Goal: Task Accomplishment & Management: Use online tool/utility

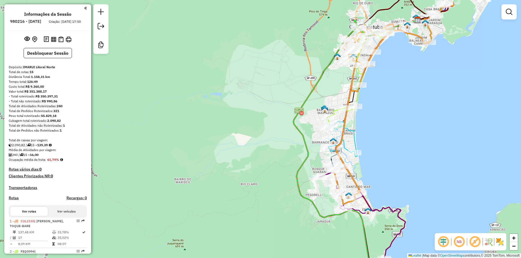
scroll to position [519, 0]
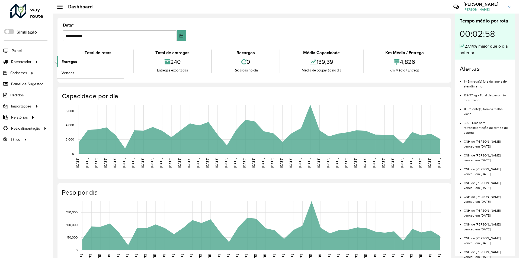
click at [80, 61] on link "Entregas" at bounding box center [90, 61] width 66 height 11
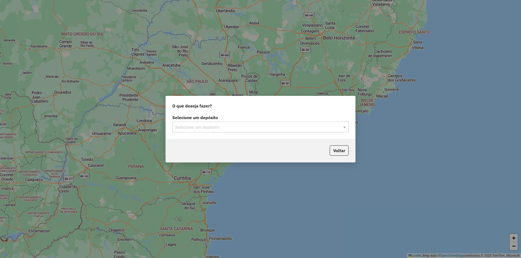
click at [238, 127] on input "text" at bounding box center [255, 127] width 160 height 7
click at [226, 146] on div "IMARUI Litoral Norte" at bounding box center [260, 142] width 176 height 9
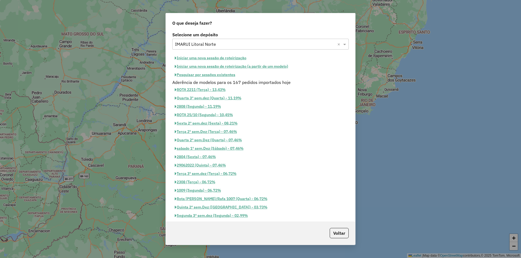
click at [200, 57] on button "Iniciar uma nova sessão de roteirização" at bounding box center [210, 58] width 76 height 8
select select "*"
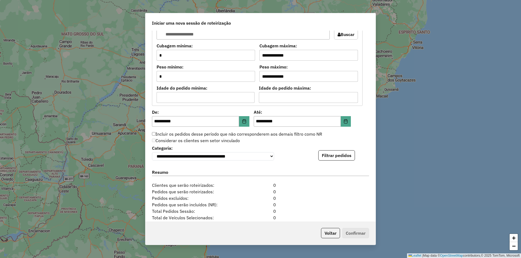
scroll to position [512, 0]
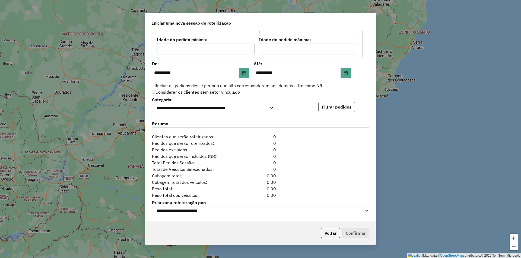
click at [337, 102] on button "Filtrar pedidos" at bounding box center [336, 107] width 37 height 10
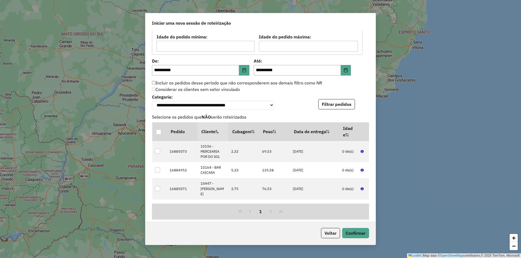
scroll to position [624, 0]
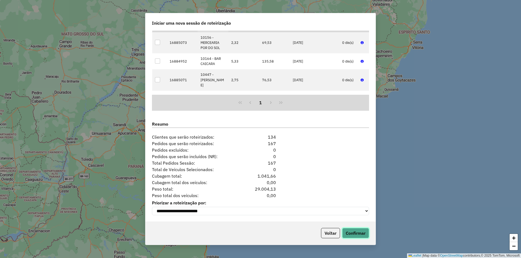
click at [353, 232] on button "Confirmar" at bounding box center [355, 233] width 27 height 10
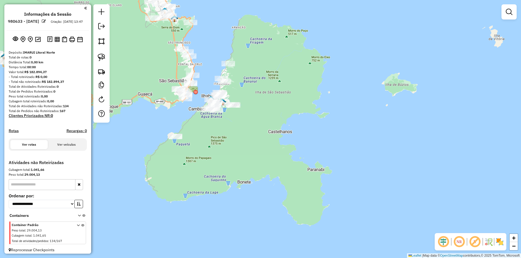
click at [173, 139] on div at bounding box center [175, 136] width 14 height 5
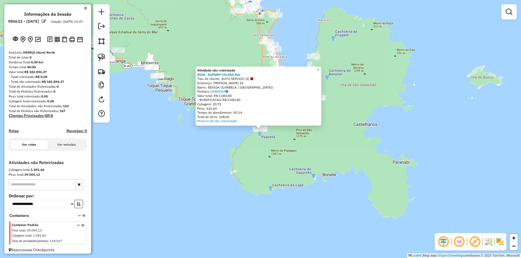
click at [246, 153] on div "Atividade não roteirizada 8538 - SUPERM COLINA SUL Tipo de cliente: AUTO SERVIÇ…" at bounding box center [260, 129] width 521 height 258
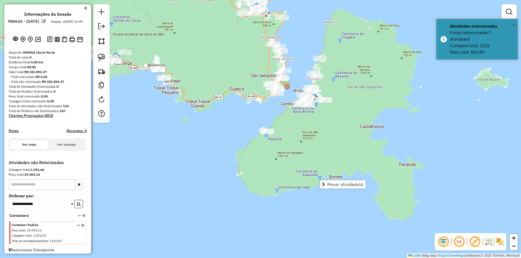
drag, startPoint x: 324, startPoint y: 142, endPoint x: 350, endPoint y: 152, distance: 28.6
click at [348, 155] on div "Janela de atendimento Grade de atendimento Capacidade Transportadoras Veículos …" at bounding box center [260, 129] width 521 height 258
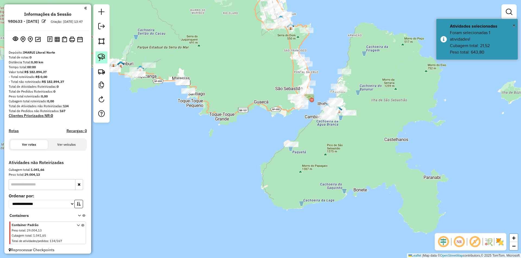
click at [104, 59] on img at bounding box center [102, 58] width 8 height 8
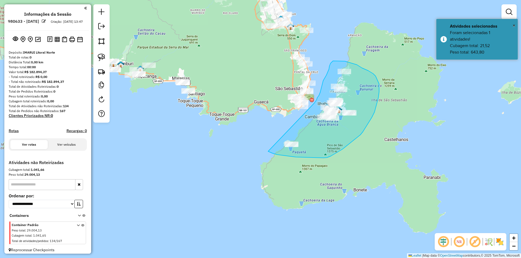
drag, startPoint x: 269, startPoint y: 152, endPoint x: 305, endPoint y: 117, distance: 50.1
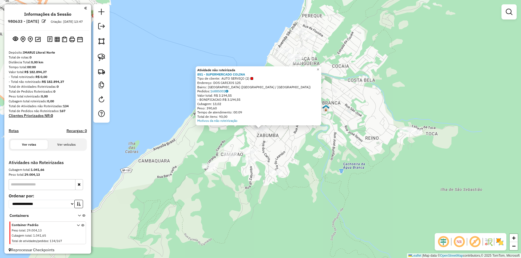
click at [306, 158] on div "Atividade não roteirizada 851 - SUPERMERCADO COLINA Tipo de cliente: AUTO SERVI…" at bounding box center [260, 129] width 521 height 258
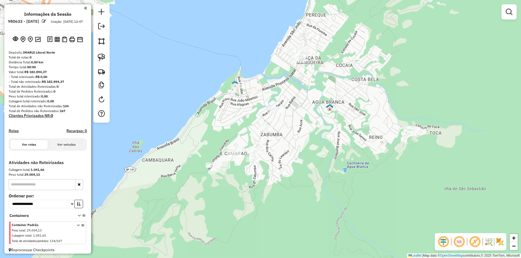
drag, startPoint x: 310, startPoint y: 165, endPoint x: 360, endPoint y: 151, distance: 52.3
click at [356, 152] on div "Janela de atendimento Grade de atendimento Capacidade Transportadoras Veículos …" at bounding box center [260, 129] width 521 height 258
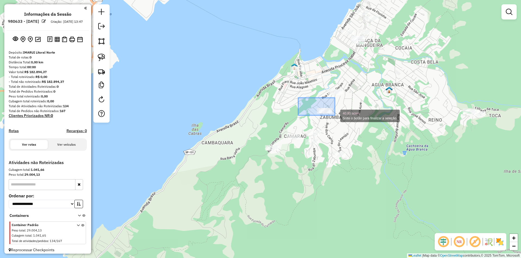
drag, startPoint x: 301, startPoint y: 100, endPoint x: 335, endPoint y: 116, distance: 37.2
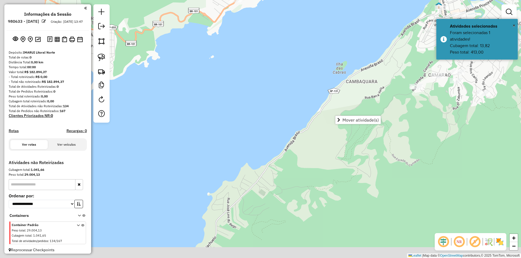
drag, startPoint x: 213, startPoint y: 208, endPoint x: 360, endPoint y: 139, distance: 162.9
click at [355, 143] on div "Janela de atendimento Grade de atendimento Capacidade Transportadoras Veículos …" at bounding box center [260, 129] width 521 height 258
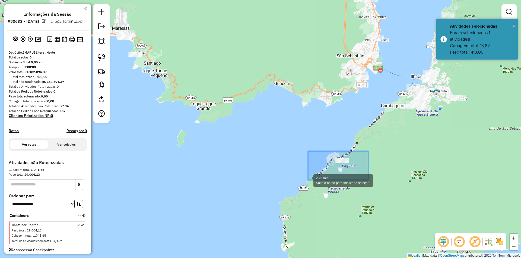
drag, startPoint x: 368, startPoint y: 151, endPoint x: 307, endPoint y: 181, distance: 67.9
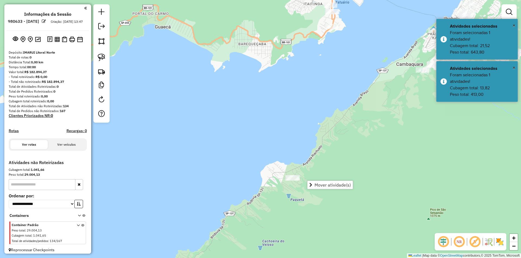
click at [371, 140] on div "Janela de atendimento Grade de atendimento Capacidade Transportadoras Veículos …" at bounding box center [260, 129] width 521 height 258
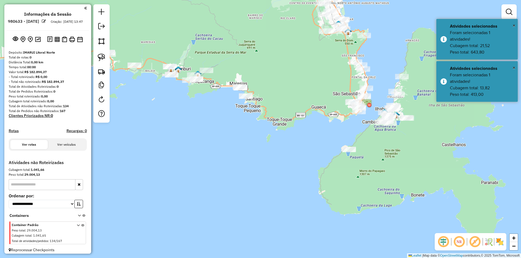
drag, startPoint x: 389, startPoint y: 149, endPoint x: 359, endPoint y: 150, distance: 30.4
click at [359, 150] on div "Janela de atendimento Grade de atendimento Capacidade Transportadoras Veículos …" at bounding box center [260, 129] width 521 height 258
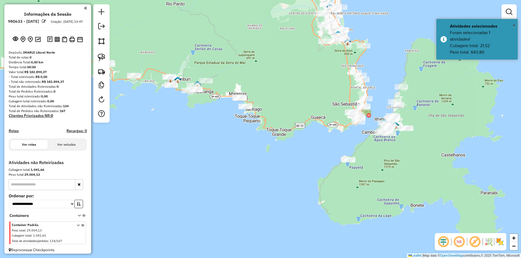
drag, startPoint x: 219, startPoint y: 171, endPoint x: 296, endPoint y: 182, distance: 76.9
click at [296, 182] on div "Janela de atendimento Grade de atendimento Capacidade Transportadoras Veículos …" at bounding box center [260, 129] width 521 height 258
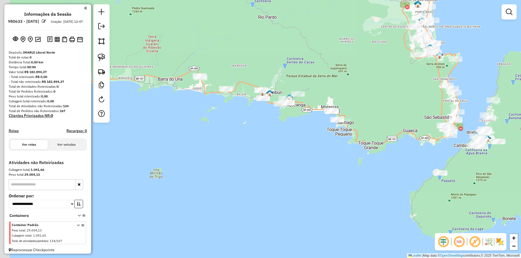
drag, startPoint x: 206, startPoint y: 119, endPoint x: 259, endPoint y: 124, distance: 53.9
click at [259, 124] on div "Janela de atendimento Grade de atendimento Capacidade Transportadoras Veículos …" at bounding box center [260, 129] width 521 height 258
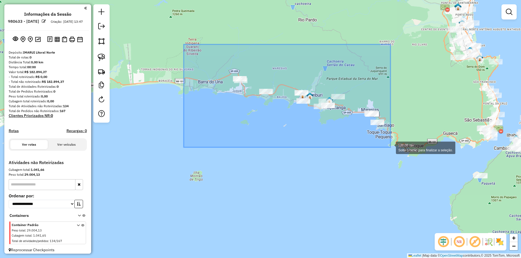
drag, startPoint x: 184, startPoint y: 44, endPoint x: 390, endPoint y: 148, distance: 230.9
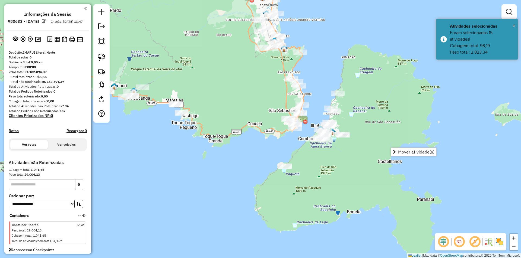
drag, startPoint x: 424, startPoint y: 108, endPoint x: 228, endPoint y: 98, distance: 195.8
click at [228, 98] on div "Janela de atendimento Grade de atendimento Capacidade Transportadoras Veículos …" at bounding box center [260, 129] width 521 height 258
drag, startPoint x: 316, startPoint y: 108, endPoint x: 305, endPoint y: 97, distance: 15.9
click at [305, 97] on div "Janela de atendimento Grade de atendimento Capacidade Transportadoras Veículos …" at bounding box center [260, 129] width 521 height 258
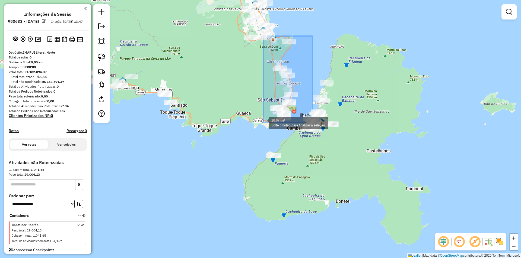
drag, startPoint x: 312, startPoint y: 36, endPoint x: 263, endPoint y: 123, distance: 99.3
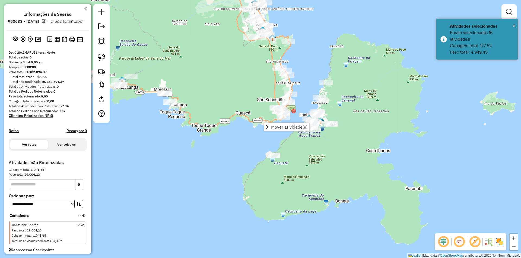
drag, startPoint x: 242, startPoint y: 117, endPoint x: 221, endPoint y: 100, distance: 27.2
click at [221, 100] on div "Janela de atendimento Grade de atendimento Capacidade Transportadoras Veículos …" at bounding box center [260, 129] width 521 height 258
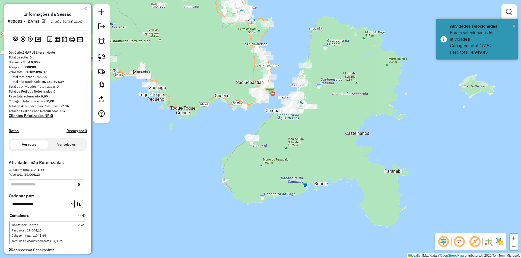
click at [287, 52] on div "Janela de atendimento Grade de atendimento Capacidade Transportadoras Veículos …" at bounding box center [260, 129] width 521 height 258
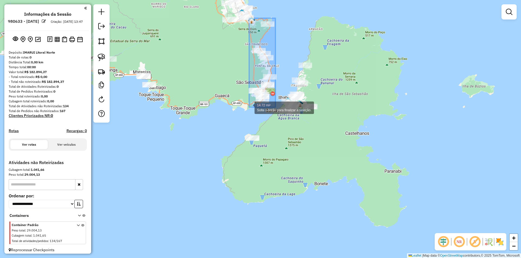
drag, startPoint x: 275, startPoint y: 18, endPoint x: 249, endPoint y: 107, distance: 93.0
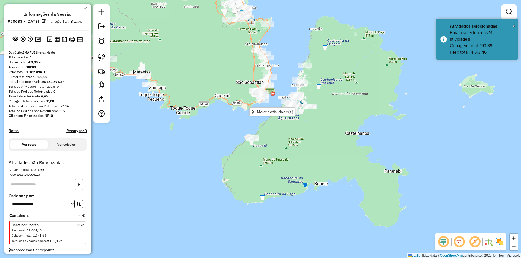
click at [212, 66] on div "Janela de atendimento Grade de atendimento Capacidade Transportadoras Veículos …" at bounding box center [260, 129] width 521 height 258
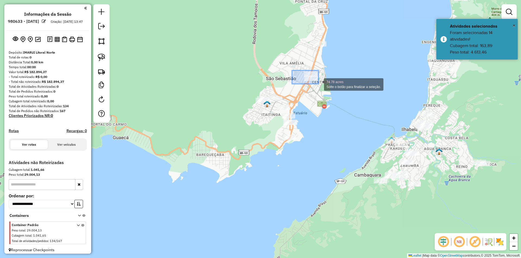
drag, startPoint x: 293, startPoint y: 71, endPoint x: 323, endPoint y: 87, distance: 34.3
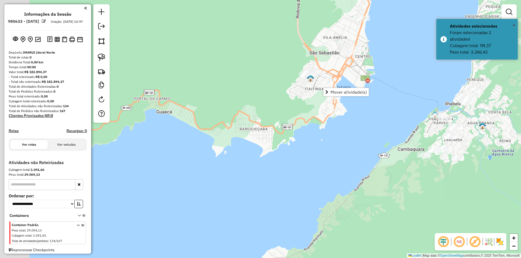
drag, startPoint x: 178, startPoint y: 125, endPoint x: 221, endPoint y: 99, distance: 50.5
click at [221, 99] on div "Janela de atendimento Grade de atendimento Capacidade Transportadoras Veículos …" at bounding box center [260, 129] width 521 height 258
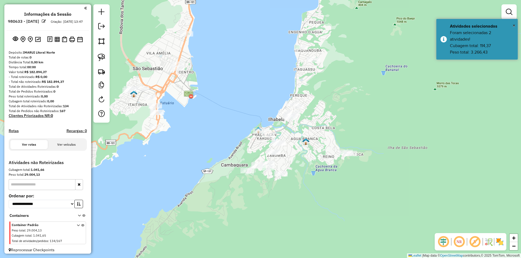
drag, startPoint x: 172, startPoint y: 76, endPoint x: 218, endPoint y: 89, distance: 47.2
click at [215, 88] on div "Janela de atendimento Grade de atendimento Capacidade Transportadoras Veículos …" at bounding box center [260, 129] width 521 height 258
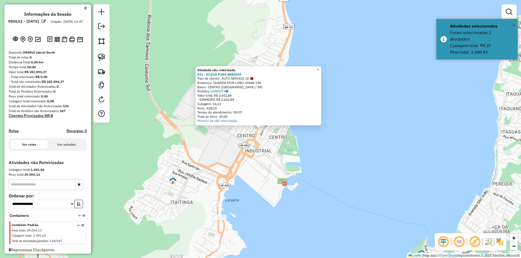
drag, startPoint x: 267, startPoint y: 151, endPoint x: 267, endPoint y: 122, distance: 29.3
click at [267, 151] on div "Atividade não roteirizada 831 - ACQUA PURA BEBIDAS Tipo de cliente: AUTO SERVIÇ…" at bounding box center [260, 129] width 521 height 258
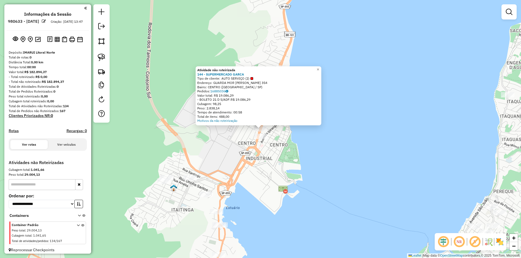
click at [276, 164] on div "Atividade não roteirizada 144 - SUPERMERCADO GARCA Tipo de cliente: AUTO SERVIÇ…" at bounding box center [260, 129] width 521 height 258
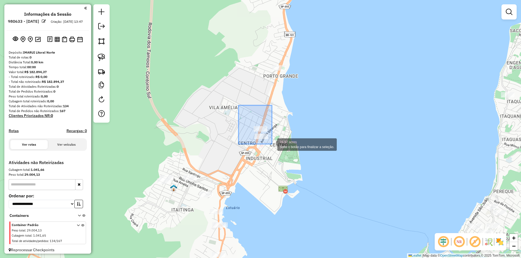
drag, startPoint x: 240, startPoint y: 107, endPoint x: 273, endPoint y: 146, distance: 50.2
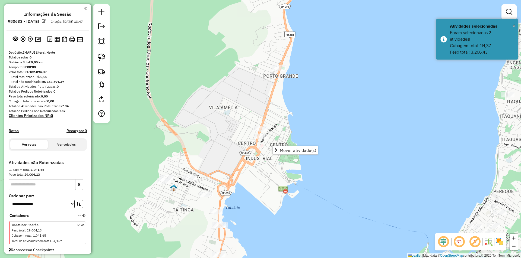
click at [212, 85] on div "Janela de atendimento Grade de atendimento Capacidade Transportadoras Veículos …" at bounding box center [260, 129] width 521 height 258
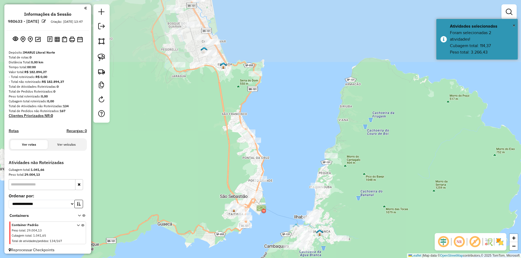
drag, startPoint x: 280, startPoint y: 113, endPoint x: 292, endPoint y: 161, distance: 49.8
click at [292, 161] on div "Janela de atendimento Grade de atendimento Capacidade Transportadoras Veículos …" at bounding box center [260, 129] width 521 height 258
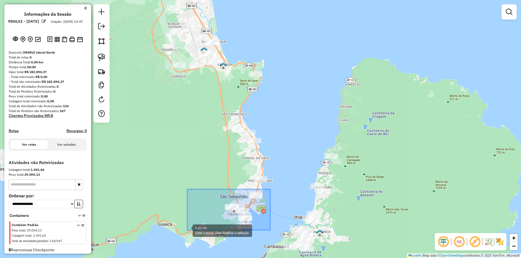
drag, startPoint x: 270, startPoint y: 190, endPoint x: 187, endPoint y: 231, distance: 92.9
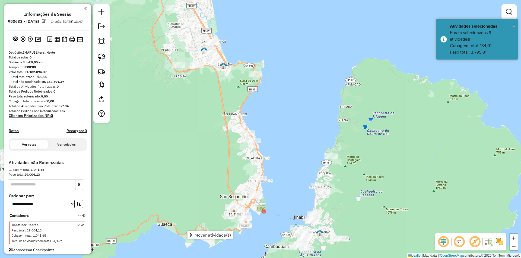
click at [272, 145] on div "Janela de atendimento Grade de atendimento Capacidade Transportadoras Veículos …" at bounding box center [260, 129] width 521 height 258
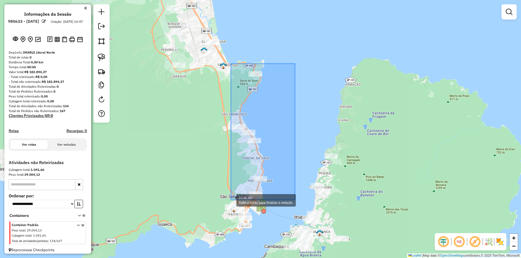
drag, startPoint x: 259, startPoint y: 117, endPoint x: 231, endPoint y: 200, distance: 87.6
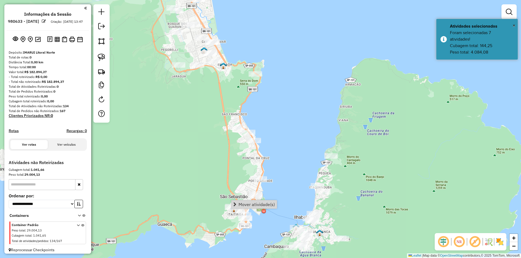
click at [281, 86] on div "Janela de atendimento Grade de atendimento Capacidade Transportadoras Veículos …" at bounding box center [260, 129] width 521 height 258
drag, startPoint x: 282, startPoint y: 172, endPoint x: 323, endPoint y: 114, distance: 70.4
click at [321, 116] on div "Janela de atendimento Grade de atendimento Capacidade Transportadoras Veículos …" at bounding box center [260, 129] width 521 height 258
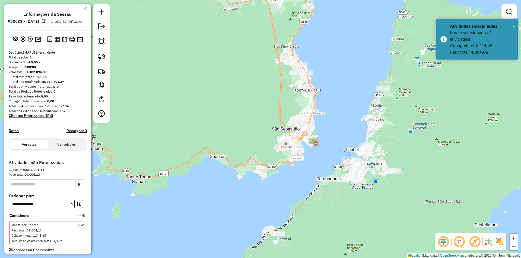
drag, startPoint x: 298, startPoint y: 179, endPoint x: 364, endPoint y: 122, distance: 87.7
click at [362, 123] on div "Janela de atendimento Grade de atendimento Capacidade Transportadoras Veículos …" at bounding box center [260, 129] width 521 height 258
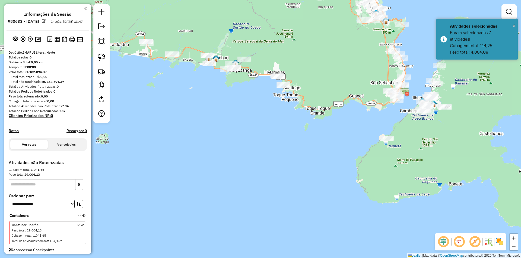
drag, startPoint x: 226, startPoint y: 143, endPoint x: 240, endPoint y: 137, distance: 15.6
click at [240, 137] on div "Janela de atendimento Grade de atendimento Capacidade Transportadoras Veículos …" at bounding box center [260, 129] width 521 height 258
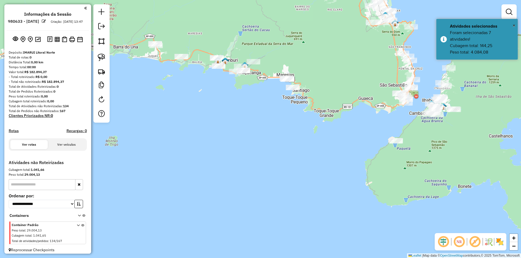
drag, startPoint x: 186, startPoint y: 114, endPoint x: 195, endPoint y: 122, distance: 12.1
click at [195, 122] on div "Janela de atendimento Grade de atendimento Capacidade Transportadoras Veículos …" at bounding box center [260, 129] width 521 height 258
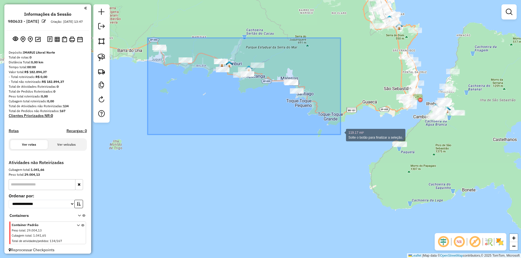
drag, startPoint x: 148, startPoint y: 38, endPoint x: 340, endPoint y: 135, distance: 215.8
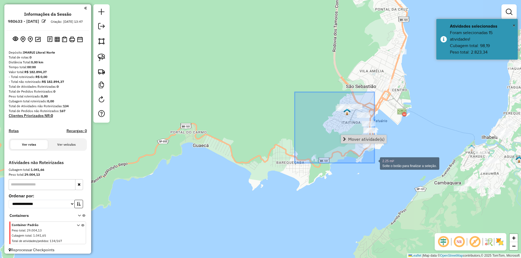
drag, startPoint x: 322, startPoint y: 128, endPoint x: 374, endPoint y: 163, distance: 62.8
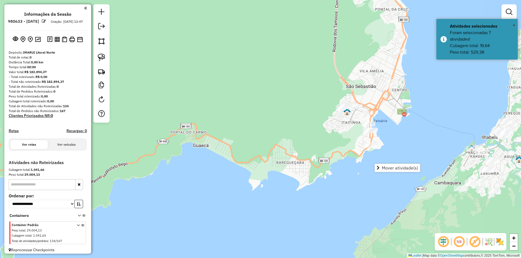
click at [287, 101] on div "Janela de atendimento Grade de atendimento Capacidade Transportadoras Veículos …" at bounding box center [260, 129] width 521 height 258
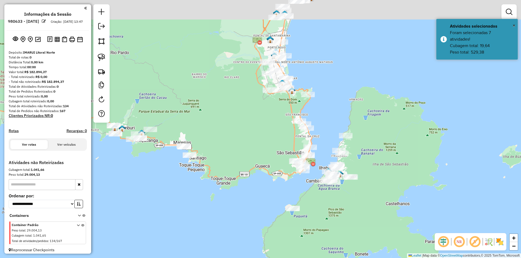
drag, startPoint x: 332, startPoint y: 21, endPoint x: 327, endPoint y: 81, distance: 60.2
click at [327, 81] on div "Janela de atendimento Grade de atendimento Capacidade Transportadoras Veículos …" at bounding box center [260, 129] width 521 height 258
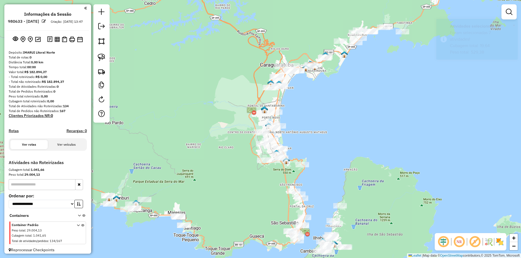
drag, startPoint x: 311, startPoint y: 55, endPoint x: 306, endPoint y: 119, distance: 65.1
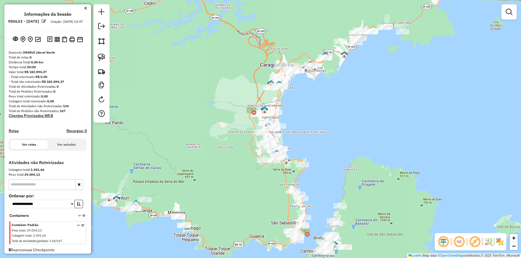
click at [306, 119] on div "Janela de atendimento Grade de atendimento Capacidade Transportadoras Veículos …" at bounding box center [260, 129] width 521 height 258
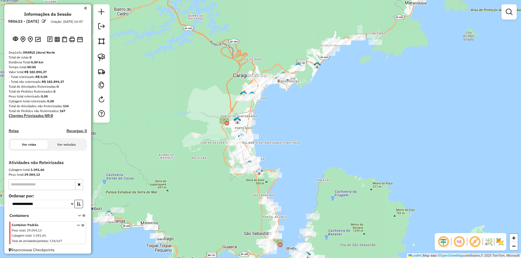
click at [326, 102] on div "Janela de atendimento Grade de atendimento Capacidade Transportadoras Veículos …" at bounding box center [260, 129] width 521 height 258
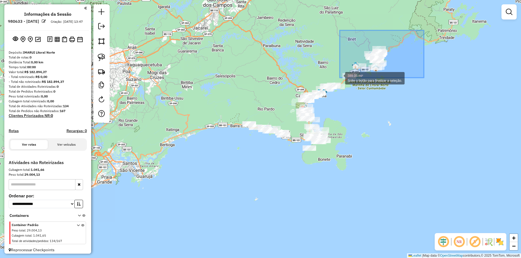
drag, startPoint x: 386, startPoint y: 49, endPoint x: 336, endPoint y: 81, distance: 59.7
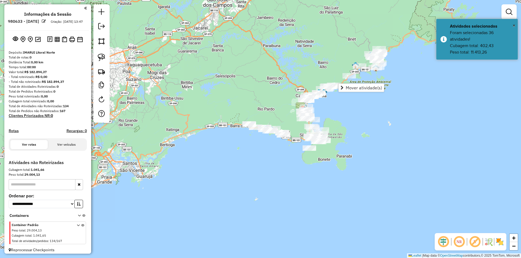
drag, startPoint x: 409, startPoint y: 128, endPoint x: 407, endPoint y: 124, distance: 5.1
click at [409, 129] on div "Janela de atendimento Grade de atendimento Capacidade Transportadoras Veículos …" at bounding box center [260, 129] width 521 height 258
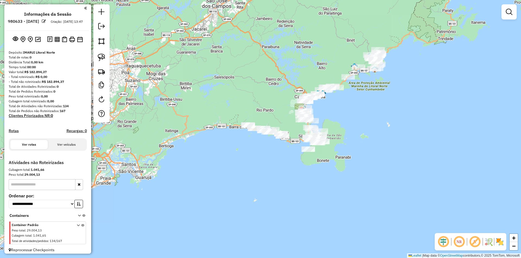
drag, startPoint x: 358, startPoint y: 128, endPoint x: 323, endPoint y: 153, distance: 42.8
click at [323, 153] on div "Janela de atendimento Grade de atendimento Capacidade Transportadoras Veículos …" at bounding box center [260, 129] width 521 height 258
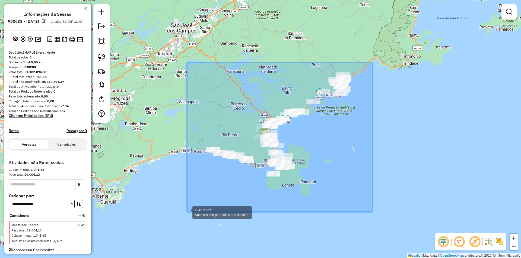
drag, startPoint x: 372, startPoint y: 63, endPoint x: 187, endPoint y: 212, distance: 238.0
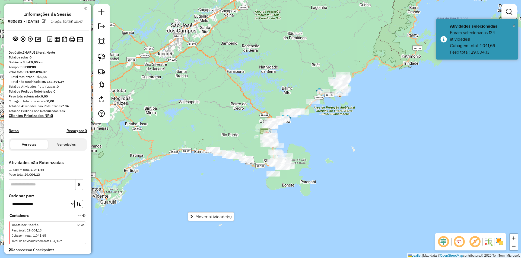
click at [172, 89] on div "Janela de atendimento Grade de atendimento Capacidade Transportadoras Veículos …" at bounding box center [260, 129] width 521 height 258
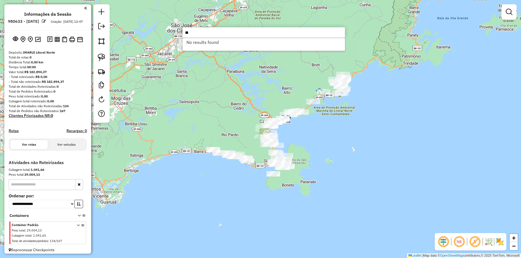
type input "*"
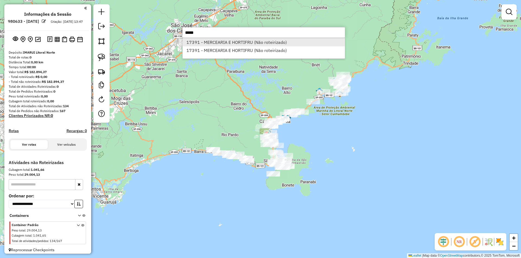
type input "*****"
click at [245, 42] on li "17391 - MERCEARIA E HORTIFRU (Não roteirizado)" at bounding box center [264, 42] width 162 height 8
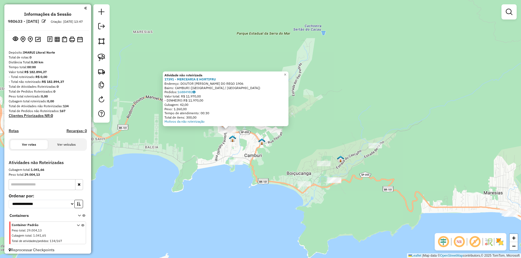
click at [206, 162] on div "Atividade não roteirizada 17391 - MERCEARIA E HORTIFRU Endereço: DOUTOR MANOEL …" at bounding box center [260, 129] width 521 height 258
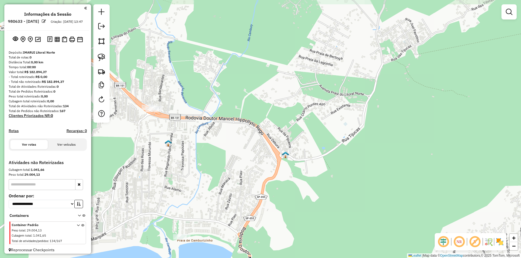
drag, startPoint x: 165, startPoint y: 138, endPoint x: 226, endPoint y: 186, distance: 77.7
click at [226, 186] on div "Janela de atendimento Grade de atendimento Capacidade Transportadoras Veículos …" at bounding box center [260, 129] width 521 height 258
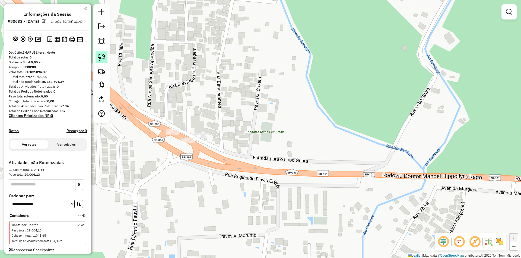
click at [100, 59] on img at bounding box center [102, 58] width 8 height 8
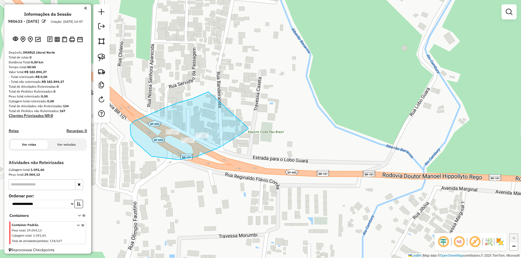
drag, startPoint x: 133, startPoint y: 122, endPoint x: 262, endPoint y: 118, distance: 128.9
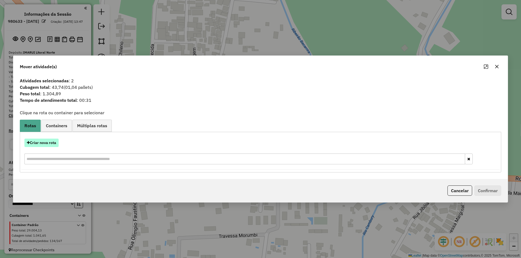
click at [46, 145] on button "Criar nova rota" at bounding box center [41, 143] width 34 height 8
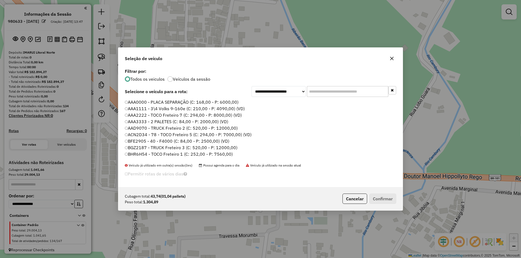
scroll to position [3, 2]
click at [340, 91] on input "text" at bounding box center [347, 91] width 81 height 11
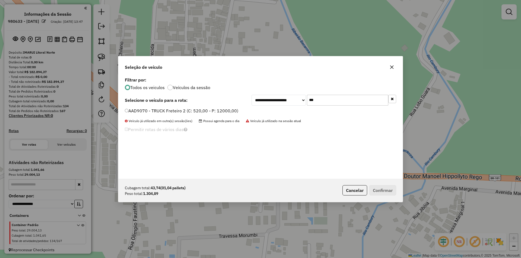
type input "***"
click at [159, 112] on label "AAD9070 - TRUCK Freteiro 2 (C: 520,00 - P: 12000,00)" at bounding box center [181, 111] width 113 height 7
click at [384, 189] on button "Confirmar" at bounding box center [382, 191] width 27 height 10
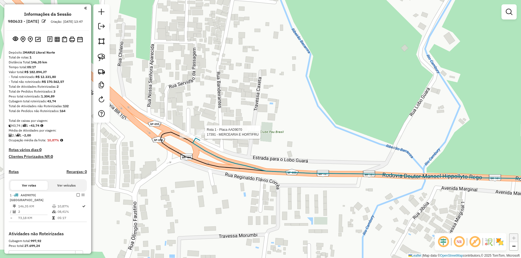
select select "**********"
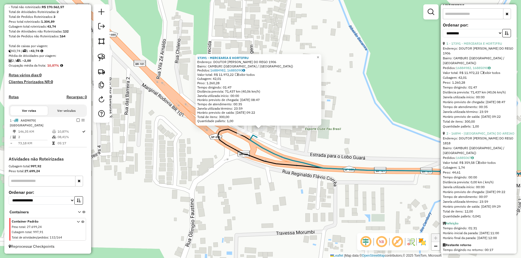
scroll to position [185, 0]
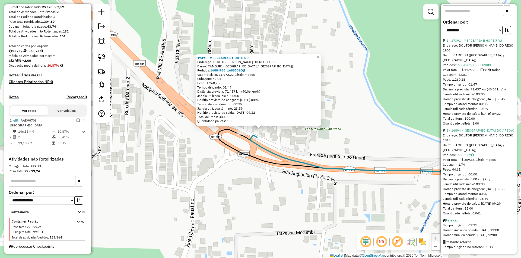
click at [470, 131] on link "2 - 16894 - PADARIA DO AREIAO" at bounding box center [480, 131] width 68 height 4
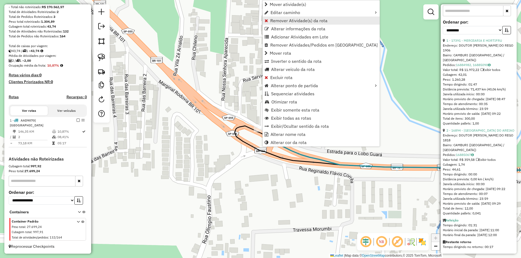
click at [276, 20] on span "Remover Atividade(s) da rota" at bounding box center [298, 20] width 57 height 4
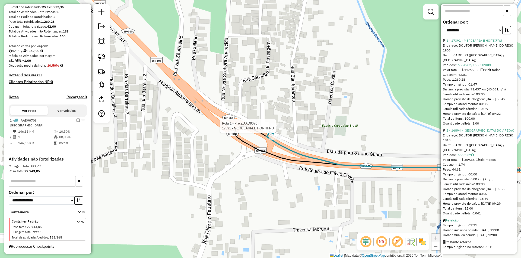
scroll to position [95, 0]
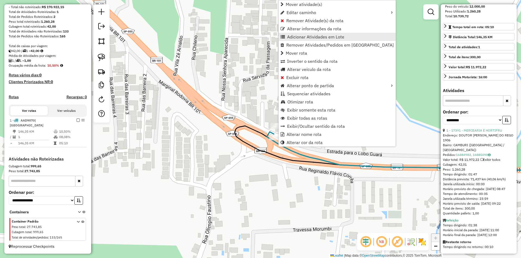
click at [288, 37] on span "Adicionar Atividades em Lote" at bounding box center [315, 37] width 57 height 4
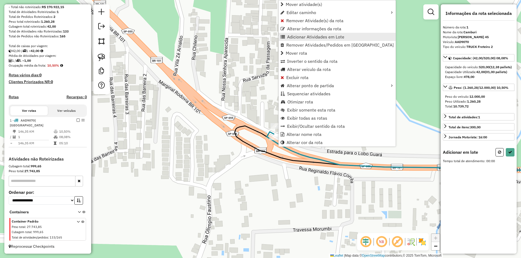
scroll to position [0, 0]
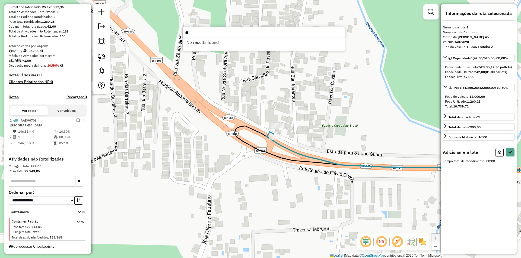
type input "*"
type input "****"
click at [227, 41] on li "9327 - ADEGA G G (Não roteirizado)" at bounding box center [264, 42] width 162 height 8
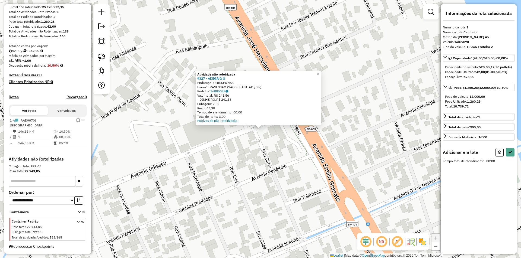
click at [235, 159] on div "Atividade não roteirizada 9327 - ADEGA G G Endereço: ODISSEU 465 Bairro: TRAVES…" at bounding box center [260, 129] width 521 height 258
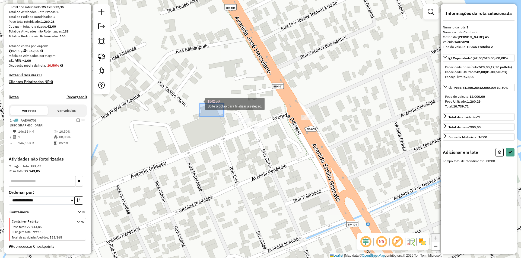
drag, startPoint x: 229, startPoint y: 120, endPoint x: 200, endPoint y: 104, distance: 33.5
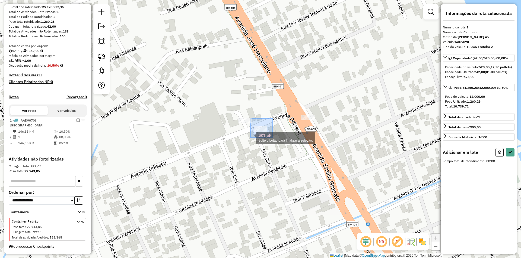
drag, startPoint x: 272, startPoint y: 119, endPoint x: 250, endPoint y: 138, distance: 29.0
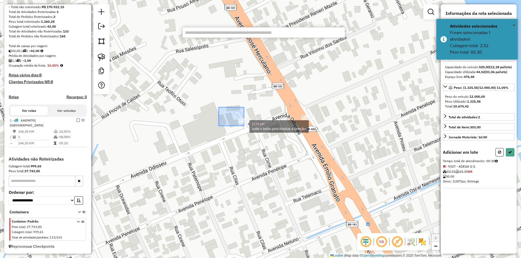
drag, startPoint x: 223, startPoint y: 108, endPoint x: 252, endPoint y: 133, distance: 37.7
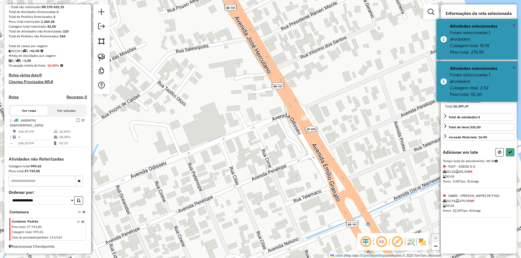
click at [443, 198] on icon at bounding box center [444, 196] width 3 height 4
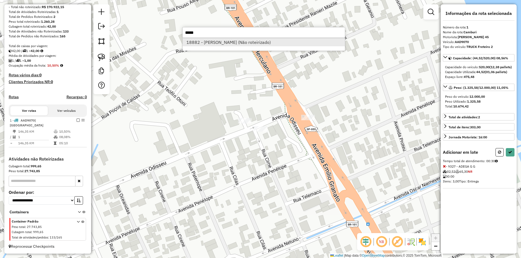
type input "*****"
click at [215, 43] on li "18882 - ROGERIO DESTRO (Não roteirizado)" at bounding box center [264, 42] width 162 height 8
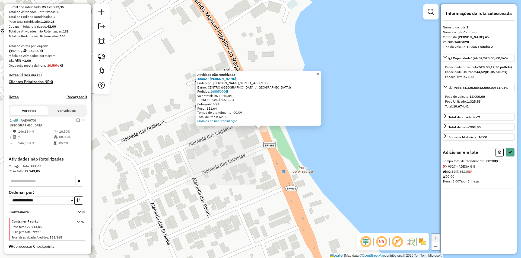
click at [254, 170] on div "Atividade não roteirizada 18882 - ROGERIO DESTRO Endereço: JOAO ADOLFO 118 Bair…" at bounding box center [260, 129] width 521 height 258
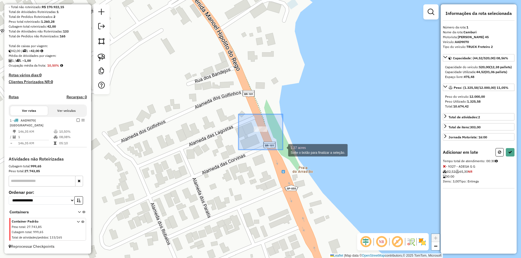
drag, startPoint x: 240, startPoint y: 114, endPoint x: 283, endPoint y: 150, distance: 55.2
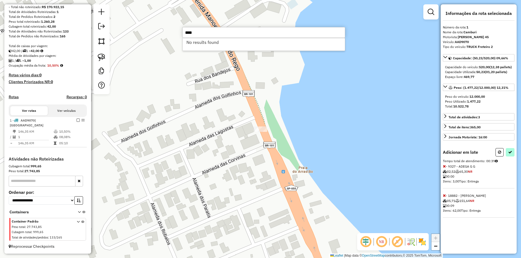
type input "****"
click at [511, 154] on icon at bounding box center [510, 153] width 4 height 4
select select "**********"
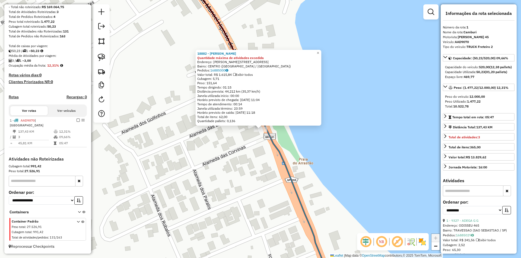
click at [190, 174] on div "18882 - ROGERIO DESTRO Quantidade máxima de atividades excedida Endereço: JOAO …" at bounding box center [260, 129] width 521 height 258
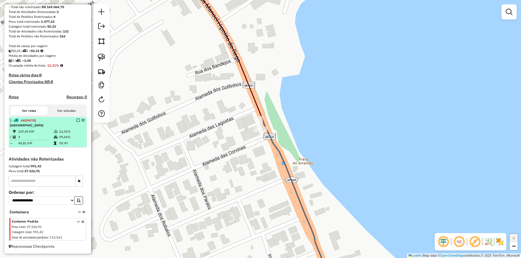
click at [76, 122] on em at bounding box center [77, 120] width 3 height 3
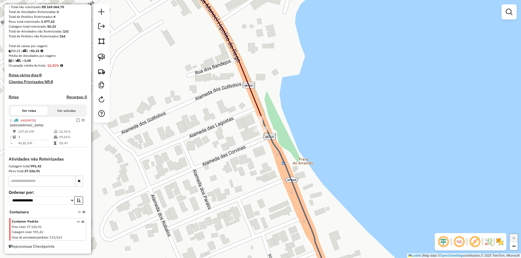
scroll to position [57, 0]
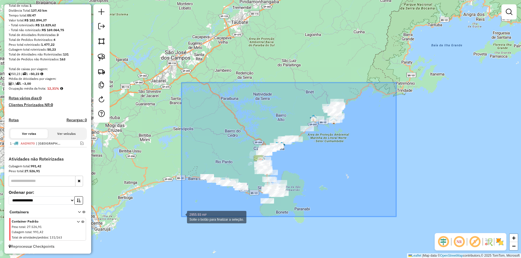
drag, startPoint x: 386, startPoint y: 88, endPoint x: 181, endPoint y: 217, distance: 241.5
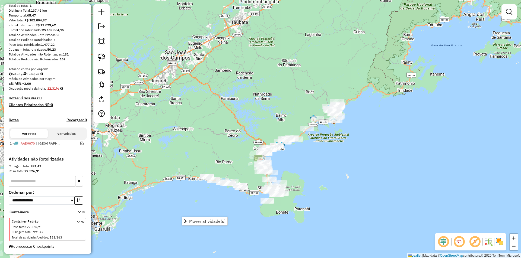
click at [345, 184] on div "Janela de atendimento Grade de atendimento Capacidade Transportadoras Veículos …" at bounding box center [260, 129] width 521 height 258
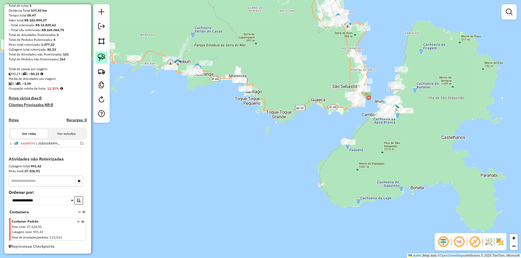
click at [98, 56] on img at bounding box center [102, 58] width 8 height 8
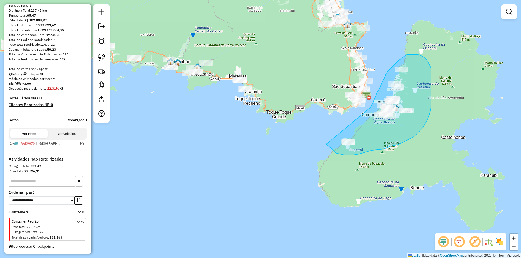
drag, startPoint x: 334, startPoint y: 151, endPoint x: 367, endPoint y: 112, distance: 50.8
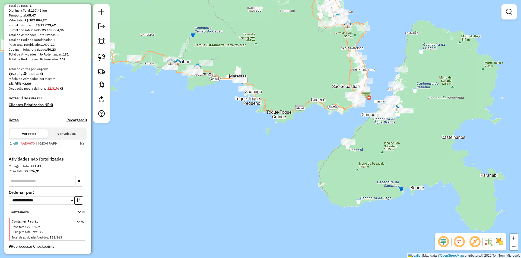
click at [221, 142] on div "Janela de atendimento Grade de atendimento Capacidade Transportadoras Veículos …" at bounding box center [260, 129] width 521 height 258
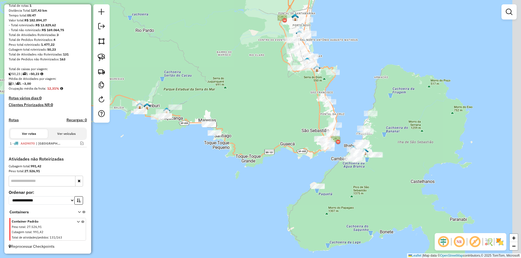
drag, startPoint x: 250, startPoint y: 152, endPoint x: 222, endPoint y: 186, distance: 43.5
click at [222, 186] on div "Janela de atendimento Grade de atendimento Capacidade Transportadoras Veículos …" at bounding box center [260, 129] width 521 height 258
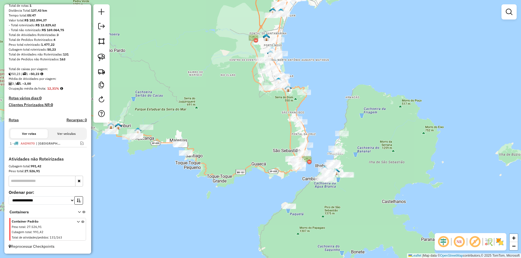
drag, startPoint x: 222, startPoint y: 182, endPoint x: 207, endPoint y: 187, distance: 16.0
click at [207, 187] on div "Janela de atendimento Grade de atendimento Capacidade Transportadoras Veículos …" at bounding box center [260, 129] width 521 height 258
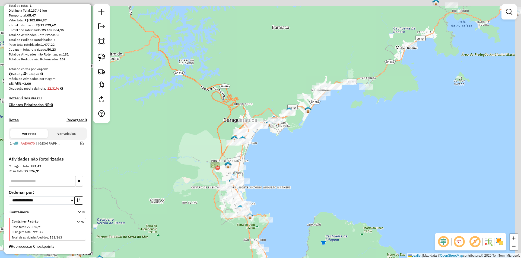
drag, startPoint x: 196, startPoint y: 152, endPoint x: 150, endPoint y: 193, distance: 60.9
click at [150, 193] on div "Janela de atendimento Grade de atendimento Capacidade Transportadoras Veículos …" at bounding box center [260, 129] width 521 height 258
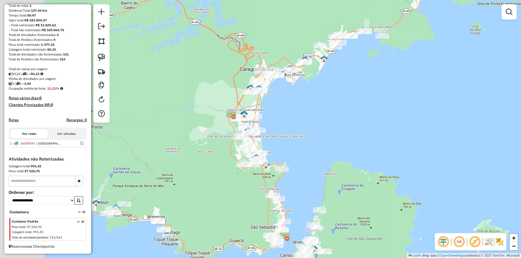
drag, startPoint x: 386, startPoint y: 127, endPoint x: 403, endPoint y: 53, distance: 75.8
click at [422, 49] on div "Janela de atendimento Grade de atendimento Capacidade Transportadoras Veículos …" at bounding box center [260, 129] width 521 height 258
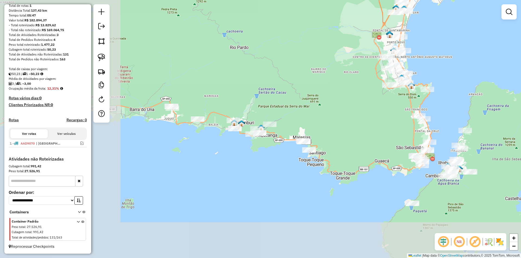
drag, startPoint x: 182, startPoint y: 153, endPoint x: 300, endPoint y: 81, distance: 138.3
click at [300, 81] on div "Janela de atendimento Grade de atendimento Capacidade Transportadoras Veículos …" at bounding box center [260, 129] width 521 height 258
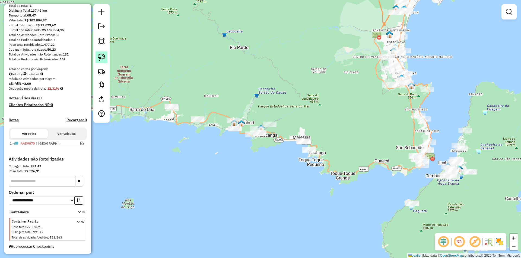
click at [100, 57] on img at bounding box center [102, 58] width 8 height 8
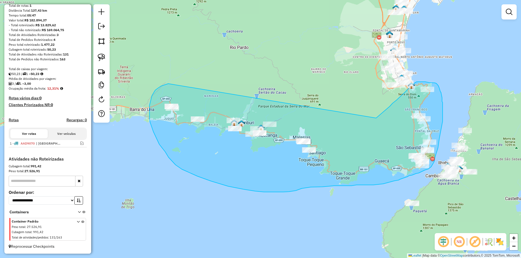
drag, startPoint x: 157, startPoint y: 89, endPoint x: 376, endPoint y: 118, distance: 220.6
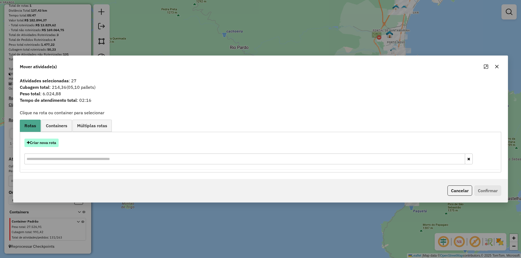
click at [42, 142] on button "Criar nova rota" at bounding box center [41, 143] width 34 height 8
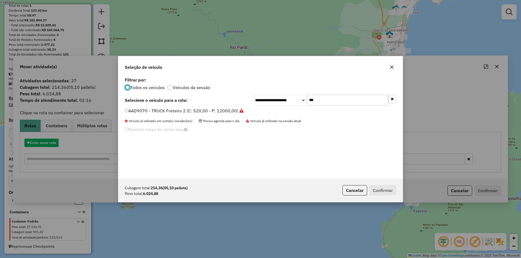
scroll to position [3, 2]
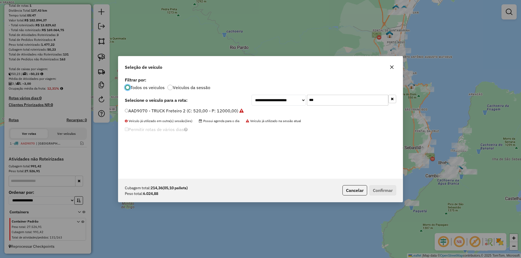
click at [326, 100] on input "***" at bounding box center [347, 100] width 81 height 11
type input "***"
click at [145, 113] on label "GGV3573 - 22 - VULC TRUCK 13180 6x2 (C: 252,00 - P: 7480,00) (VD)" at bounding box center [197, 111] width 144 height 7
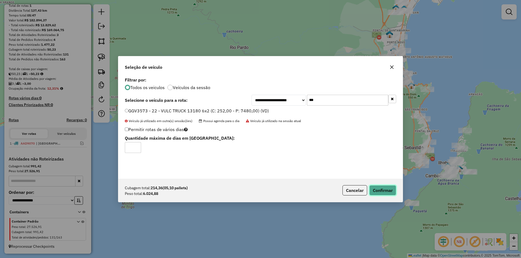
click at [386, 190] on button "Confirmar" at bounding box center [382, 191] width 27 height 10
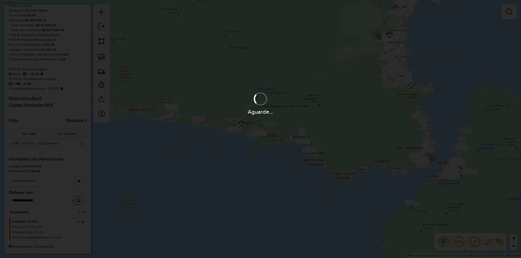
scroll to position [75, 0]
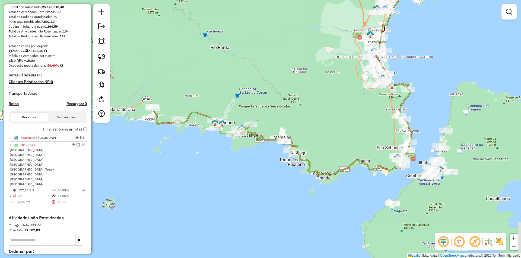
drag, startPoint x: 296, startPoint y: 107, endPoint x: 279, endPoint y: 114, distance: 17.6
click at [276, 107] on div "Janela de atendimento Grade de atendimento Capacidade Transportadoras Veículos …" at bounding box center [260, 129] width 521 height 258
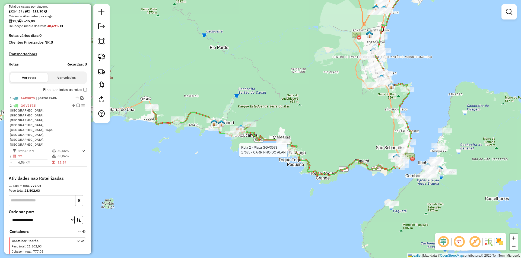
select select "**********"
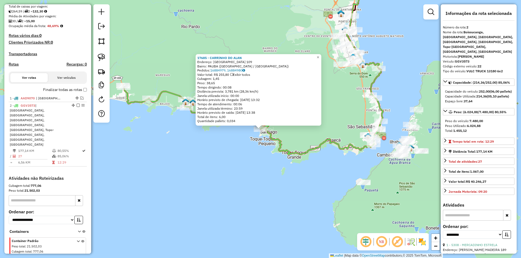
click at [344, 118] on div "17685 - CARRINHO DO ALAN Endereço: BELO HORIZONTE 109 Bairro: PAUBA (SAO SEBAST…" at bounding box center [260, 129] width 521 height 258
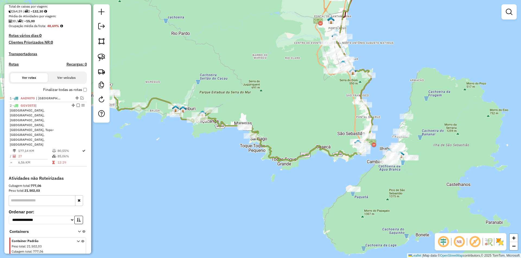
drag, startPoint x: 300, startPoint y: 197, endPoint x: 290, endPoint y: 204, distance: 12.1
click at [290, 204] on div "Janela de atendimento Grade de atendimento Capacidade Transportadoras Veículos …" at bounding box center [260, 129] width 521 height 258
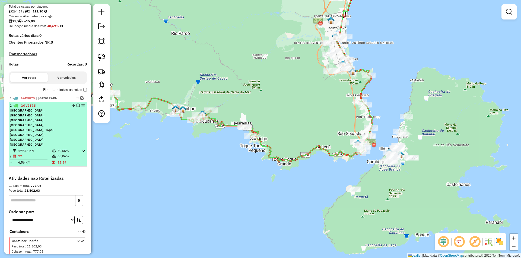
click at [78, 107] on em at bounding box center [77, 105] width 3 height 3
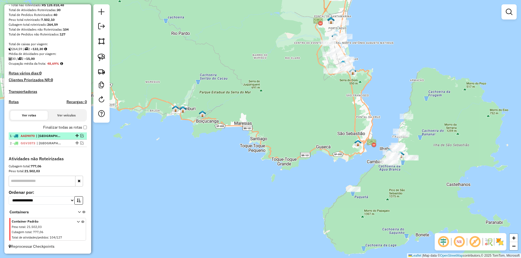
click at [80, 135] on em at bounding box center [81, 135] width 3 height 3
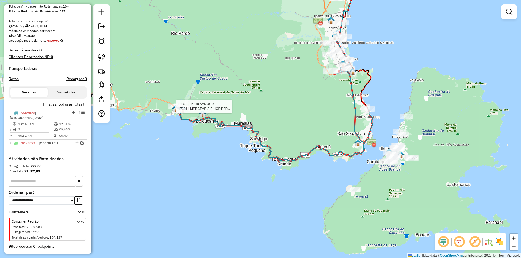
select select "**********"
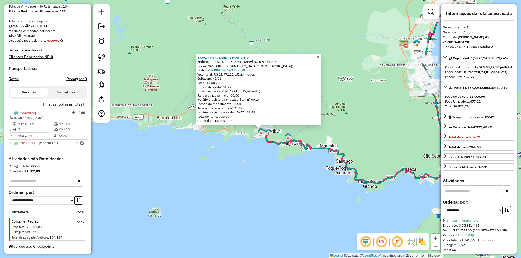
click at [200, 176] on div "17391 - MERCEARIA E HORTIFRU Endereço: DOUTOR MANOEL HIPOLITO DO REGO 1906 Bair…" at bounding box center [260, 129] width 521 height 258
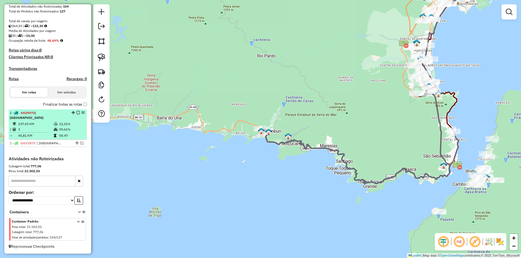
click at [76, 114] on em at bounding box center [77, 112] width 3 height 3
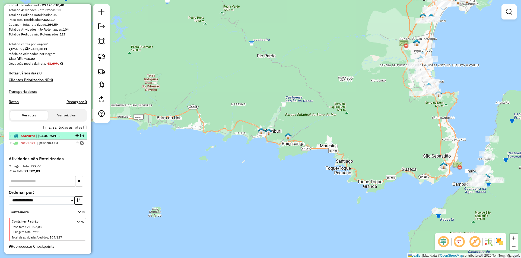
click at [80, 136] on em at bounding box center [81, 135] width 3 height 3
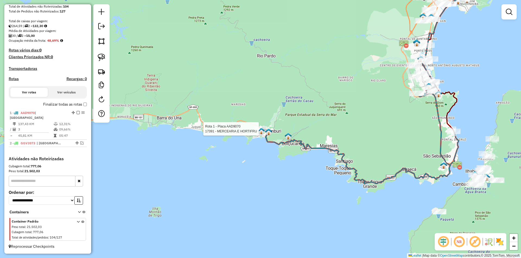
select select "**********"
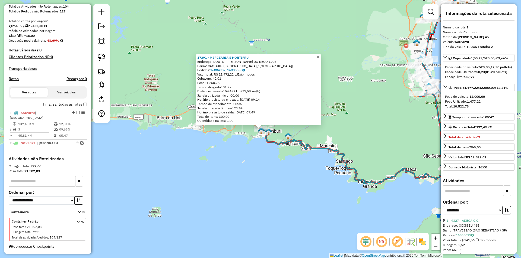
click at [233, 156] on div "17391 - MERCEARIA E HORTIFRU Endereço: DOUTOR MANOEL HIPOLITO DO REGO 1906 Bair…" at bounding box center [260, 129] width 521 height 258
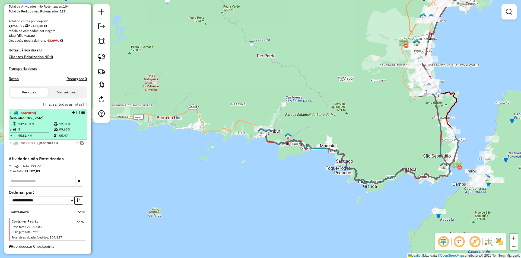
click at [78, 114] on div at bounding box center [76, 112] width 16 height 3
select select "**********"
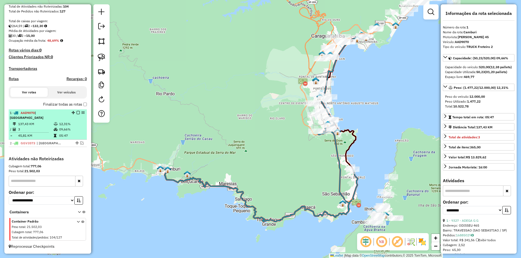
click at [76, 114] on em at bounding box center [77, 112] width 3 height 3
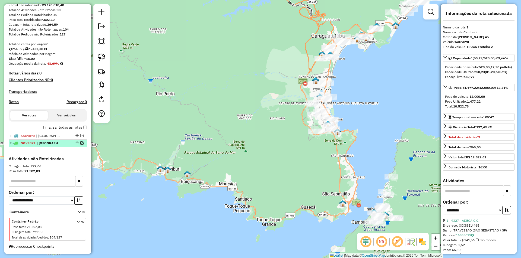
click at [80, 143] on em at bounding box center [81, 143] width 3 height 3
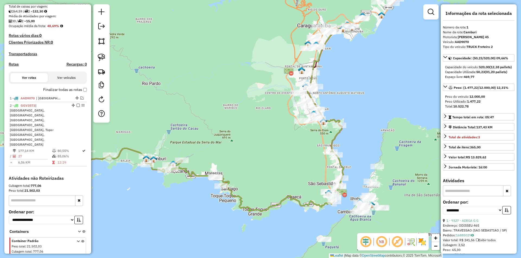
drag, startPoint x: 228, startPoint y: 154, endPoint x: 167, endPoint y: 117, distance: 71.4
click at [167, 117] on div "Janela de atendimento Grade de atendimento Capacidade Transportadoras Veículos …" at bounding box center [260, 129] width 521 height 258
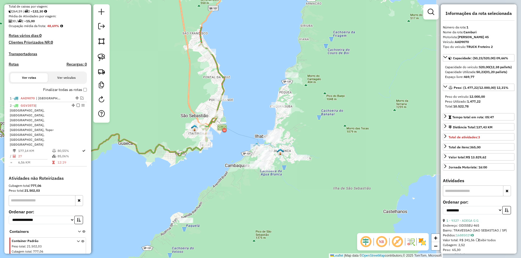
drag, startPoint x: 351, startPoint y: 164, endPoint x: 237, endPoint y: 214, distance: 124.4
click at [237, 214] on div "Janela de atendimento Grade de atendimento Capacidade Transportadoras Veículos …" at bounding box center [260, 129] width 521 height 258
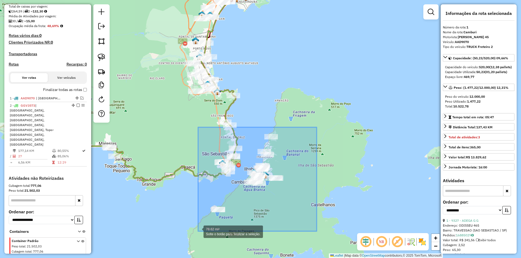
drag, startPoint x: 316, startPoint y: 127, endPoint x: 196, endPoint y: 232, distance: 159.4
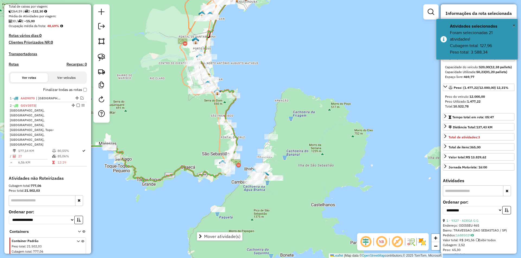
click at [326, 142] on div "Janela de atendimento Grade de atendimento Capacidade Transportadoras Veículos …" at bounding box center [260, 129] width 521 height 258
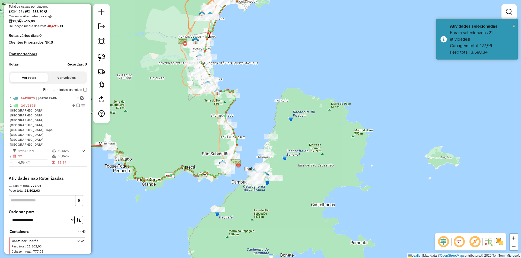
click at [300, 154] on div "Janela de atendimento Grade de atendimento Capacidade Transportadoras Veículos …" at bounding box center [260, 129] width 521 height 258
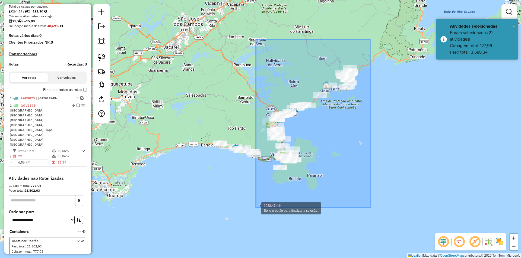
drag, startPoint x: 370, startPoint y: 39, endPoint x: 255, endPoint y: 208, distance: 204.0
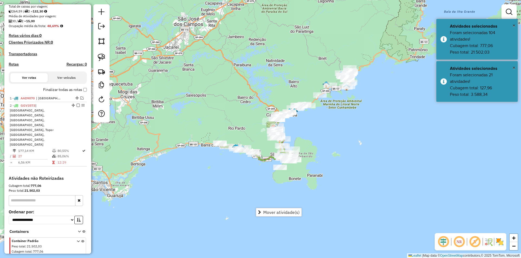
click at [305, 157] on div "Janela de atendimento Grade de atendimento Capacidade Transportadoras Veículos …" at bounding box center [260, 129] width 521 height 258
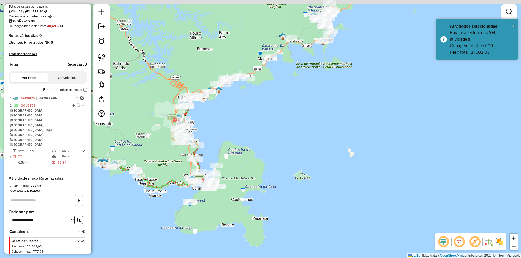
drag, startPoint x: 307, startPoint y: 137, endPoint x: 286, endPoint y: 232, distance: 96.9
click at [286, 236] on div "Janela de atendimento Grade de atendimento Capacidade Transportadoras Veículos …" at bounding box center [260, 129] width 521 height 258
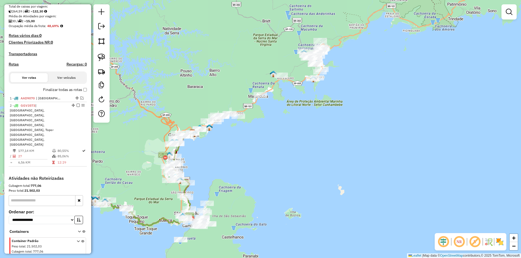
drag, startPoint x: 282, startPoint y: 170, endPoint x: 273, endPoint y: 193, distance: 25.2
click at [273, 193] on div "Janela de atendimento Grade de atendimento Capacidade Transportadoras Veículos …" at bounding box center [260, 129] width 521 height 258
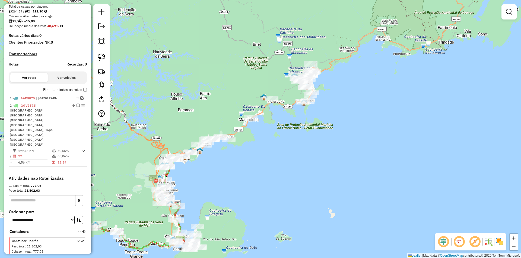
drag, startPoint x: 243, startPoint y: 211, endPoint x: 355, endPoint y: 154, distance: 126.0
click at [355, 154] on div "Janela de atendimento Grade de atendimento Capacidade Transportadoras Veículos …" at bounding box center [260, 129] width 521 height 258
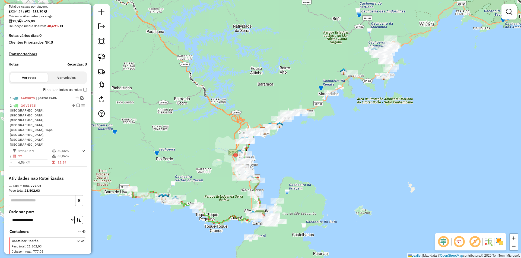
drag, startPoint x: 390, startPoint y: 115, endPoint x: 342, endPoint y: 160, distance: 66.0
click at [342, 160] on div "Janela de atendimento Grade de atendimento Capacidade Transportadoras Veículos …" at bounding box center [260, 129] width 521 height 258
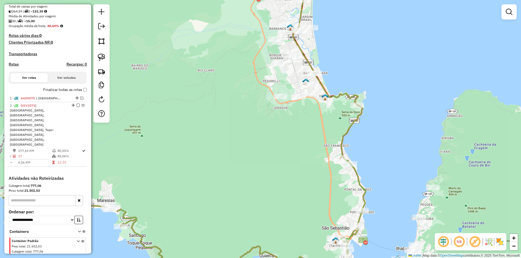
click at [225, 176] on div "Janela de atendimento Grade de atendimento Capacidade Transportadoras Veículos …" at bounding box center [260, 129] width 521 height 258
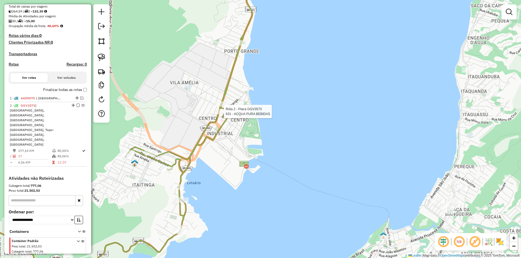
select select "**********"
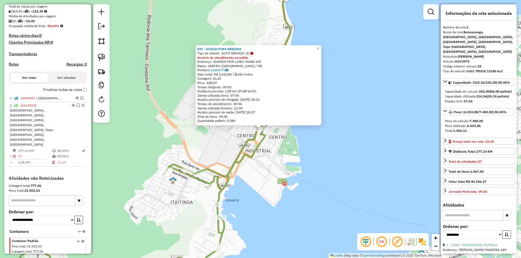
click at [284, 159] on div "831 - ACQUA PURA BEBIDAS Tipo de cliente: AUTO SERVIÇO (2) Horário de atendimen…" at bounding box center [260, 129] width 521 height 258
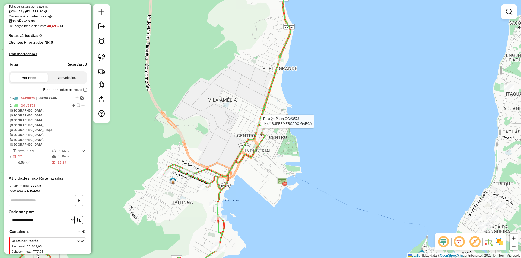
select select "**********"
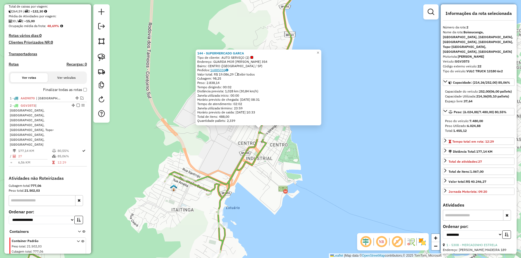
click at [222, 71] on link "16885036" at bounding box center [219, 70] width 18 height 4
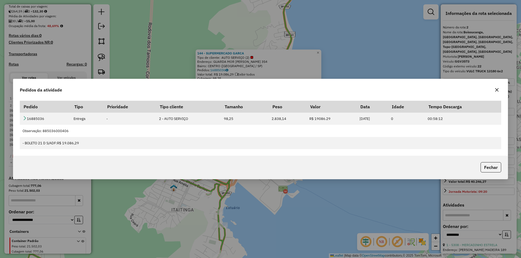
click at [261, 204] on div "Pedidos da atividade Pedido Tipo Prioridade Tipo cliente Tamanho Peso Valor Dat…" at bounding box center [260, 129] width 521 height 258
click at [497, 89] on icon "button" at bounding box center [497, 90] width 4 height 4
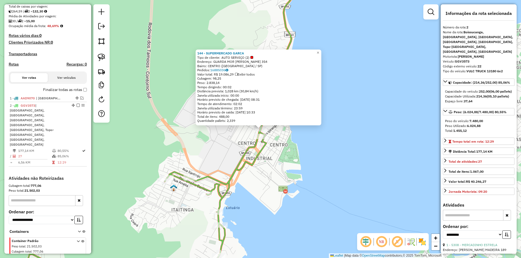
click at [337, 198] on div "144 - SUPERMERCADO GARCA Tipo de cliente: AUTO SERVIÇO (2) Endereço: GUARDA MOR…" at bounding box center [260, 129] width 521 height 258
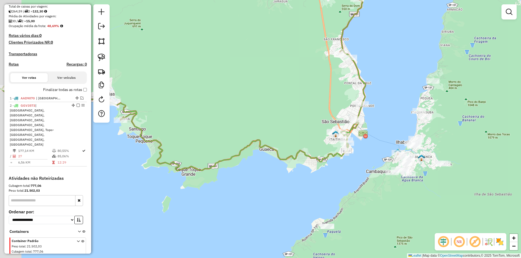
drag, startPoint x: 308, startPoint y: 223, endPoint x: 351, endPoint y: 161, distance: 75.5
click at [354, 162] on div "Janela de atendimento Grade de atendimento Capacidade Transportadoras Veículos …" at bounding box center [260, 129] width 521 height 258
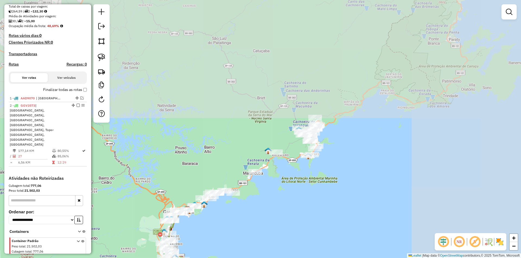
drag, startPoint x: 443, startPoint y: 142, endPoint x: 318, endPoint y: 239, distance: 158.1
click at [318, 239] on div "Janela de atendimento Grade de atendimento Capacidade Transportadoras Veículos …" at bounding box center [260, 129] width 521 height 258
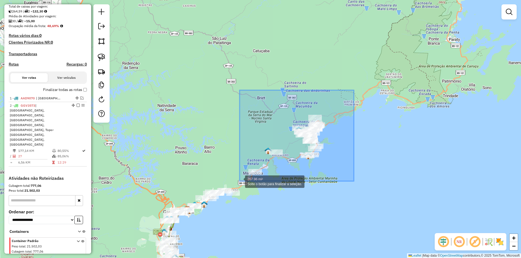
drag, startPoint x: 346, startPoint y: 110, endPoint x: 239, endPoint y: 181, distance: 127.6
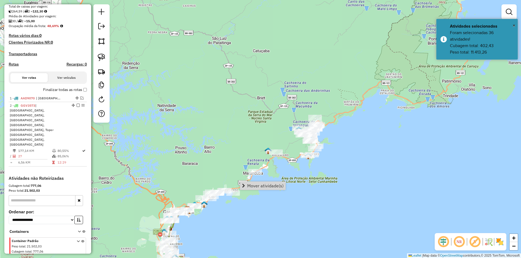
click at [253, 226] on div "Janela de atendimento Grade de atendimento Capacidade Transportadoras Veículos …" at bounding box center [260, 129] width 521 height 258
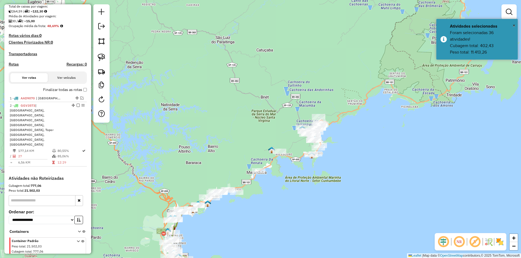
drag, startPoint x: 250, startPoint y: 231, endPoint x: 281, endPoint y: 160, distance: 77.2
click at [283, 165] on div "Janela de atendimento Grade de atendimento Capacidade Transportadoras Veículos …" at bounding box center [260, 129] width 521 height 258
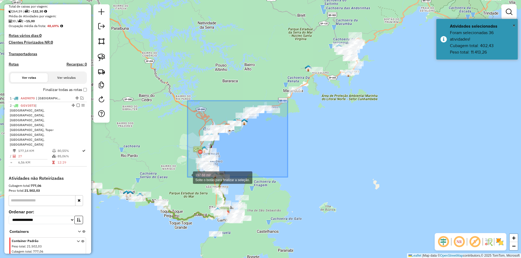
drag, startPoint x: 287, startPoint y: 101, endPoint x: 187, endPoint y: 177, distance: 126.0
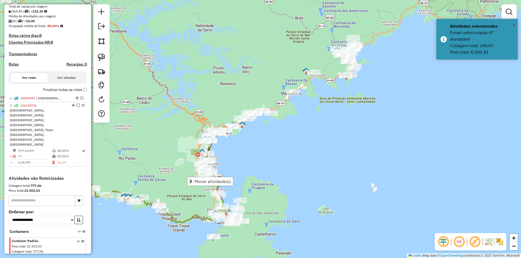
drag, startPoint x: 349, startPoint y: 127, endPoint x: 290, endPoint y: 182, distance: 80.6
click at [295, 182] on div "Janela de atendimento Grade de atendimento Capacidade Transportadoras Veículos …" at bounding box center [260, 129] width 521 height 258
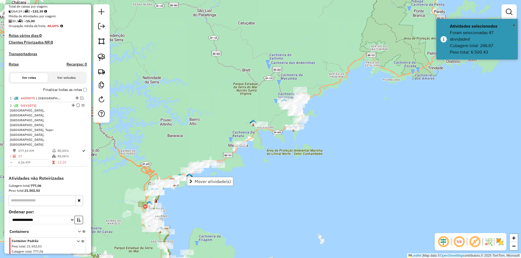
click at [290, 177] on div "Janela de atendimento Grade de atendimento Capacidade Transportadoras Veículos …" at bounding box center [260, 129] width 521 height 258
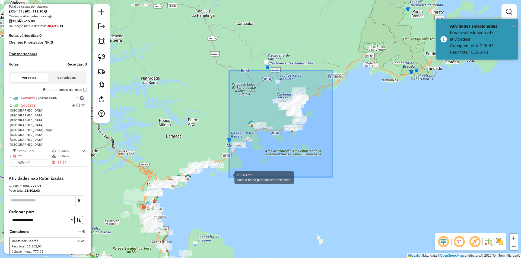
drag, startPoint x: 332, startPoint y: 71, endPoint x: 229, endPoint y: 177, distance: 148.5
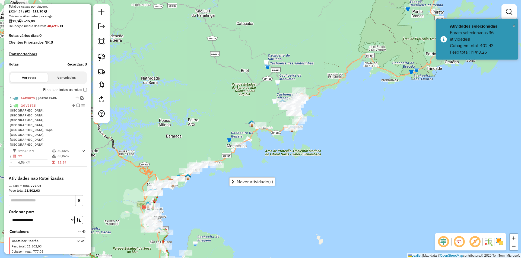
click at [331, 135] on div "Janela de atendimento Grade de atendimento Capacidade Transportadoras Veículos …" at bounding box center [260, 129] width 521 height 258
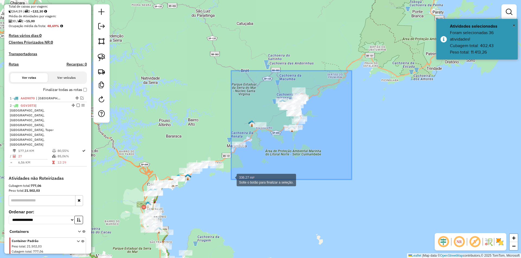
drag, startPoint x: 351, startPoint y: 71, endPoint x: 231, endPoint y: 180, distance: 162.4
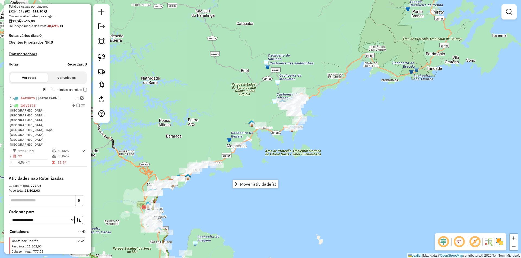
click at [343, 96] on div "Janela de atendimento Grade de atendimento Capacidade Transportadoras Veículos …" at bounding box center [260, 129] width 521 height 258
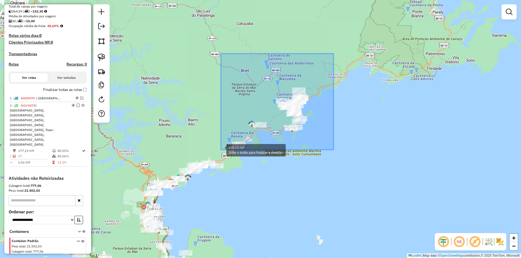
drag, startPoint x: 333, startPoint y: 54, endPoint x: 220, endPoint y: 150, distance: 148.5
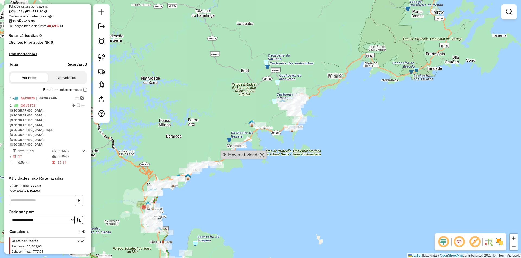
click at [332, 81] on div "Janela de atendimento Grade de atendimento Capacidade Transportadoras Veículos …" at bounding box center [260, 129] width 521 height 258
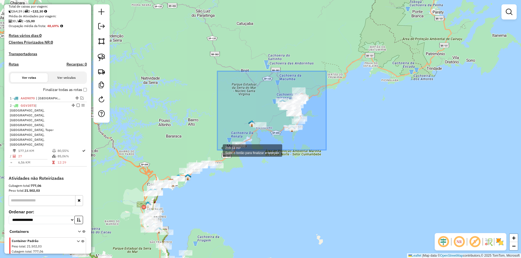
drag, startPoint x: 326, startPoint y: 71, endPoint x: 216, endPoint y: 152, distance: 136.3
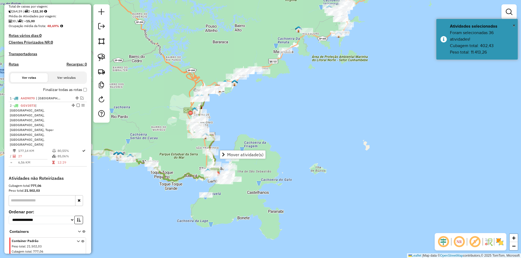
drag, startPoint x: 270, startPoint y: 150, endPoint x: 271, endPoint y: 146, distance: 4.0
click at [271, 146] on div "Janela de atendimento Grade de atendimento Capacidade Transportadoras Veículos …" at bounding box center [260, 129] width 521 height 258
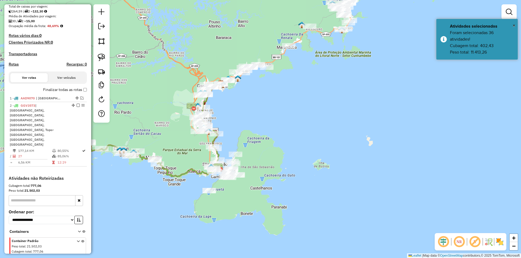
drag, startPoint x: 168, startPoint y: 165, endPoint x: 208, endPoint y: 151, distance: 42.5
click at [208, 151] on div "Janela de atendimento Grade de atendimento Capacidade Transportadoras Veículos …" at bounding box center [260, 129] width 521 height 258
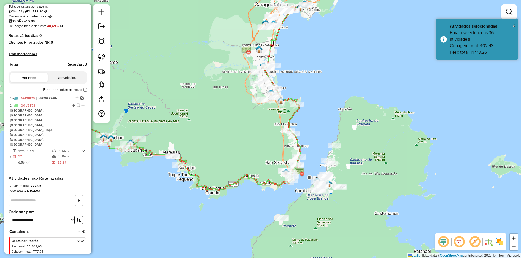
drag, startPoint x: 234, startPoint y: 127, endPoint x: 166, endPoint y: 233, distance: 126.6
click at [167, 233] on div "Janela de atendimento Grade de atendimento Capacidade Transportadoras Veículos …" at bounding box center [260, 129] width 521 height 258
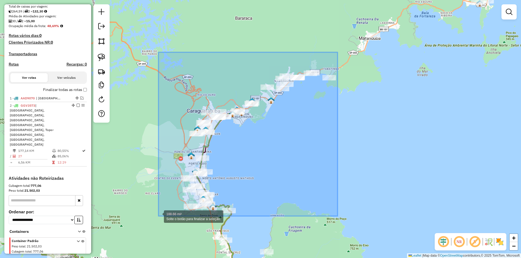
drag, startPoint x: 333, startPoint y: 57, endPoint x: 158, endPoint y: 217, distance: 236.9
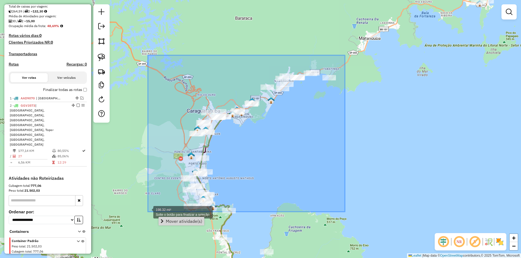
drag, startPoint x: 345, startPoint y: 55, endPoint x: 148, endPoint y: 212, distance: 251.7
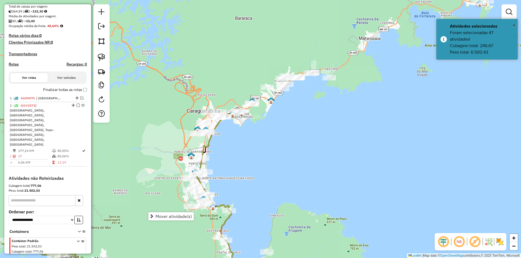
click at [335, 113] on div "Janela de atendimento Grade de atendimento Capacidade Transportadoras Veículos …" at bounding box center [260, 129] width 521 height 258
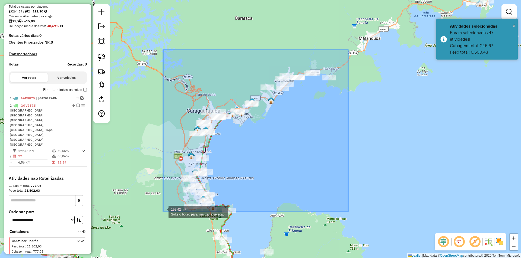
drag, startPoint x: 348, startPoint y: 50, endPoint x: 163, endPoint y: 212, distance: 245.8
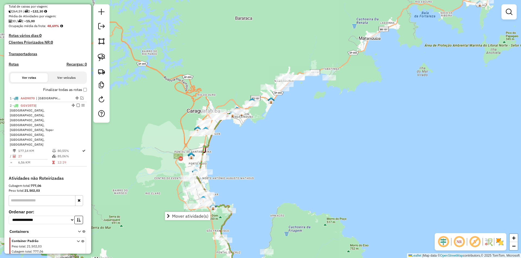
click at [342, 62] on div "Janela de atendimento Grade de atendimento Capacidade Transportadoras Veículos …" at bounding box center [260, 129] width 521 height 258
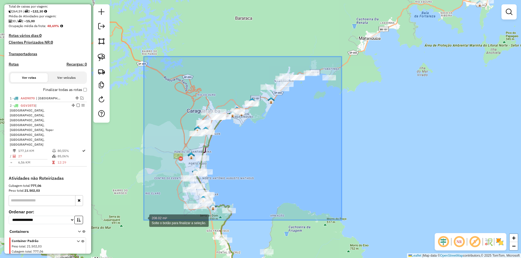
drag, startPoint x: 341, startPoint y: 57, endPoint x: 143, endPoint y: 220, distance: 256.7
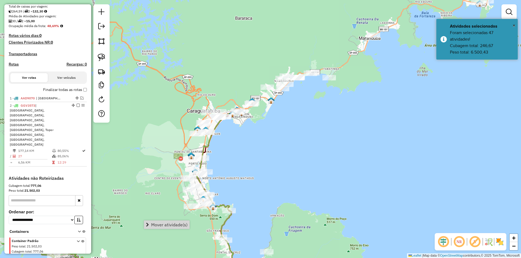
click at [283, 162] on div "Janela de atendimento Grade de atendimento Capacidade Transportadoras Veículos …" at bounding box center [260, 129] width 521 height 258
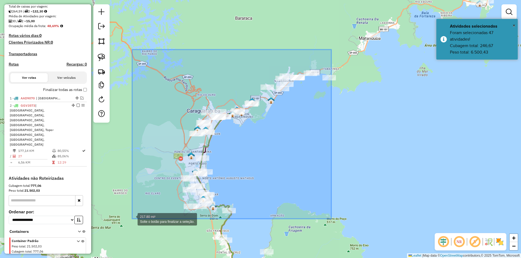
drag, startPoint x: 331, startPoint y: 50, endPoint x: 132, endPoint y: 219, distance: 261.5
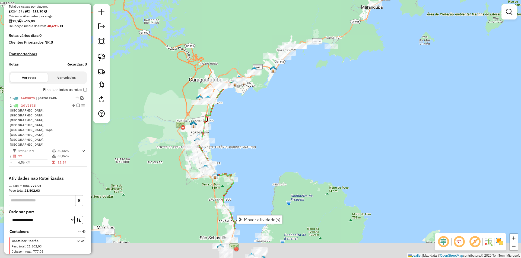
drag, startPoint x: 171, startPoint y: 246, endPoint x: 198, endPoint y: 184, distance: 67.9
click at [198, 184] on div "Janela de atendimento Grade de atendimento Capacidade Transportadoras Veículos …" at bounding box center [260, 129] width 521 height 258
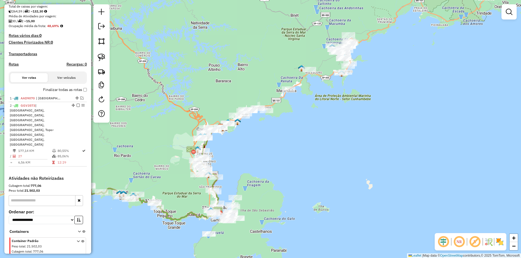
drag, startPoint x: 174, startPoint y: 224, endPoint x: 199, endPoint y: 201, distance: 34.0
click at [199, 201] on div "Janela de atendimento Grade de atendimento Capacidade Transportadoras Veículos …" at bounding box center [260, 129] width 521 height 258
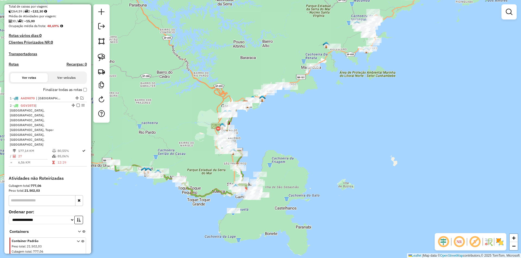
click at [184, 197] on div "Janela de atendimento Grade de atendimento Capacidade Transportadoras Veículos …" at bounding box center [260, 129] width 521 height 258
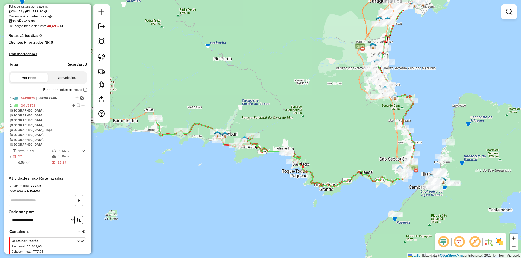
drag, startPoint x: 216, startPoint y: 183, endPoint x: 207, endPoint y: 195, distance: 15.6
click at [207, 195] on div "Janela de atendimento Grade de atendimento Capacidade Transportadoras Veículos …" at bounding box center [260, 129] width 521 height 258
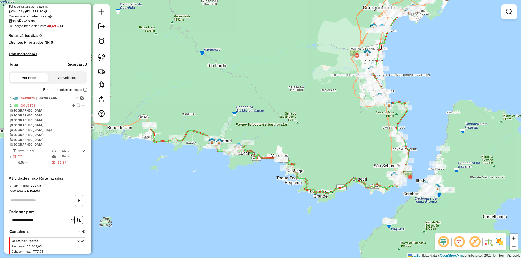
drag, startPoint x: 330, startPoint y: 145, endPoint x: 324, endPoint y: 146, distance: 6.3
click at [324, 146] on div "Janela de atendimento Grade de atendimento Capacidade Transportadoras Veículos …" at bounding box center [260, 129] width 521 height 258
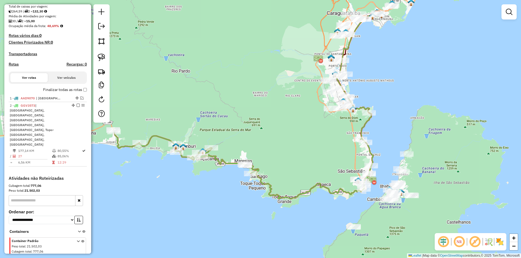
drag, startPoint x: 308, startPoint y: 139, endPoint x: 275, endPoint y: 144, distance: 32.9
click at [275, 144] on div "Janela de atendimento Grade de atendimento Capacidade Transportadoras Veículos …" at bounding box center [260, 129] width 521 height 258
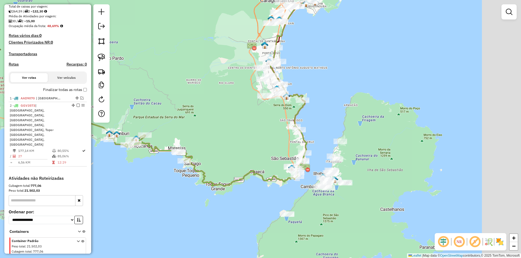
drag, startPoint x: 303, startPoint y: 157, endPoint x: 248, endPoint y: 142, distance: 57.3
click at [237, 144] on div "Janela de atendimento Grade de atendimento Capacidade Transportadoras Veículos …" at bounding box center [260, 129] width 521 height 258
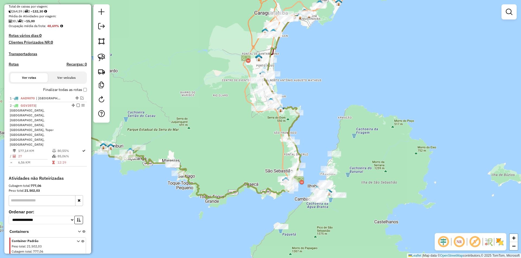
drag, startPoint x: 255, startPoint y: 146, endPoint x: 241, endPoint y: 190, distance: 45.6
click at [235, 197] on div "Janela de atendimento Grade de atendimento Capacidade Transportadoras Veículos …" at bounding box center [260, 129] width 521 height 258
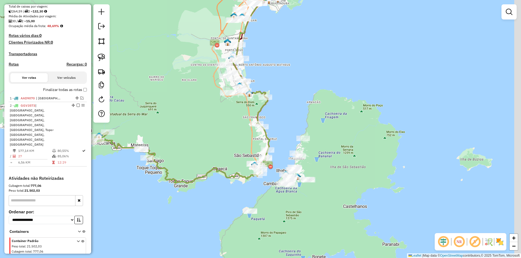
drag, startPoint x: 221, startPoint y: 176, endPoint x: 214, endPoint y: 138, distance: 38.6
click at [214, 138] on div "Janela de atendimento Grade de atendimento Capacidade Transportadoras Veículos …" at bounding box center [260, 129] width 521 height 258
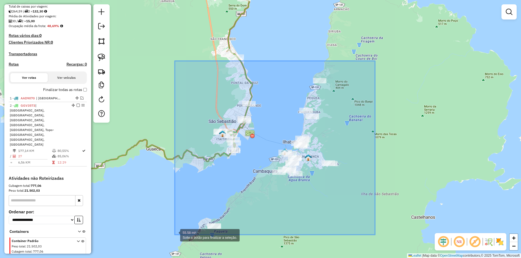
drag, startPoint x: 370, startPoint y: 65, endPoint x: 174, endPoint y: 237, distance: 260.8
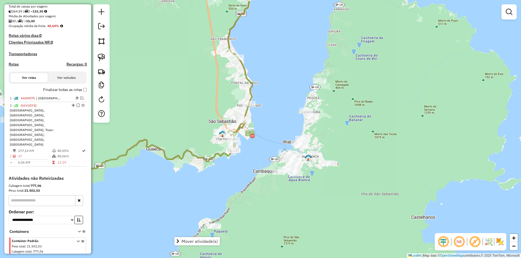
click at [303, 202] on div "Janela de atendimento Grade de atendimento Capacidade Transportadoras Veículos …" at bounding box center [260, 129] width 521 height 258
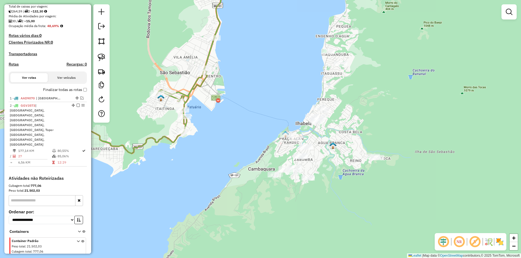
drag, startPoint x: 268, startPoint y: 207, endPoint x: 302, endPoint y: 137, distance: 78.2
click at [302, 137] on div "Janela de atendimento Grade de atendimento Capacidade Transportadoras Veículos …" at bounding box center [260, 129] width 521 height 258
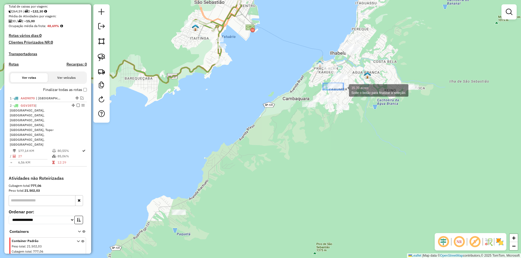
drag, startPoint x: 323, startPoint y: 83, endPoint x: 343, endPoint y: 90, distance: 21.4
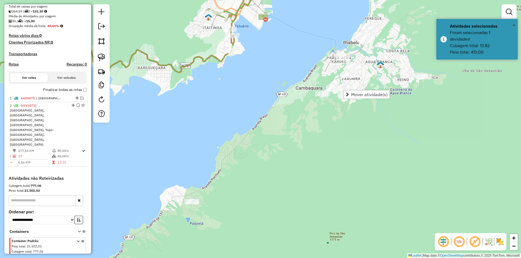
drag, startPoint x: 212, startPoint y: 216, endPoint x: 238, endPoint y: 183, distance: 42.3
click at [238, 183] on div "Janela de atendimento Grade de atendimento Capacidade Transportadoras Veículos …" at bounding box center [260, 129] width 521 height 258
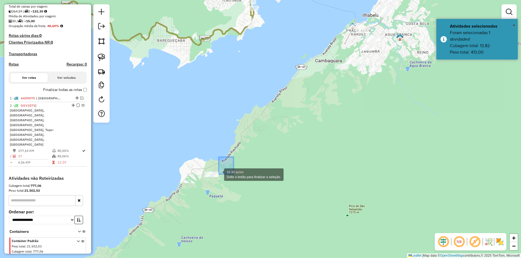
drag, startPoint x: 234, startPoint y: 157, endPoint x: 197, endPoint y: 196, distance: 52.6
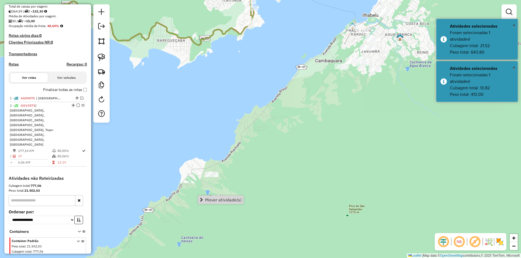
click at [290, 154] on div "Janela de atendimento Grade de atendimento Capacidade Transportadoras Veículos …" at bounding box center [260, 129] width 521 height 258
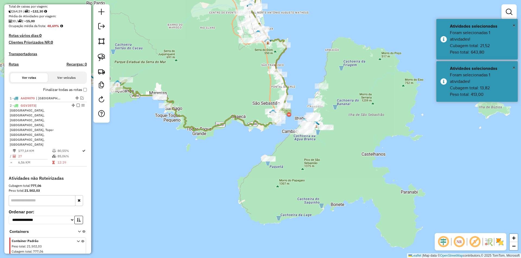
drag, startPoint x: 315, startPoint y: 159, endPoint x: 291, endPoint y: 179, distance: 31.2
click at [291, 179] on div "Janela de atendimento Grade de atendimento Capacidade Transportadoras Veículos …" at bounding box center [260, 129] width 521 height 258
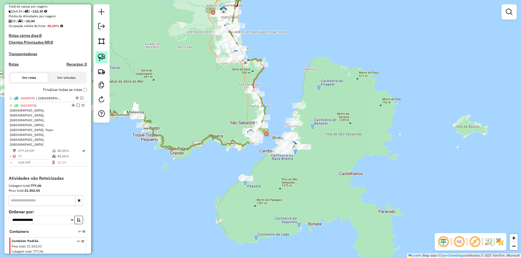
click at [104, 57] on img at bounding box center [102, 58] width 8 height 8
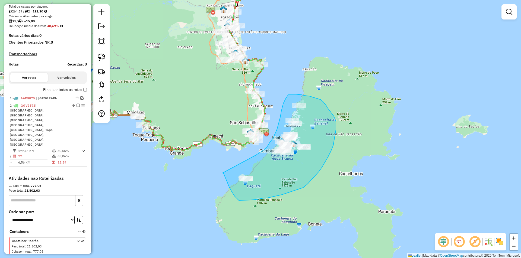
drag, startPoint x: 222, startPoint y: 173, endPoint x: 256, endPoint y: 155, distance: 37.9
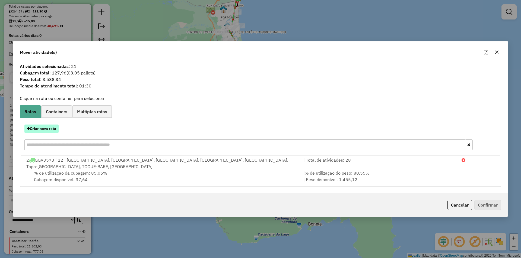
click at [45, 133] on button "Criar nova rota" at bounding box center [41, 129] width 34 height 8
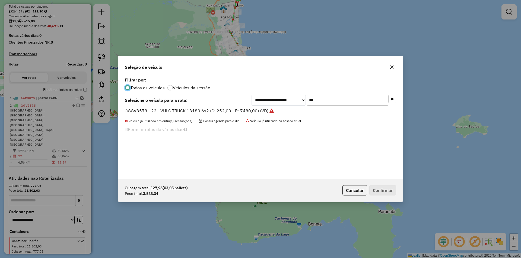
scroll to position [3, 2]
click at [321, 101] on input "***" at bounding box center [347, 100] width 81 height 11
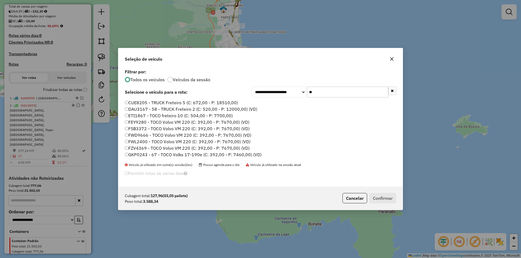
type input "*"
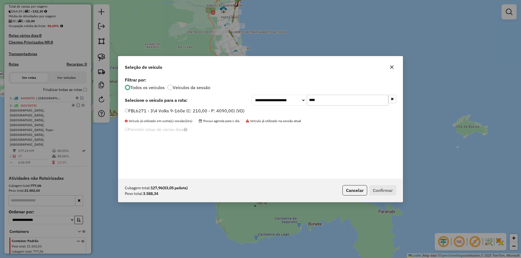
type input "****"
click at [153, 110] on label "FBL6271 - 3\4 Volks 9-160e (C: 210,00 - P: 4090,00) (VD)" at bounding box center [185, 111] width 120 height 7
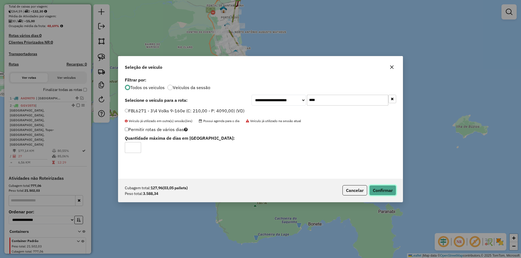
click at [385, 191] on button "Confirmar" at bounding box center [382, 191] width 27 height 10
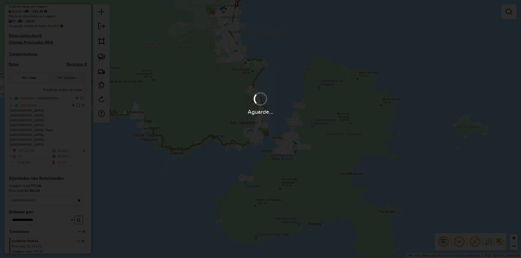
scroll to position [119, 0]
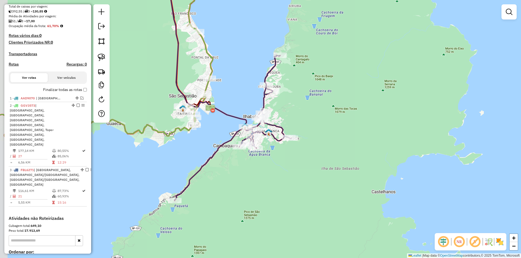
drag, startPoint x: 308, startPoint y: 169, endPoint x: 337, endPoint y: 191, distance: 36.3
click at [337, 191] on div "Janela de atendimento Grade de atendimento Capacidade Transportadoras Veículos …" at bounding box center [260, 129] width 521 height 258
click at [260, 213] on div "Janela de atendimento Grade de atendimento Capacidade Transportadoras Veículos …" at bounding box center [260, 129] width 521 height 258
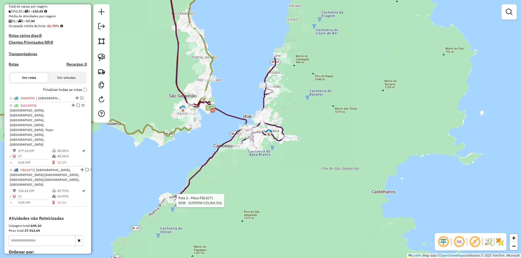
select select "**********"
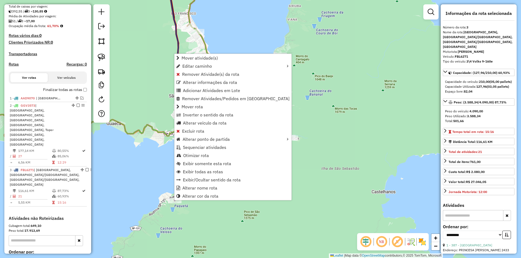
scroll to position [155, 0]
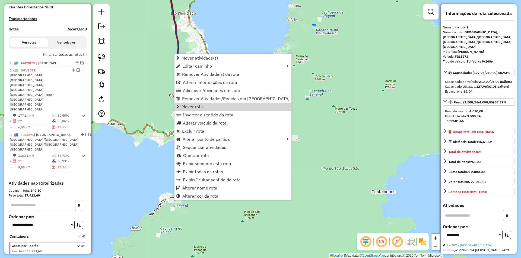
click at [315, 150] on div "Rota 3 - Placa FBL6271 2598 - MERCEARIA CEARA Janela de atendimento Grade de at…" at bounding box center [260, 129] width 521 height 258
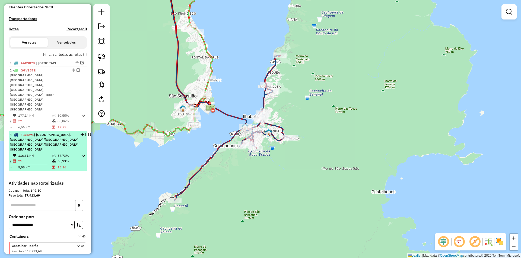
click at [85, 133] on em at bounding box center [86, 134] width 3 height 3
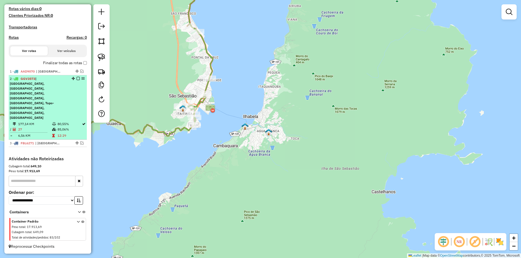
scroll to position [127, 0]
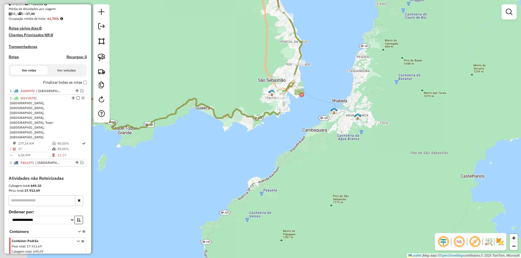
drag, startPoint x: 149, startPoint y: 167, endPoint x: 263, endPoint y: 145, distance: 115.4
click at [262, 146] on div "Janela de atendimento Grade de atendimento Capacidade Transportadoras Veículos …" at bounding box center [260, 129] width 521 height 258
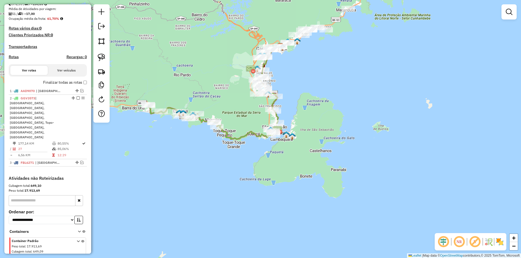
drag, startPoint x: 259, startPoint y: 154, endPoint x: 276, endPoint y: 146, distance: 19.2
click at [276, 146] on div "Janela de atendimento Grade de atendimento Capacidade Transportadoras Veículos …" at bounding box center [260, 129] width 521 height 258
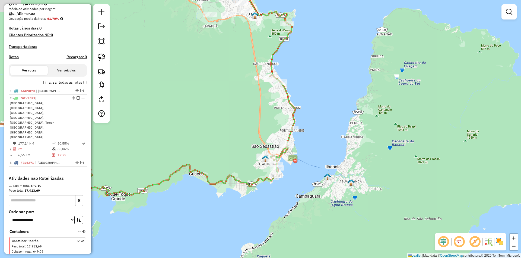
drag, startPoint x: 292, startPoint y: 119, endPoint x: 359, endPoint y: 103, distance: 69.5
click at [359, 103] on div "Janela de atendimento Grade de atendimento Capacidade Transportadoras Veículos …" at bounding box center [260, 129] width 521 height 258
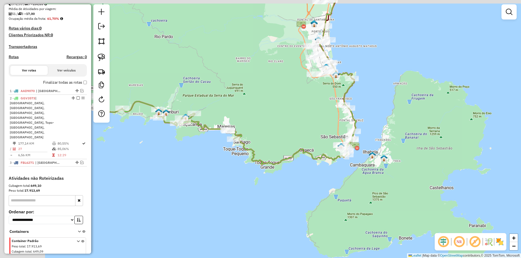
drag, startPoint x: 216, startPoint y: 150, endPoint x: 270, endPoint y: 163, distance: 55.5
click at [270, 163] on icon at bounding box center [226, 122] width 260 height 86
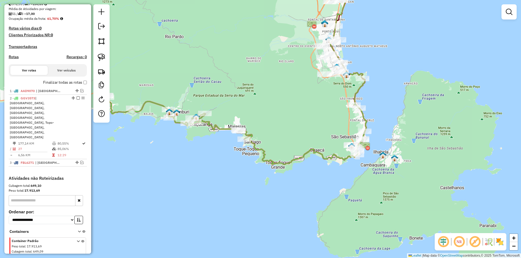
drag, startPoint x: 253, startPoint y: 159, endPoint x: 266, endPoint y: 159, distance: 12.7
click at [266, 159] on div "Janela de atendimento Grade de atendimento Capacidade Transportadoras Veículos …" at bounding box center [260, 129] width 521 height 258
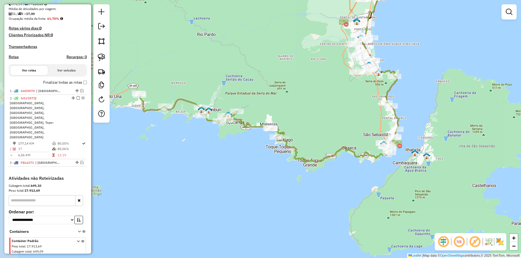
drag, startPoint x: 210, startPoint y: 162, endPoint x: 226, endPoint y: 161, distance: 16.1
click at [226, 161] on div "Janela de atendimento Grade de atendimento Capacidade Transportadoras Veículos …" at bounding box center [260, 129] width 521 height 258
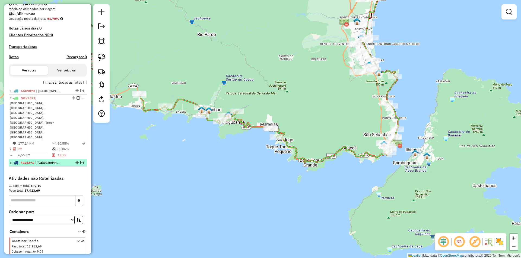
click at [81, 161] on em at bounding box center [81, 162] width 3 height 3
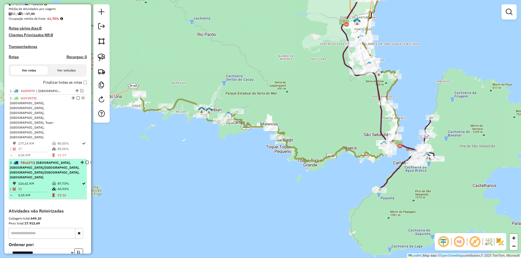
scroll to position [155, 0]
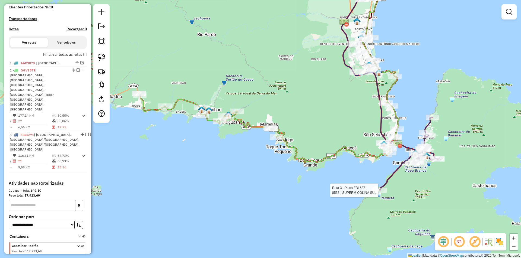
select select "**********"
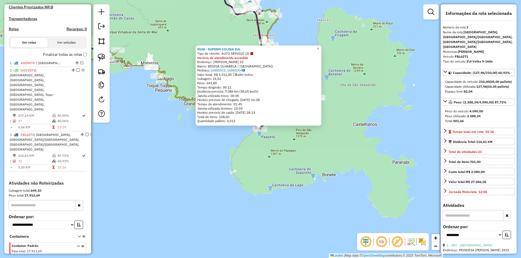
click at [284, 167] on div "8538 - SUPERM COLINA SUL Tipo de cliente: AUTO SERVIÇO (2) Horário de atendimen…" at bounding box center [260, 129] width 521 height 258
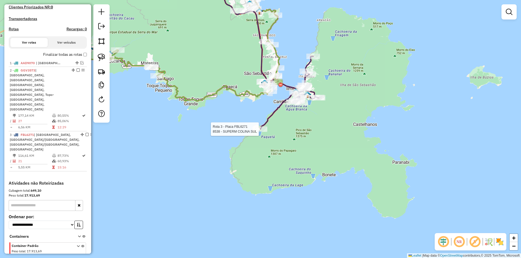
select select "**********"
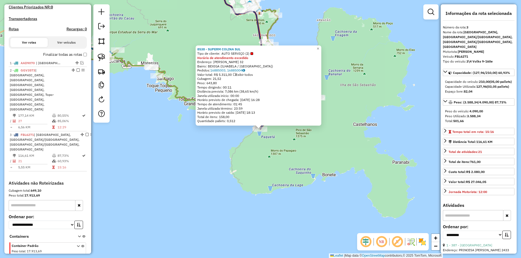
click at [302, 149] on div "8538 - SUPERM COLINA SUL Tipo de cliente: AUTO SERVIÇO (2) Horário de atendimen…" at bounding box center [260, 129] width 521 height 258
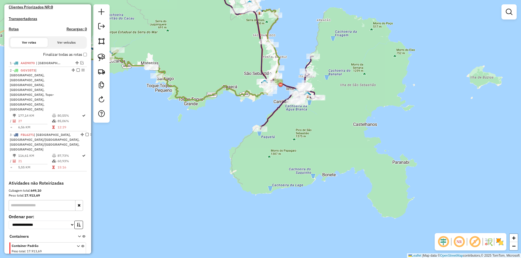
drag, startPoint x: 308, startPoint y: 146, endPoint x: 277, endPoint y: 180, distance: 45.9
click at [277, 180] on div "Janela de atendimento Grade de atendimento Capacidade Transportadoras Veículos …" at bounding box center [260, 129] width 521 height 258
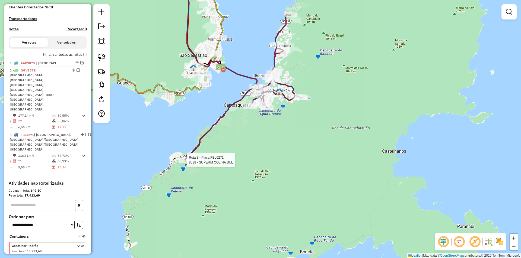
select select "**********"
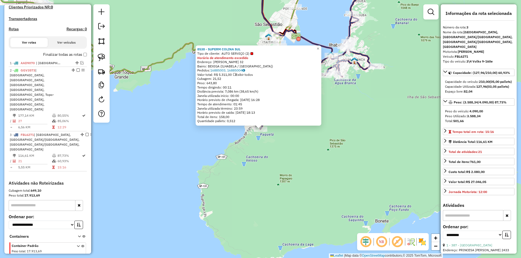
click at [303, 161] on div "8538 - SUPERM COLINA SUL Tipo de cliente: AUTO SERVIÇO (2) Horário de atendimen…" at bounding box center [260, 129] width 521 height 258
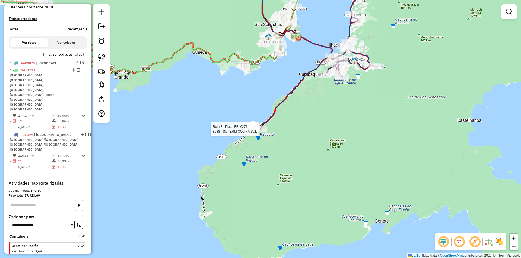
select select "**********"
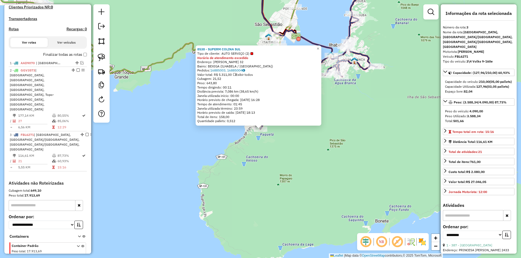
click at [282, 148] on div "8538 - SUPERM COLINA SUL Tipo de cliente: AUTO SERVIÇO (2) Horário de atendimen…" at bounding box center [260, 129] width 521 height 258
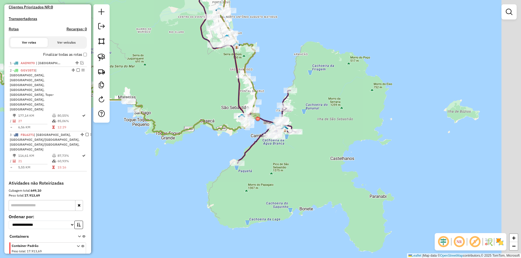
drag, startPoint x: 312, startPoint y: 145, endPoint x: 264, endPoint y: 168, distance: 52.9
click at [277, 172] on div "Janela de atendimento Grade de atendimento Capacidade Transportadoras Veículos …" at bounding box center [260, 129] width 521 height 258
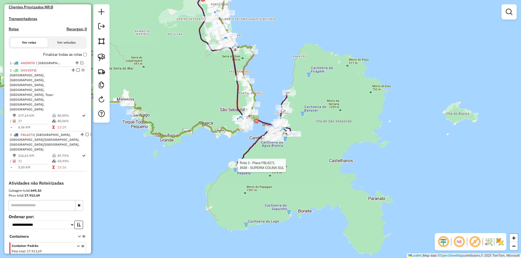
select select "**********"
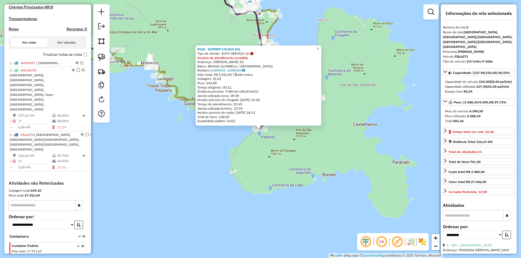
click at [328, 168] on div "8538 - SUPERM COLINA SUL Tipo de cliente: AUTO SERVIÇO (2) Horário de atendimen…" at bounding box center [260, 129] width 521 height 258
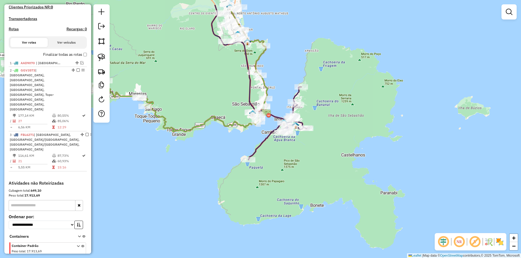
drag, startPoint x: 319, startPoint y: 156, endPoint x: 306, endPoint y: 185, distance: 32.2
click at [307, 187] on div "Janela de atendimento Grade de atendimento Capacidade Transportadoras Veículos …" at bounding box center [260, 129] width 521 height 258
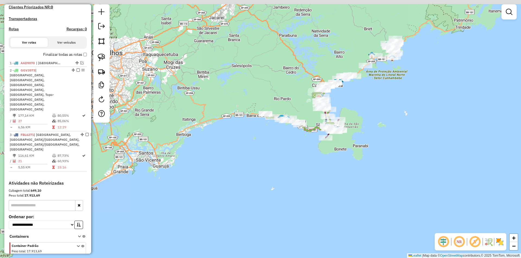
drag, startPoint x: 324, startPoint y: 162, endPoint x: 324, endPoint y: 175, distance: 13.3
click at [324, 175] on div "Janela de atendimento Grade de atendimento Capacidade Transportadoras Veículos …" at bounding box center [260, 129] width 521 height 258
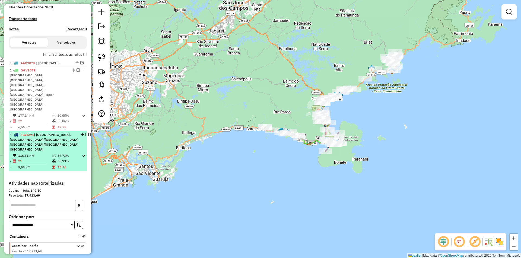
click at [85, 133] on em at bounding box center [86, 134] width 3 height 3
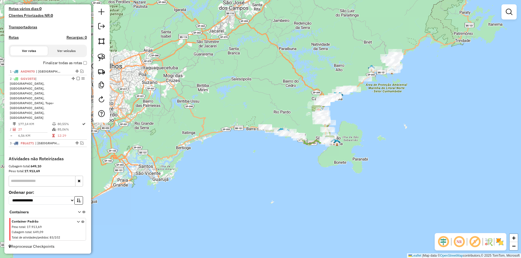
scroll to position [127, 0]
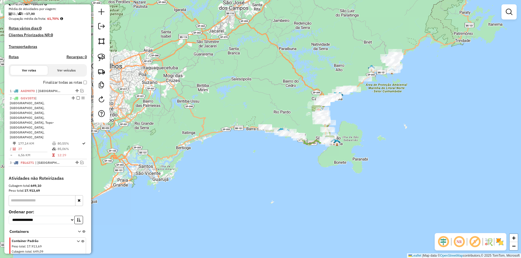
click at [241, 144] on div "Janela de atendimento Grade de atendimento Capacidade Transportadoras Veículos …" at bounding box center [260, 129] width 521 height 258
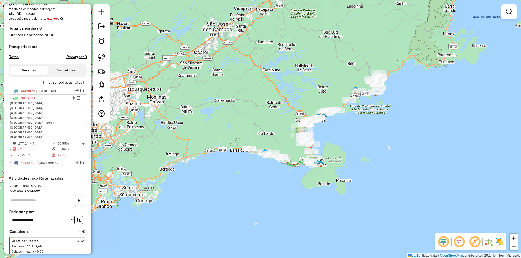
drag, startPoint x: 410, startPoint y: 106, endPoint x: 390, endPoint y: 133, distance: 33.3
click at [390, 133] on div "Janela de atendimento Grade de atendimento Capacidade Transportadoras Veículos …" at bounding box center [260, 129] width 521 height 258
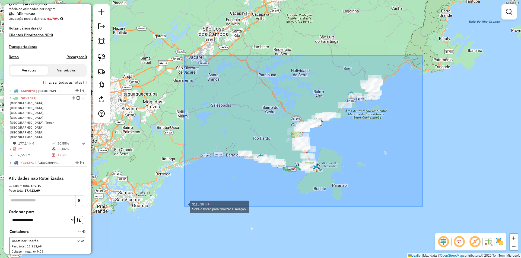
drag, startPoint x: 422, startPoint y: 56, endPoint x: 169, endPoint y: 211, distance: 297.4
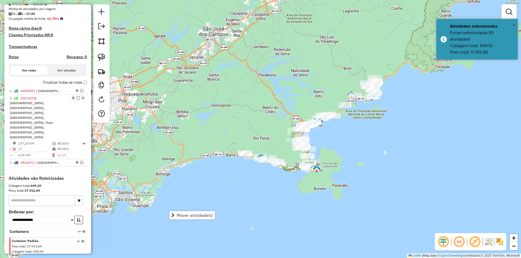
click at [404, 103] on div "Janela de atendimento Grade de atendimento Capacidade Transportadoras Veículos …" at bounding box center [260, 129] width 521 height 258
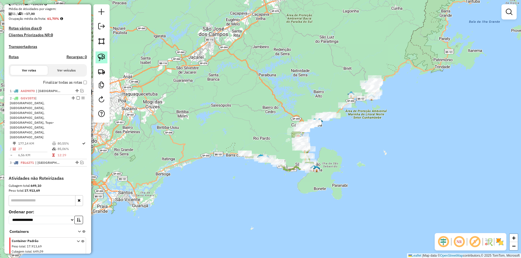
click at [101, 57] on img at bounding box center [102, 58] width 8 height 8
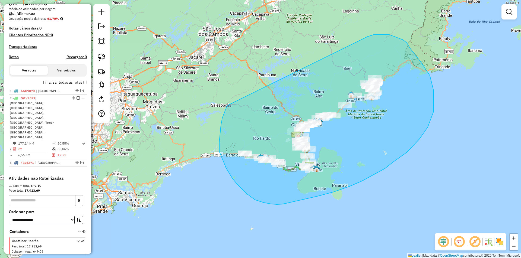
drag, startPoint x: 221, startPoint y: 126, endPoint x: 367, endPoint y: 37, distance: 171.7
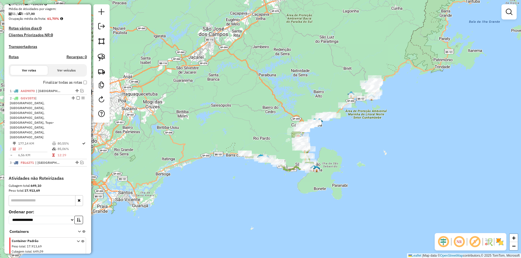
click at [409, 162] on div "Janela de atendimento Grade de atendimento Capacidade Transportadoras Veículos …" at bounding box center [260, 129] width 521 height 258
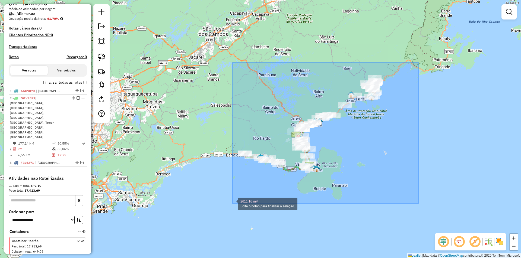
drag, startPoint x: 417, startPoint y: 63, endPoint x: 229, endPoint y: 205, distance: 235.6
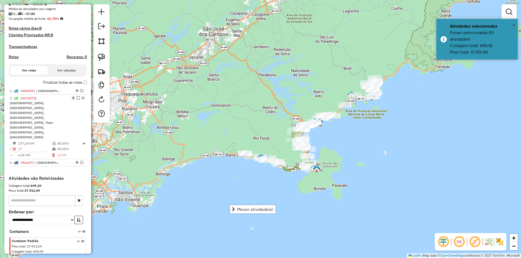
click at [366, 143] on div "Janela de atendimento Grade de atendimento Capacidade Transportadoras Veículos …" at bounding box center [260, 129] width 521 height 258
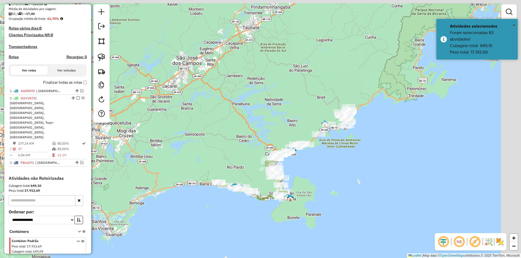
drag, startPoint x: 378, startPoint y: 130, endPoint x: 351, endPoint y: 159, distance: 39.2
click at [351, 159] on div "Janela de atendimento Grade de atendimento Capacidade Transportadoras Veículos …" at bounding box center [260, 129] width 521 height 258
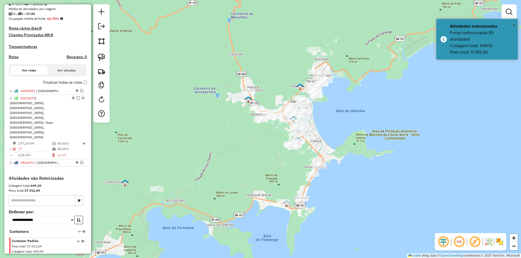
drag, startPoint x: 386, startPoint y: 132, endPoint x: 361, endPoint y: 135, distance: 25.5
click at [361, 135] on div "Janela de atendimento Grade de atendimento Capacidade Transportadoras Veículos …" at bounding box center [260, 129] width 521 height 258
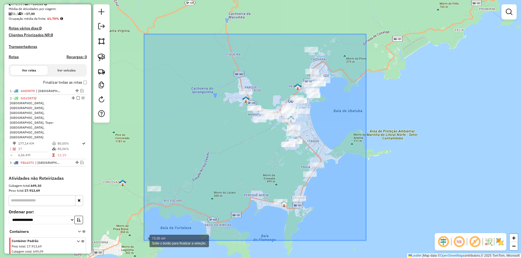
drag, startPoint x: 364, startPoint y: 47, endPoint x: 144, endPoint y: 241, distance: 293.0
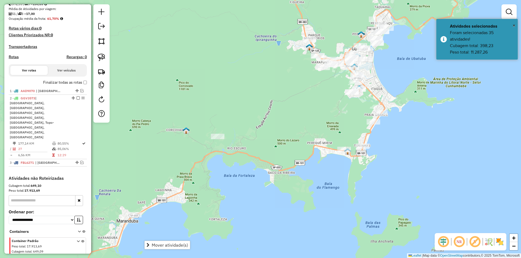
drag, startPoint x: 379, startPoint y: 181, endPoint x: 399, endPoint y: 146, distance: 40.1
click at [399, 147] on div "Janela de atendimento Grade de atendimento Capacidade Transportadoras Veículos …" at bounding box center [260, 129] width 521 height 258
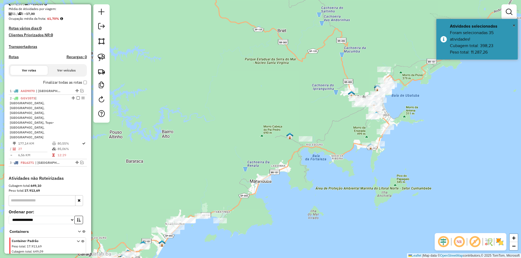
drag, startPoint x: 408, startPoint y: 154, endPoint x: 398, endPoint y: 155, distance: 10.4
click at [398, 155] on div "Janela de atendimento Grade de atendimento Capacidade Transportadoras Veículos …" at bounding box center [260, 129] width 521 height 258
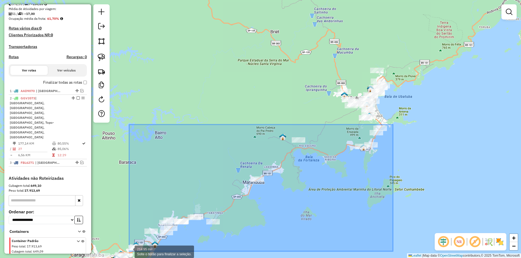
drag, startPoint x: 393, startPoint y: 125, endPoint x: 129, endPoint y: 252, distance: 292.6
click at [129, 252] on div "214.95 mi² Solte o botão para finalizar a seleção. Janela de atendimento Grade …" at bounding box center [260, 129] width 521 height 258
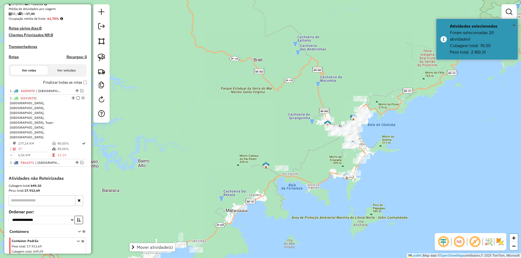
drag, startPoint x: 438, startPoint y: 139, endPoint x: 426, endPoint y: 160, distance: 23.6
click at [426, 160] on div "Janela de atendimento Grade de atendimento Capacidade Transportadoras Veículos …" at bounding box center [260, 129] width 521 height 258
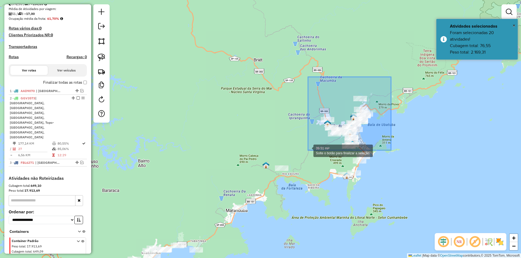
drag, startPoint x: 391, startPoint y: 77, endPoint x: 308, endPoint y: 151, distance: 110.7
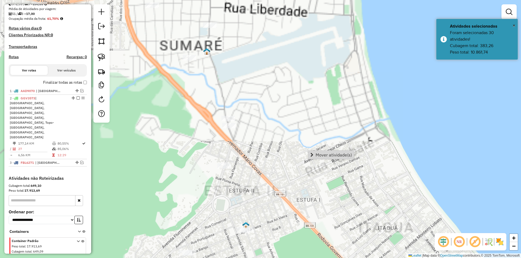
click at [304, 211] on div "Janela de atendimento Grade de atendimento Capacidade Transportadoras Veículos …" at bounding box center [260, 129] width 521 height 258
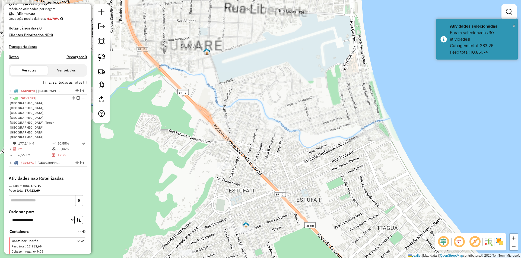
click at [306, 152] on div "Janela de atendimento Grade de atendimento Capacidade Transportadoras Veículos …" at bounding box center [260, 129] width 521 height 258
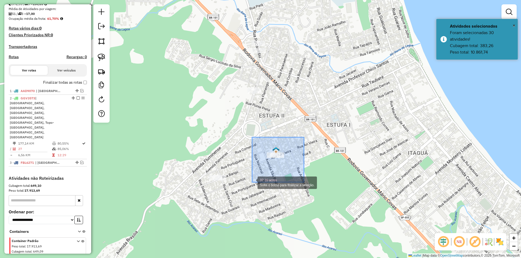
drag, startPoint x: 304, startPoint y: 137, endPoint x: 252, endPoint y: 183, distance: 68.6
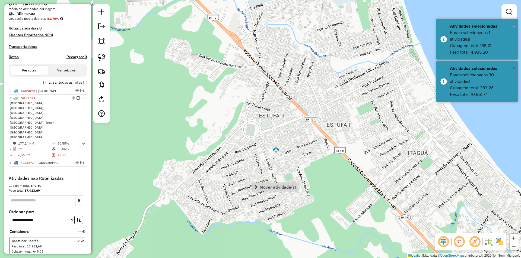
click at [235, 207] on div "Janela de atendimento Grade de atendimento Capacidade Transportadoras Veículos …" at bounding box center [260, 129] width 521 height 258
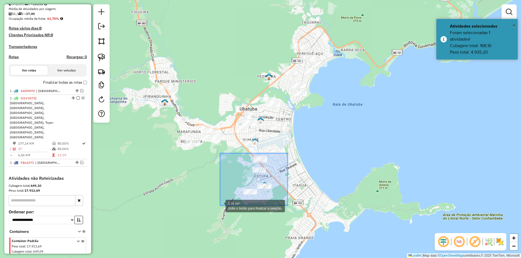
drag, startPoint x: 276, startPoint y: 166, endPoint x: 215, endPoint y: 210, distance: 74.4
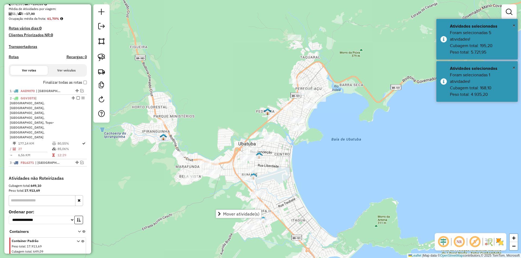
drag, startPoint x: 317, startPoint y: 149, endPoint x: 328, endPoint y: 142, distance: 13.3
click at [315, 182] on div "Janela de atendimento Grade de atendimento Capacidade Transportadoras Veículos …" at bounding box center [260, 129] width 521 height 258
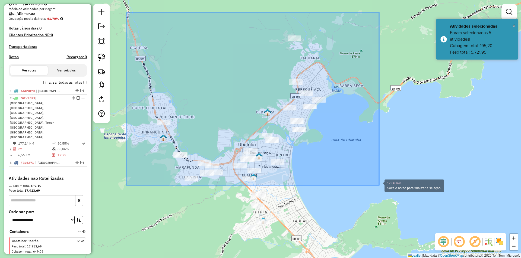
drag, startPoint x: 129, startPoint y: 13, endPoint x: 379, endPoint y: 186, distance: 303.8
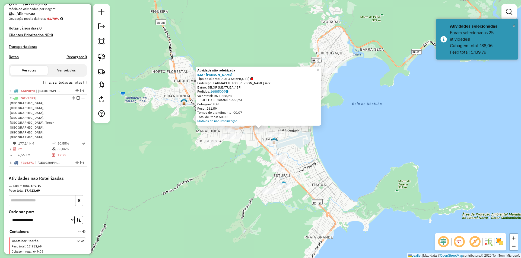
click at [208, 183] on div "Atividade não roteirizada 532 - MERCADINHO SOARES Tipo de cliente: AUTO SERVIÇO…" at bounding box center [260, 129] width 521 height 258
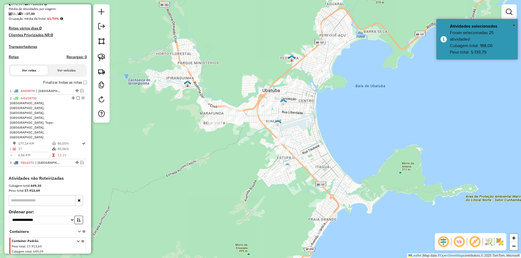
drag, startPoint x: 207, startPoint y: 219, endPoint x: 229, endPoint y: 71, distance: 150.0
click at [229, 71] on div "Janela de atendimento Grade de atendimento Capacidade Transportadoras Veículos …" at bounding box center [260, 129] width 521 height 258
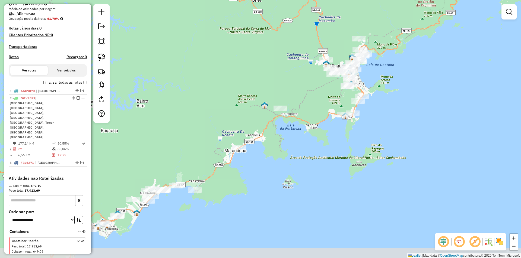
drag, startPoint x: 241, startPoint y: 183, endPoint x: 338, endPoint y: 137, distance: 107.6
click at [338, 137] on div "Janela de atendimento Grade de atendimento Capacidade Transportadoras Veículos …" at bounding box center [260, 129] width 521 height 258
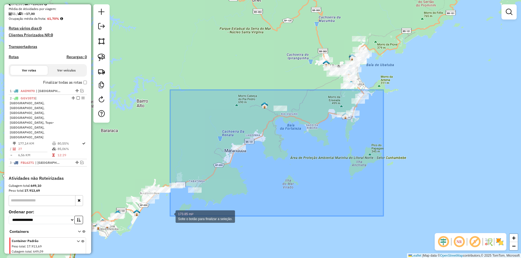
drag, startPoint x: 382, startPoint y: 91, endPoint x: 170, endPoint y: 216, distance: 246.4
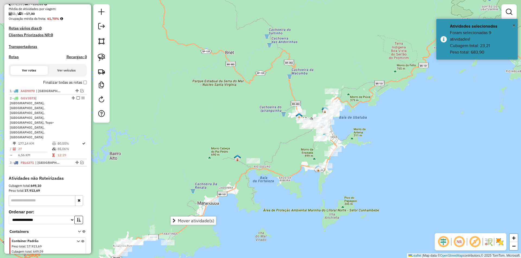
drag, startPoint x: 372, startPoint y: 129, endPoint x: 339, endPoint y: 195, distance: 73.9
click at [339, 195] on div "Janela de atendimento Grade de atendimento Capacidade Transportadoras Veículos …" at bounding box center [260, 129] width 521 height 258
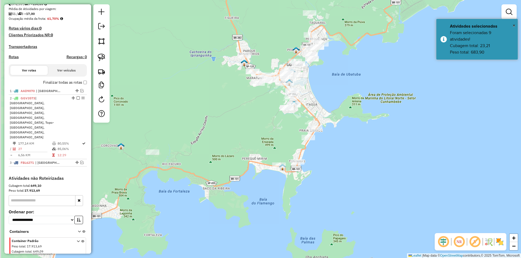
drag, startPoint x: 334, startPoint y: 126, endPoint x: 343, endPoint y: 117, distance: 13.0
click at [343, 118] on div "Janela de atendimento Grade de atendimento Capacidade Transportadoras Veículos …" at bounding box center [260, 129] width 521 height 258
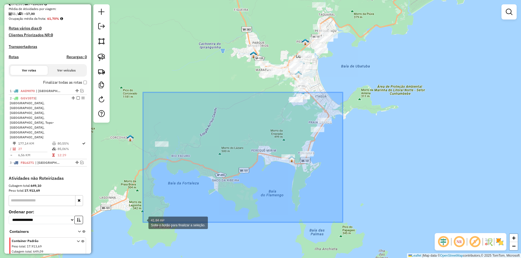
drag, startPoint x: 343, startPoint y: 92, endPoint x: 143, endPoint y: 223, distance: 238.3
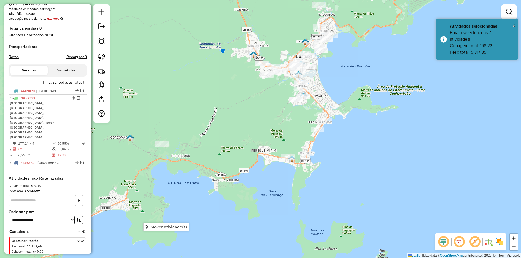
drag, startPoint x: 336, startPoint y: 136, endPoint x: 396, endPoint y: 114, distance: 64.1
click at [396, 114] on div "Janela de atendimento Grade de atendimento Capacidade Transportadoras Veículos …" at bounding box center [260, 129] width 521 height 258
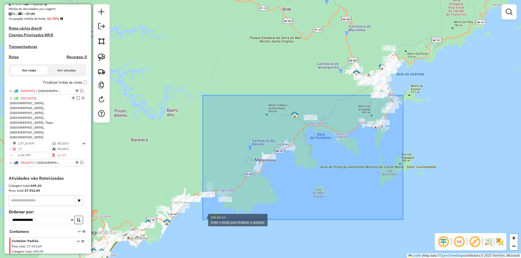
drag, startPoint x: 403, startPoint y: 95, endPoint x: 203, endPoint y: 220, distance: 235.7
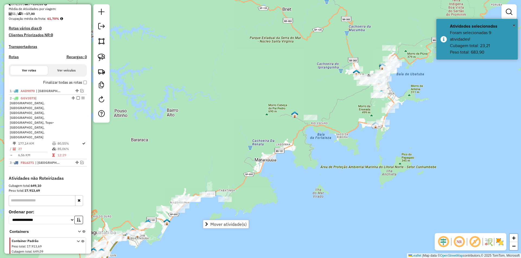
click at [445, 89] on div "Janela de atendimento Grade de atendimento Capacidade Transportadoras Veículos …" at bounding box center [260, 129] width 521 height 258
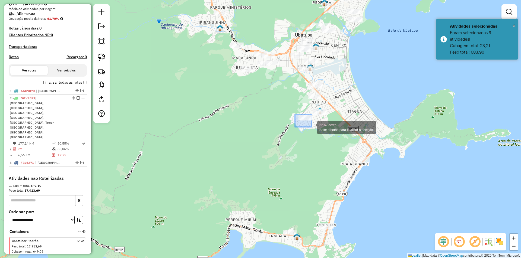
drag, startPoint x: 297, startPoint y: 115, endPoint x: 311, endPoint y: 127, distance: 18.5
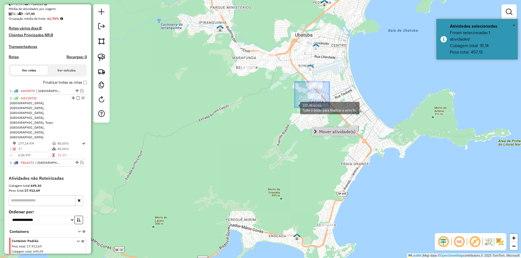
drag, startPoint x: 329, startPoint y: 82, endPoint x: 295, endPoint y: 108, distance: 43.2
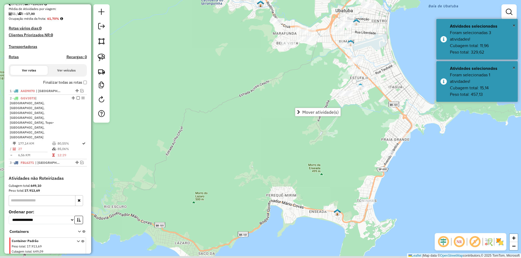
drag, startPoint x: 250, startPoint y: 159, endPoint x: 293, endPoint y: 126, distance: 54.1
click at [290, 135] on div "Janela de atendimento Grade de atendimento Capacidade Transportadoras Veículos …" at bounding box center [260, 129] width 521 height 258
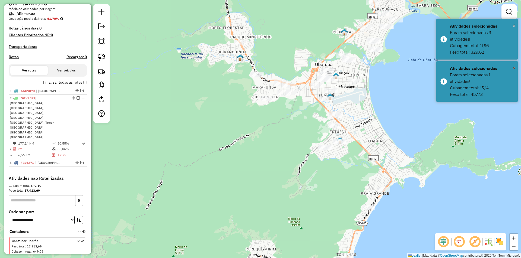
drag, startPoint x: 274, startPoint y: 106, endPoint x: 263, endPoint y: 146, distance: 41.5
click at [263, 146] on div "Janela de atendimento Grade de atendimento Capacidade Transportadoras Veículos …" at bounding box center [260, 129] width 521 height 258
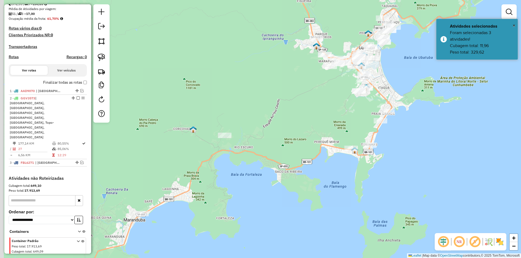
drag, startPoint x: 260, startPoint y: 150, endPoint x: 378, endPoint y: 74, distance: 141.3
click at [378, 74] on div "Janela de atendimento Grade de atendimento Capacidade Transportadoras Veículos …" at bounding box center [260, 129] width 521 height 258
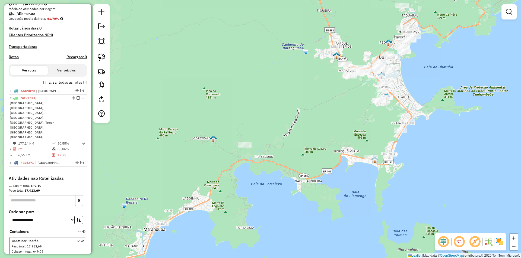
drag, startPoint x: 317, startPoint y: 124, endPoint x: 281, endPoint y: 159, distance: 49.7
click at [281, 159] on div "Janela de atendimento Grade de atendimento Capacidade Transportadoras Veículos …" at bounding box center [260, 129] width 521 height 258
click at [105, 56] on img at bounding box center [102, 58] width 8 height 8
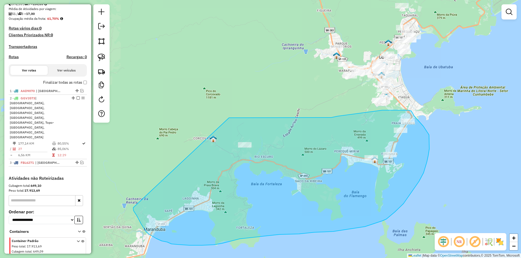
drag, startPoint x: 133, startPoint y: 211, endPoint x: 226, endPoint y: 118, distance: 131.0
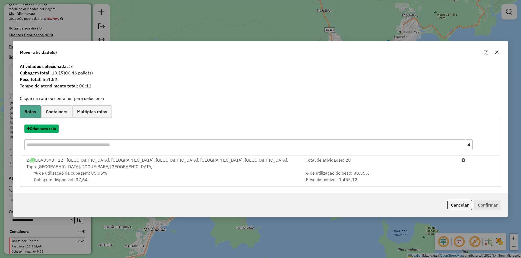
click at [42, 132] on button "Criar nova rota" at bounding box center [41, 129] width 34 height 8
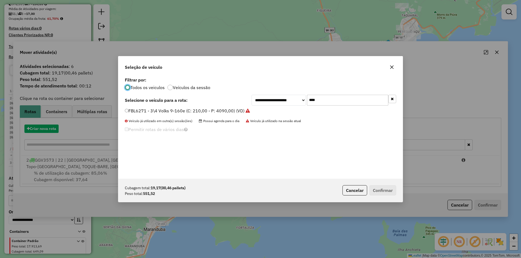
scroll to position [3, 2]
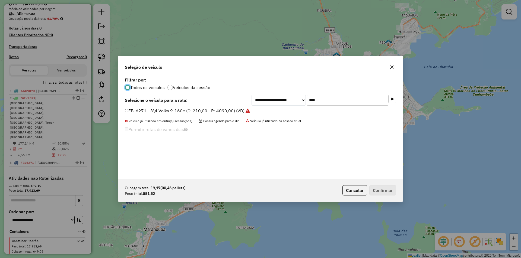
click at [326, 103] on input "****" at bounding box center [347, 100] width 81 height 11
type input "***"
click at [376, 191] on button "Confirmar" at bounding box center [382, 191] width 27 height 10
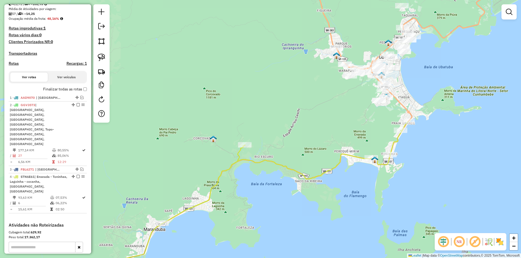
scroll to position [161, 0]
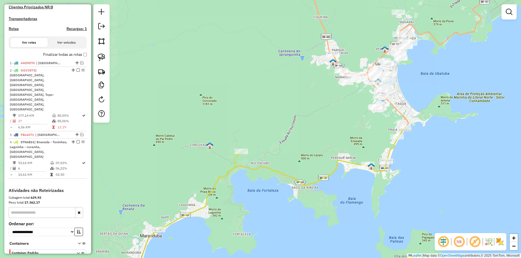
drag, startPoint x: 375, startPoint y: 124, endPoint x: 356, endPoint y: 166, distance: 45.9
click at [356, 166] on div "Janela de atendimento Grade de atendimento Capacidade Transportadoras Veículos …" at bounding box center [260, 129] width 521 height 258
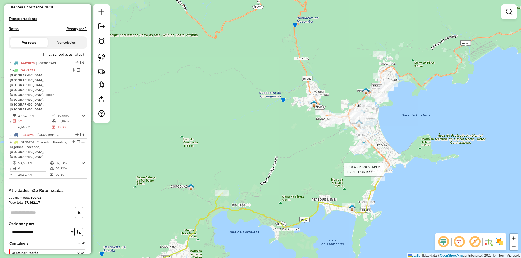
scroll to position [169, 0]
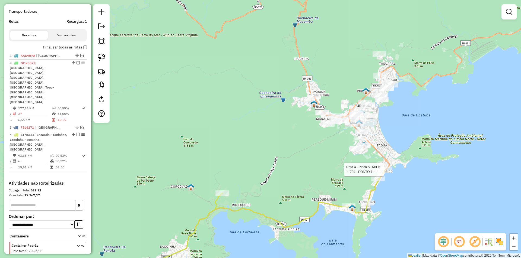
select select "**********"
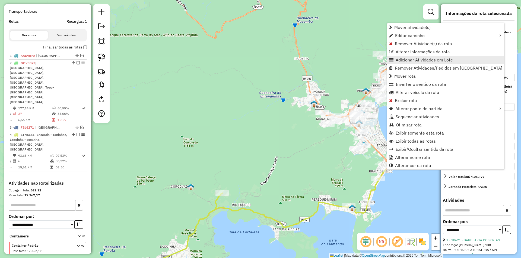
click at [400, 61] on span "Adicionar Atividades em Lote" at bounding box center [423, 60] width 57 height 4
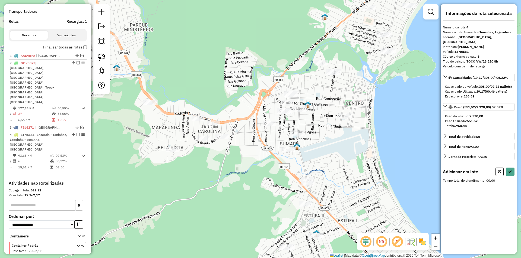
drag, startPoint x: 275, startPoint y: 215, endPoint x: 263, endPoint y: 130, distance: 85.8
click at [263, 130] on div "Janela de atendimento Grade de atendimento Capacidade Transportadoras Veículos …" at bounding box center [260, 129] width 521 height 258
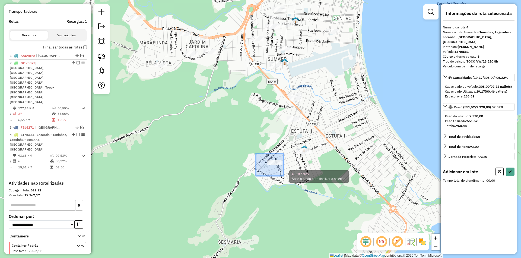
drag, startPoint x: 256, startPoint y: 154, endPoint x: 284, endPoint y: 176, distance: 35.9
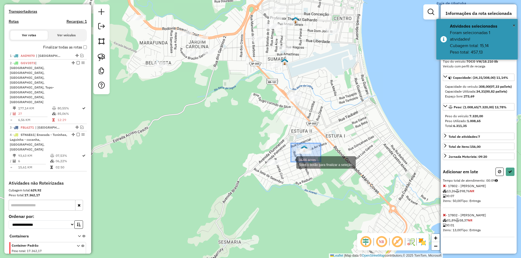
drag, startPoint x: 321, startPoint y: 143, endPoint x: 291, endPoint y: 162, distance: 35.2
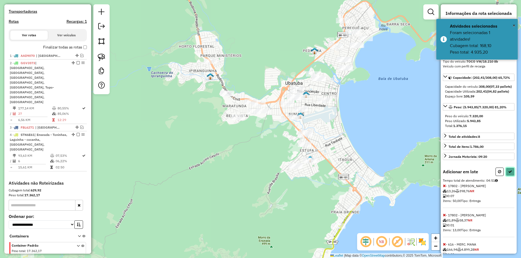
click at [508, 174] on icon at bounding box center [510, 172] width 4 height 4
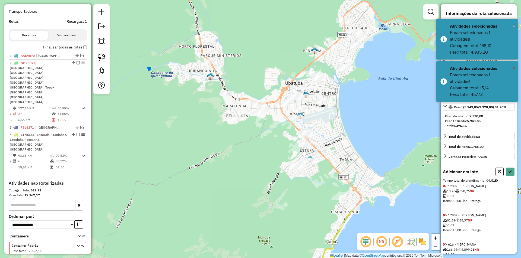
select select "**********"
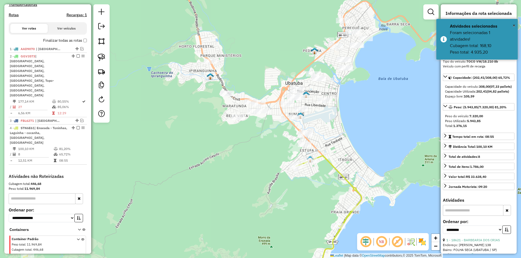
scroll to position [162, 0]
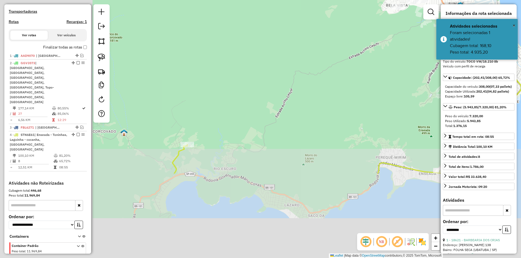
drag, startPoint x: 331, startPoint y: 145, endPoint x: 396, endPoint y: 96, distance: 81.3
click at [397, 97] on div "Janela de atendimento Grade de atendimento Capacidade Transportadoras Veículos …" at bounding box center [260, 129] width 521 height 258
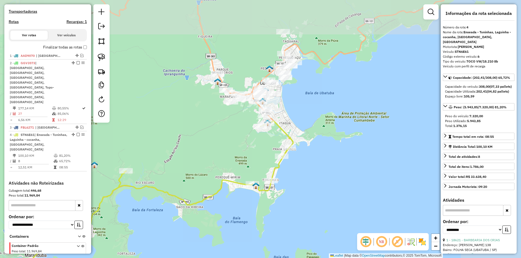
drag, startPoint x: 368, startPoint y: 169, endPoint x: 203, endPoint y: 222, distance: 173.9
click at [203, 222] on div "Janela de atendimento Grade de atendimento Capacidade Transportadoras Veículos …" at bounding box center [260, 129] width 521 height 258
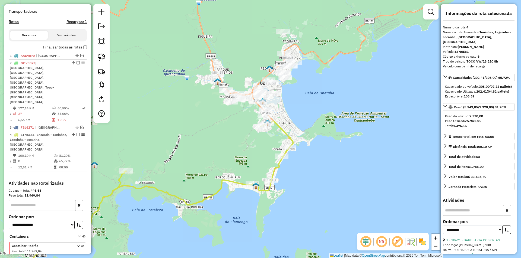
click at [304, 148] on div "Janela de atendimento Grade de atendimento Capacidade Transportadoras Veículos …" at bounding box center [260, 129] width 521 height 258
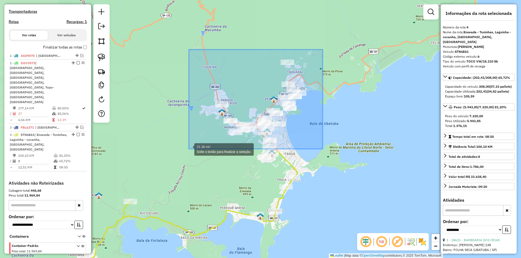
drag, startPoint x: 298, startPoint y: 70, endPoint x: 189, endPoint y: 149, distance: 134.8
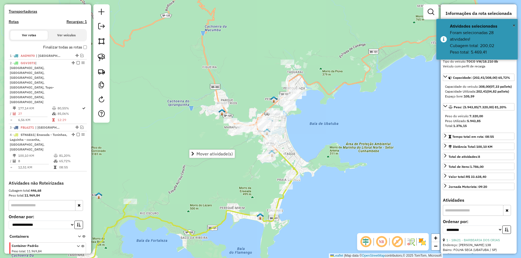
click at [334, 160] on div "Janela de atendimento Grade de atendimento Capacidade Transportadoras Veículos …" at bounding box center [260, 129] width 521 height 258
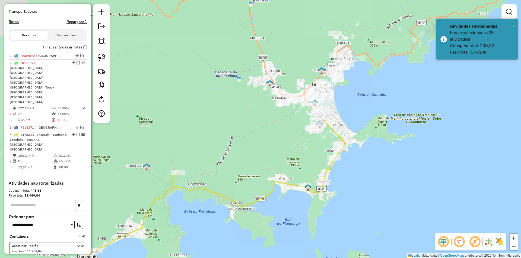
drag, startPoint x: 235, startPoint y: 181, endPoint x: 283, endPoint y: 152, distance: 55.9
click at [283, 152] on div "Janela de atendimento Grade de atendimento Capacidade Transportadoras Veículos …" at bounding box center [260, 129] width 521 height 258
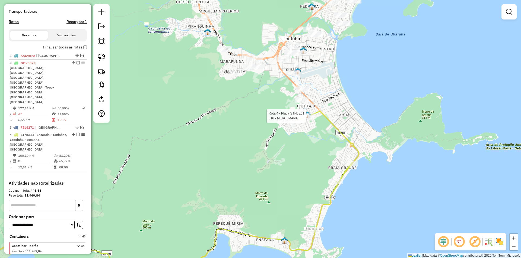
select select "**********"
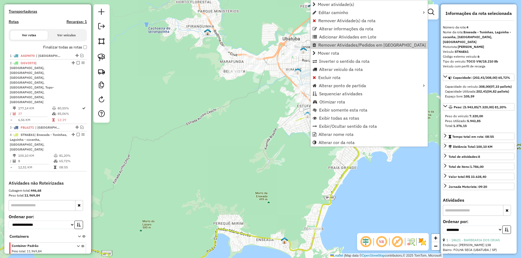
click at [247, 116] on div "Janela de atendimento Grade de atendimento Capacidade Transportadoras Veículos …" at bounding box center [260, 129] width 521 height 258
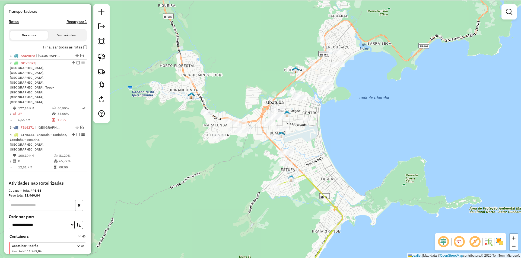
drag, startPoint x: 222, startPoint y: 156, endPoint x: 222, endPoint y: 169, distance: 13.6
click at [222, 169] on div "Janela de atendimento Grade de atendimento Capacidade Transportadoras Veículos …" at bounding box center [260, 129] width 521 height 258
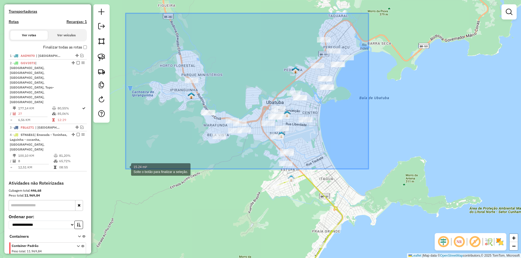
drag, startPoint x: 368, startPoint y: 13, endPoint x: 126, endPoint y: 170, distance: 288.0
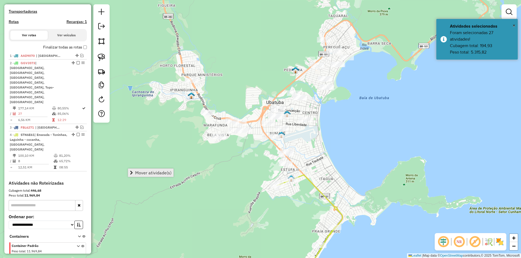
click at [150, 172] on span "Mover atividade(s)" at bounding box center [153, 173] width 36 height 4
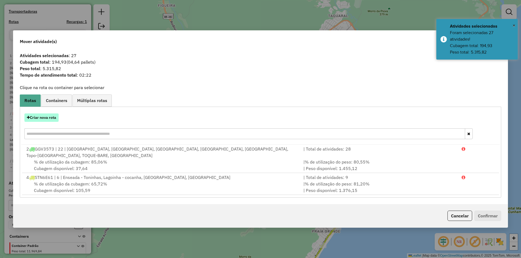
click at [45, 122] on button "Criar nova rota" at bounding box center [41, 118] width 34 height 8
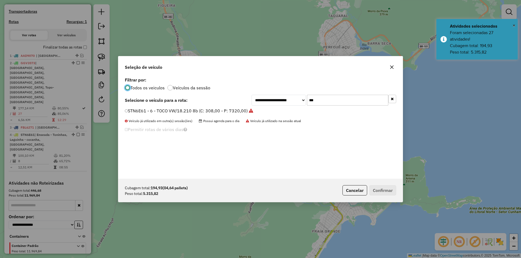
scroll to position [3, 2]
click at [337, 101] on input "***" at bounding box center [347, 100] width 81 height 11
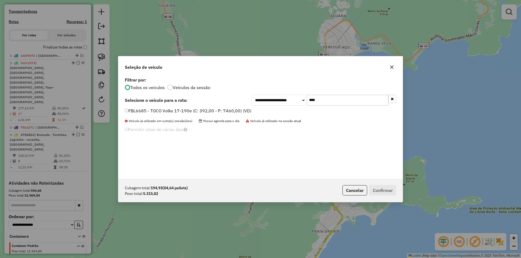
type input "****"
click at [130, 110] on label "FBL6685 - TOCO Volks 17-190e (C: 392,00 - P: 7460,00) (VD)" at bounding box center [188, 111] width 126 height 7
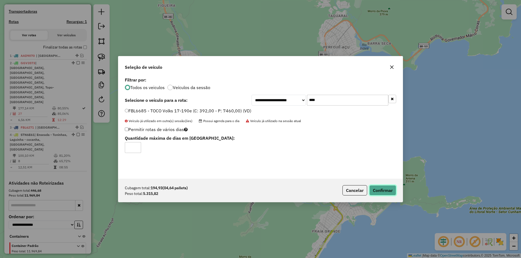
click at [382, 192] on button "Confirmar" at bounding box center [382, 191] width 27 height 10
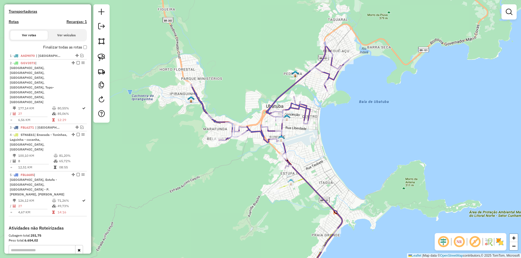
drag, startPoint x: 270, startPoint y: 196, endPoint x: 280, endPoint y: 218, distance: 24.6
click at [280, 218] on div "Rota 4 - Placa STN6E61 17802 - MERCADO ROCHA Rota 4 - Placa STN6E61 17802 - MER…" at bounding box center [260, 129] width 521 height 258
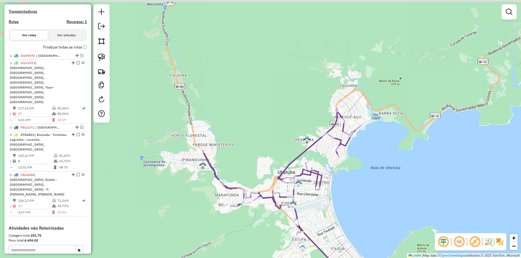
drag, startPoint x: 354, startPoint y: 174, endPoint x: 331, endPoint y: 243, distance: 72.8
click at [331, 245] on div "Janela de atendimento Grade de atendimento Capacidade Transportadoras Veículos …" at bounding box center [260, 129] width 521 height 258
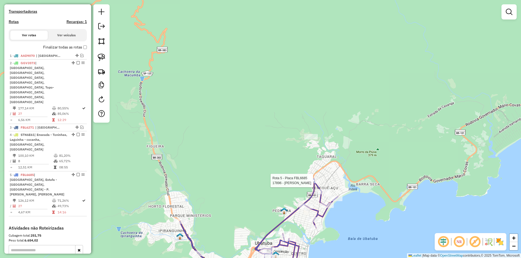
select select "**********"
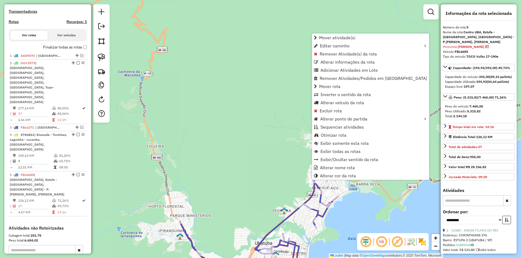
scroll to position [197, 0]
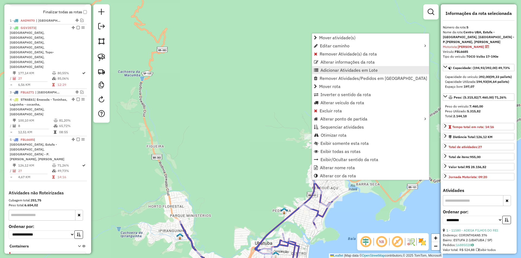
click at [324, 68] on span "Adicionar Atividades em Lote" at bounding box center [348, 70] width 57 height 4
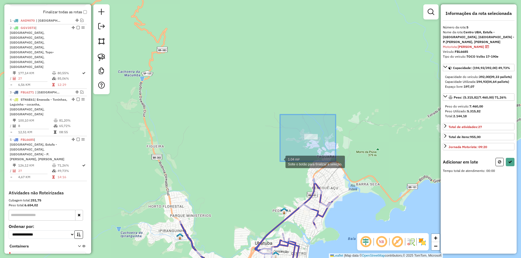
drag, startPoint x: 323, startPoint y: 127, endPoint x: 280, endPoint y: 162, distance: 55.0
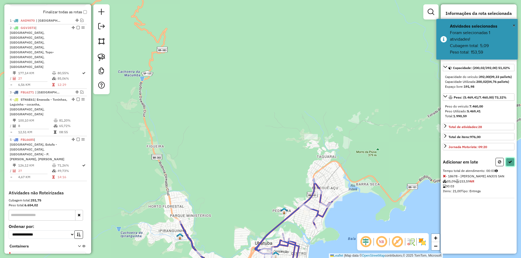
click at [511, 164] on button at bounding box center [510, 162] width 9 height 8
select select "**********"
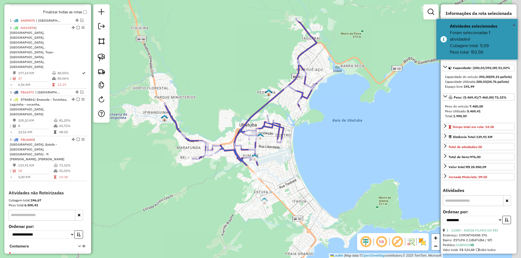
drag, startPoint x: 382, startPoint y: 196, endPoint x: 363, endPoint y: 85, distance: 112.8
click at [366, 84] on div "Janela de atendimento Grade de atendimento Capacidade Transportadoras Veículos …" at bounding box center [260, 129] width 521 height 258
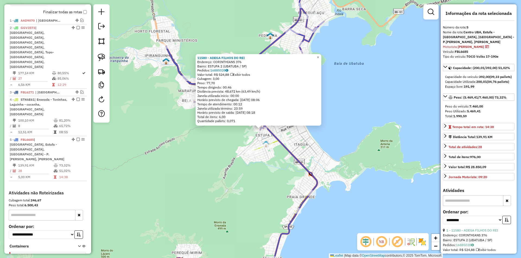
click at [241, 185] on div "11580 - ADEGA FILHOS DO REI Endereço: CORINTHIANS 376 Bairro: ESTUFA 2 (UBATUBA…" at bounding box center [260, 129] width 521 height 258
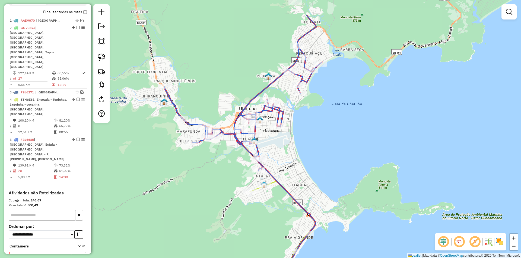
drag, startPoint x: 243, startPoint y: 182, endPoint x: 240, endPoint y: 225, distance: 43.2
click at [240, 225] on div "Janela de atendimento Grade de atendimento Capacidade Transportadoras Veículos …" at bounding box center [260, 129] width 521 height 258
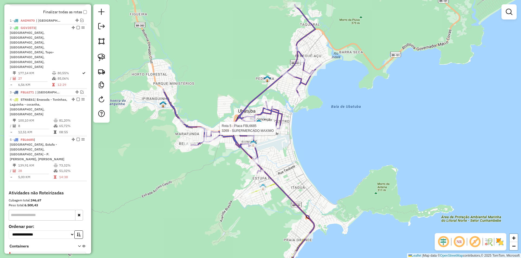
select select "**********"
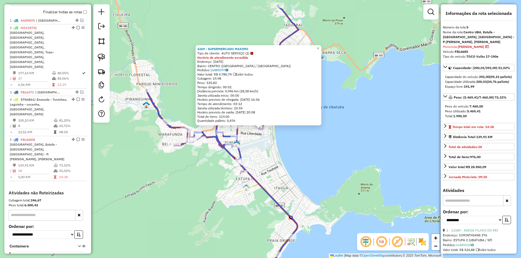
click at [271, 171] on div "3269 - SUPERMERCADO MAXIMO Tipo de cliente: AUTO SERVIÇO (2) Horário de atendim…" at bounding box center [260, 129] width 521 height 258
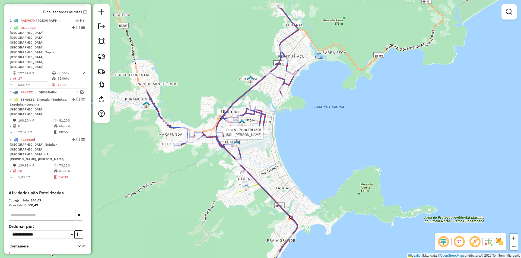
select select "**********"
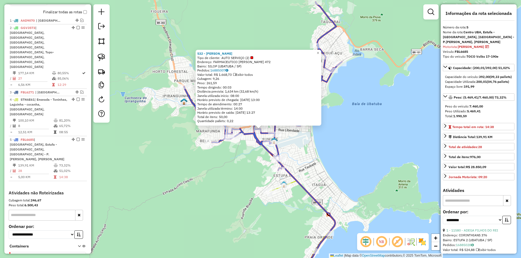
click at [346, 182] on div "Rota 5 - Placa FBL6685 11580 - ADEGA FILHOS DO REI 532 - MERCADINHO SOARES Tipo…" at bounding box center [260, 129] width 521 height 258
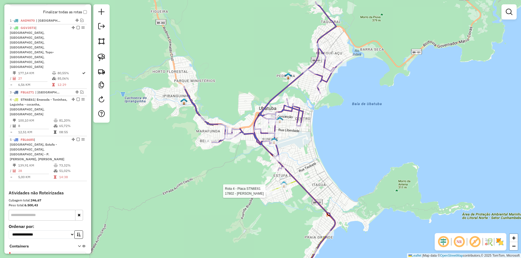
select select "**********"
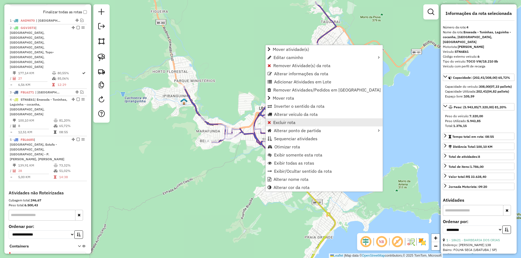
click at [280, 123] on span "Excluir rota" at bounding box center [284, 122] width 22 height 4
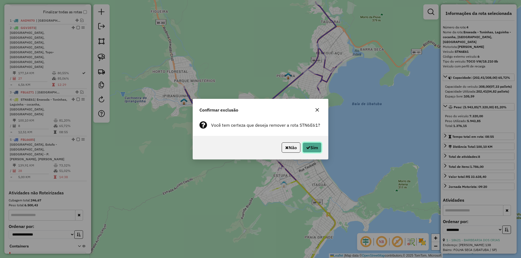
click at [312, 147] on button "Sim" at bounding box center [311, 148] width 19 height 10
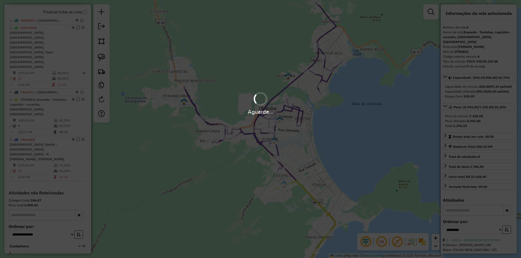
scroll to position [162, 0]
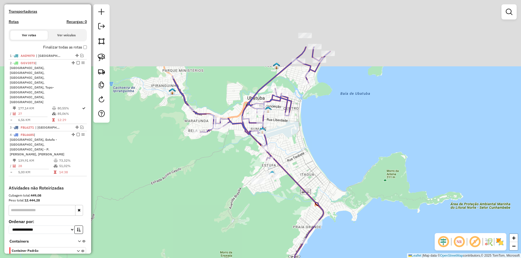
drag, startPoint x: 324, startPoint y: 129, endPoint x: 337, endPoint y: 179, distance: 51.8
click at [337, 179] on div "Janela de atendimento Grade de atendimento Capacidade Transportadoras Veículos …" at bounding box center [260, 129] width 521 height 258
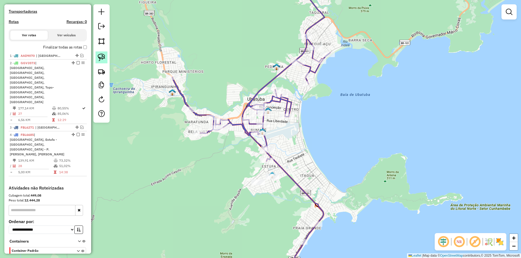
click at [102, 59] on img at bounding box center [102, 58] width 8 height 8
drag, startPoint x: 261, startPoint y: 168, endPoint x: 292, endPoint y: 176, distance: 32.3
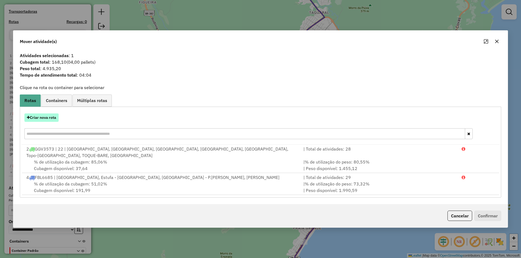
click at [49, 122] on button "Criar nova rota" at bounding box center [41, 118] width 34 height 8
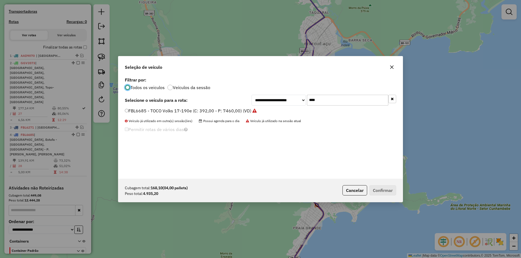
scroll to position [3, 2]
click at [337, 102] on input "****" at bounding box center [347, 100] width 81 height 11
type input "***"
drag, startPoint x: 190, startPoint y: 113, endPoint x: 197, endPoint y: 113, distance: 7.1
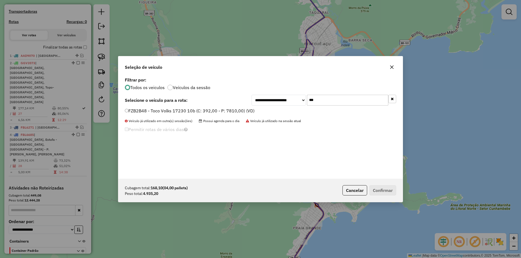
click at [190, 113] on label "FZB2B48 - Toco Volks 17230 10b (C: 392,00 - P: 7810,00) (VD)" at bounding box center [190, 111] width 130 height 7
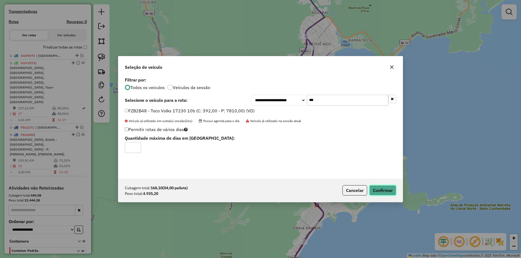
click at [382, 191] on button "Confirmar" at bounding box center [382, 191] width 27 height 10
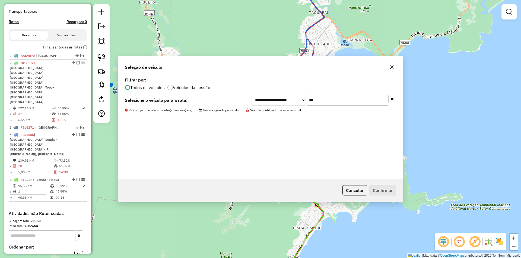
scroll to position [187, 0]
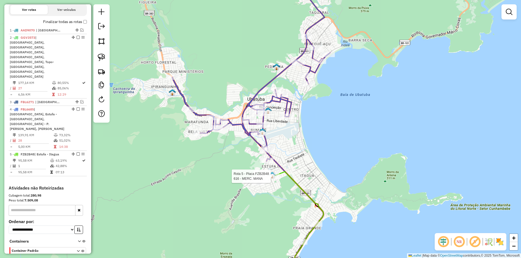
select select "**********"
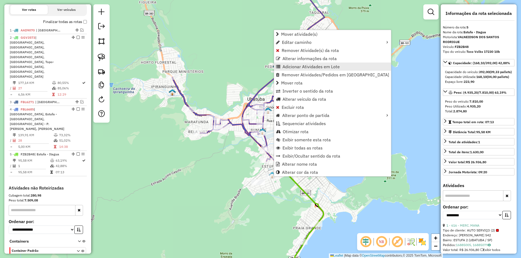
click at [291, 67] on span "Adicionar Atividades em Lote" at bounding box center [310, 67] width 57 height 4
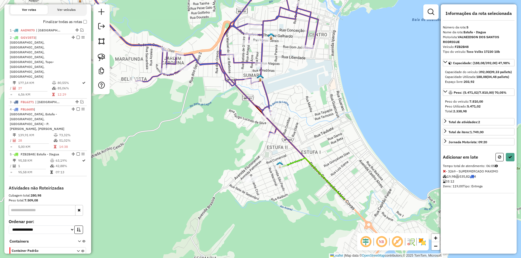
drag, startPoint x: 308, startPoint y: 152, endPoint x: 319, endPoint y: 118, distance: 35.6
click at [319, 118] on div "Janela de atendimento Grade de atendimento Capacidade Transportadoras Veículos …" at bounding box center [260, 129] width 521 height 258
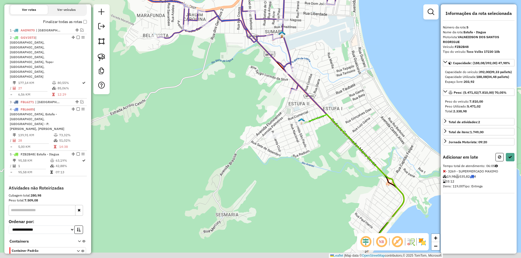
drag, startPoint x: 281, startPoint y: 208, endPoint x: 312, endPoint y: 147, distance: 68.9
click at [312, 147] on div "Janela de atendimento Grade de atendimento Capacidade Transportadoras Veículos …" at bounding box center [260, 129] width 521 height 258
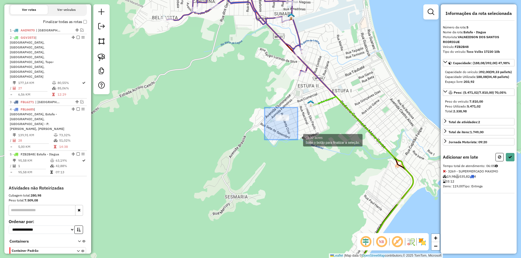
drag, startPoint x: 271, startPoint y: 111, endPoint x: 298, endPoint y: 140, distance: 39.3
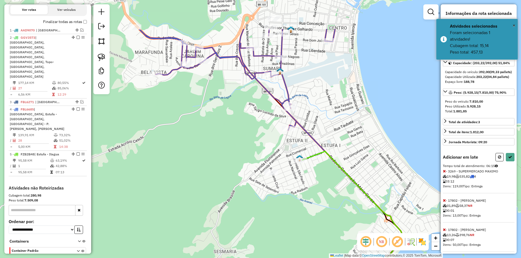
drag, startPoint x: 325, startPoint y: 167, endPoint x: 321, endPoint y: 179, distance: 12.5
click at [322, 179] on div "Janela de atendimento Grade de atendimento Capacidade Transportadoras Veículos …" at bounding box center [260, 129] width 521 height 258
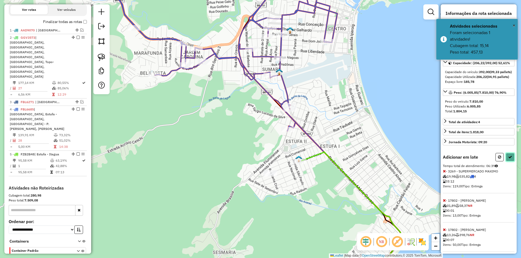
click at [509, 159] on icon at bounding box center [510, 157] width 4 height 4
select select "**********"
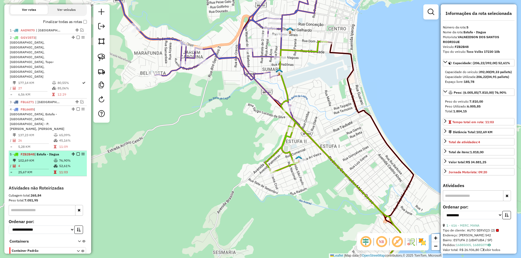
click at [76, 153] on em at bounding box center [77, 154] width 3 height 3
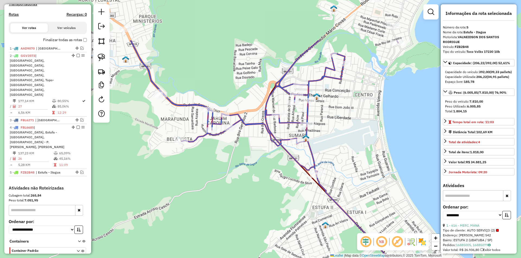
drag, startPoint x: 201, startPoint y: 137, endPoint x: 232, endPoint y: 196, distance: 66.1
click at [225, 199] on div "Janela de atendimento Grade de atendimento Capacidade Transportadoras Veículos …" at bounding box center [260, 129] width 521 height 258
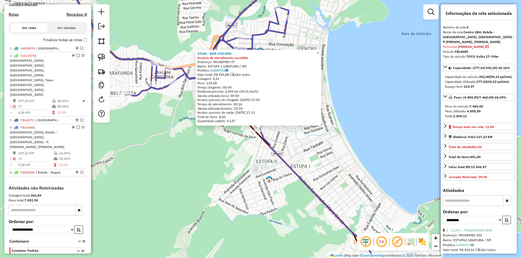
click at [242, 202] on div "10164 - BAR CAICARA Horário de atendimento excedido Endereço: PACAEMBU 97 Bairr…" at bounding box center [260, 129] width 521 height 258
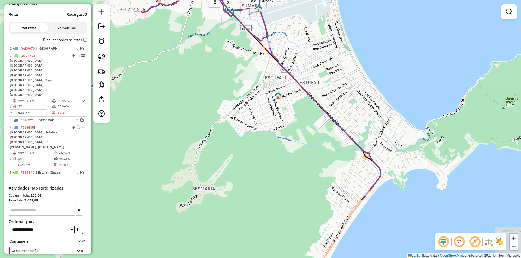
drag, startPoint x: 243, startPoint y: 225, endPoint x: 252, endPoint y: 141, distance: 84.3
click at [252, 141] on div "Janela de atendimento Grade de atendimento Capacidade Transportadoras Veículos …" at bounding box center [260, 129] width 521 height 258
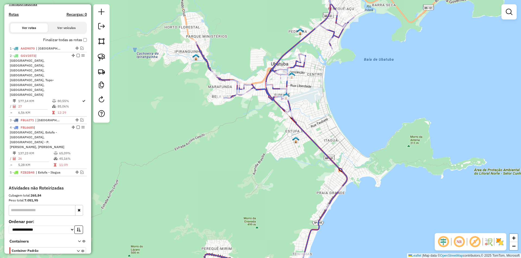
drag, startPoint x: 248, startPoint y: 148, endPoint x: 281, endPoint y: 130, distance: 37.3
click at [281, 130] on div "Janela de atendimento Grade de atendimento Capacidade Transportadoras Veículos …" at bounding box center [260, 129] width 521 height 258
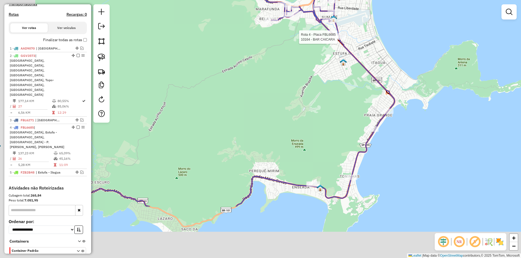
drag, startPoint x: 247, startPoint y: 156, endPoint x: 295, endPoint y: 78, distance: 92.2
click at [295, 78] on div "Rota 4 - Placa FBL6685 10164 - BAR CAICARA Janela de atendimento Grade de atend…" at bounding box center [260, 129] width 521 height 258
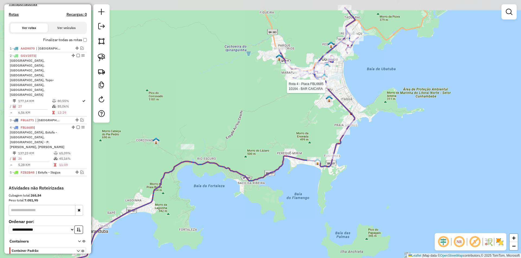
drag, startPoint x: 260, startPoint y: 79, endPoint x: 270, endPoint y: 109, distance: 31.6
click at [270, 109] on div "Rota 4 - Placa FBL6685 10164 - BAR CAICARA Janela de atendimento Grade de atend…" at bounding box center [260, 129] width 521 height 258
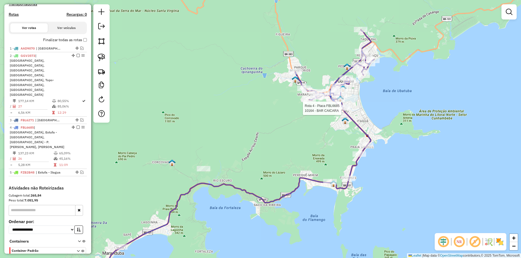
drag, startPoint x: 345, startPoint y: 78, endPoint x: 262, endPoint y: 159, distance: 116.2
click at [262, 159] on div "Rota 4 - Placa FBL6685 10164 - BAR CAICARA Janela de atendimento Grade de atend…" at bounding box center [260, 129] width 521 height 258
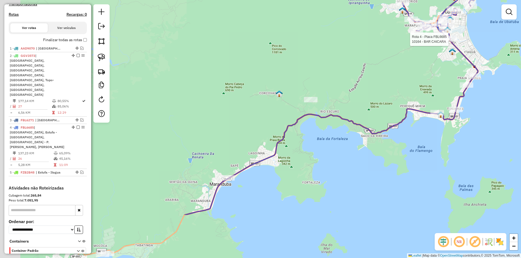
drag, startPoint x: 247, startPoint y: 160, endPoint x: 348, endPoint y: 89, distance: 123.9
click at [350, 89] on div "Rota 4 - Placa FBL6685 10164 - BAR CAICARA Janela de atendimento Grade de atend…" at bounding box center [260, 129] width 521 height 258
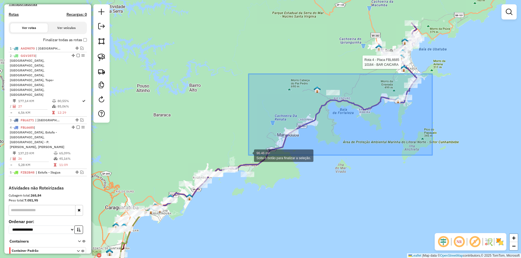
drag, startPoint x: 432, startPoint y: 74, endPoint x: 248, endPoint y: 155, distance: 200.8
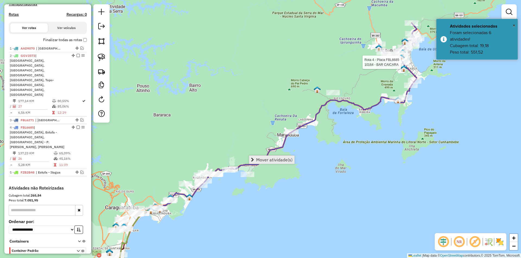
click at [266, 160] on span "Mover atividade(s)" at bounding box center [274, 160] width 36 height 4
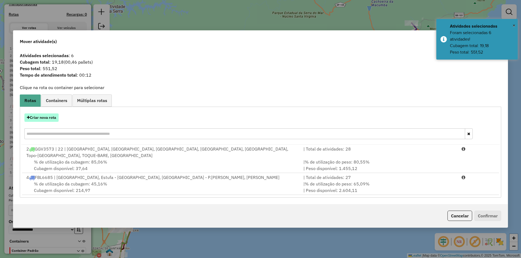
click at [37, 119] on button "Criar nova rota" at bounding box center [41, 118] width 34 height 8
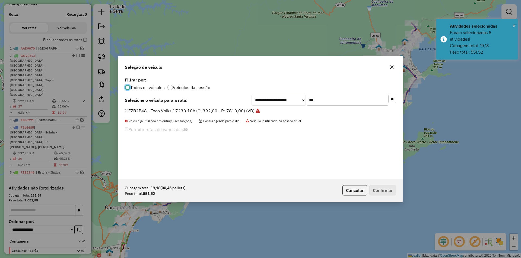
scroll to position [3, 2]
click at [318, 100] on input "***" at bounding box center [347, 100] width 81 height 11
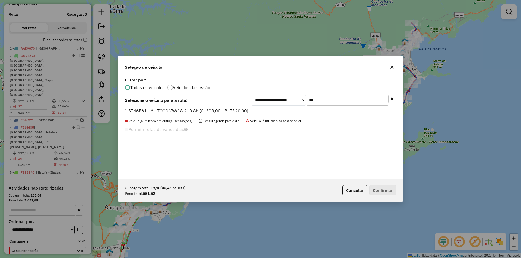
type input "***"
click at [155, 109] on label "STN6E61 - 6 - TOCO VW/18.210 8b (C: 308,00 - P: 7320,00)" at bounding box center [186, 111] width 123 height 7
click at [376, 190] on button "Confirmar" at bounding box center [382, 191] width 27 height 10
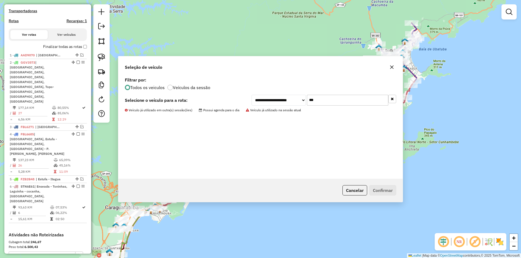
scroll to position [204, 0]
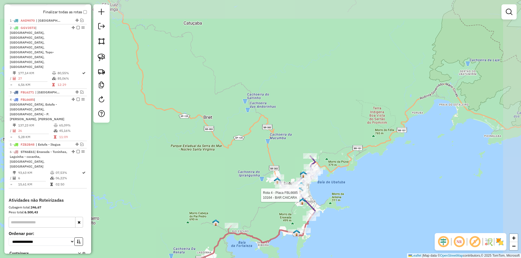
drag, startPoint x: 432, startPoint y: 79, endPoint x: 331, endPoint y: 213, distance: 167.4
click at [331, 213] on div "Rota 4 - Placa FBL6685 10164 - BAR CAICARA Janela de atendimento Grade de atend…" at bounding box center [260, 129] width 521 height 258
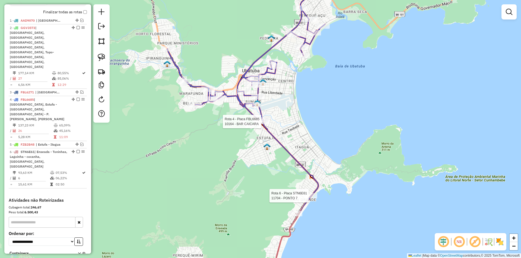
click at [309, 199] on div at bounding box center [310, 195] width 14 height 5
select select "**********"
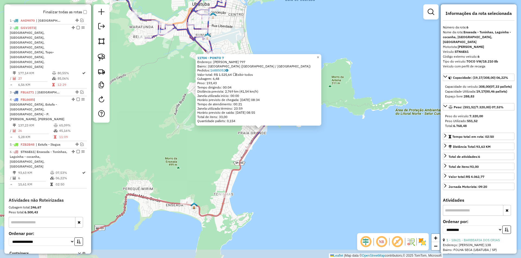
scroll to position [211, 0]
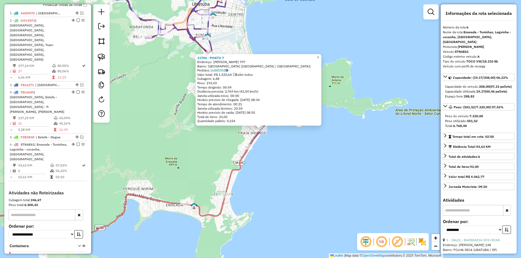
click at [310, 186] on div "11704 - PONTO 7 Endereço: ARMANDO BARROS PEREIRA 797 Bairro: PRAIA GRANDE (UBAT…" at bounding box center [260, 129] width 521 height 258
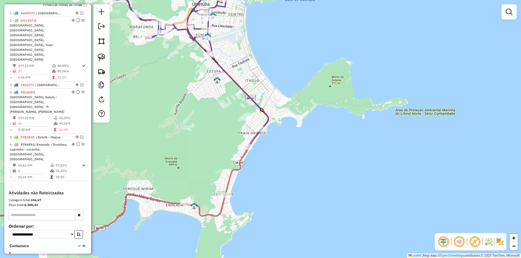
drag, startPoint x: 305, startPoint y: 179, endPoint x: 321, endPoint y: 222, distance: 46.1
click at [321, 222] on div "Janela de atendimento Grade de atendimento Capacidade Transportadoras Veículos …" at bounding box center [260, 129] width 521 height 258
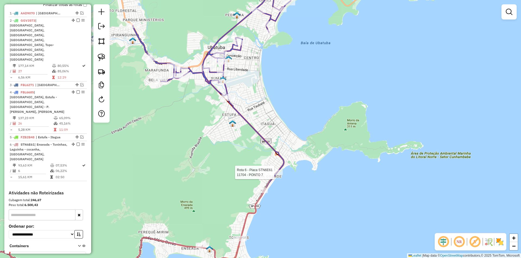
select select "**********"
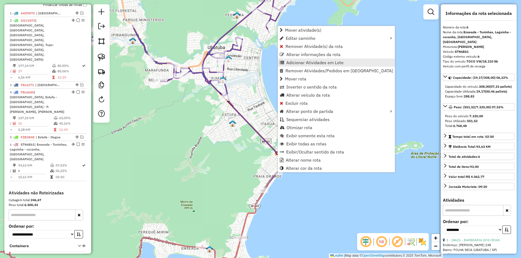
click at [295, 62] on span "Adicionar Atividades em Lote" at bounding box center [314, 62] width 57 height 4
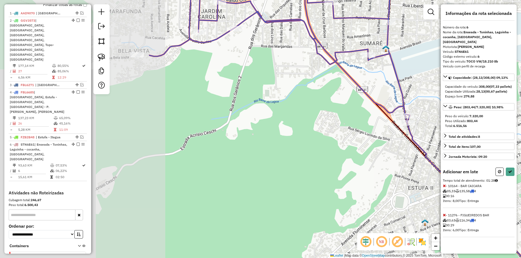
drag, startPoint x: 182, startPoint y: 140, endPoint x: 357, endPoint y: 143, distance: 175.5
click at [357, 143] on div "Janela de atendimento Grade de atendimento Capacidade Transportadoras Veículos …" at bounding box center [260, 129] width 521 height 258
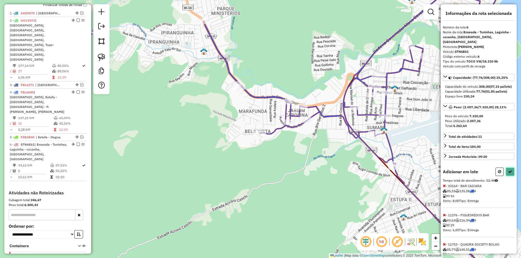
click at [508, 173] on icon at bounding box center [510, 172] width 4 height 4
select select "**********"
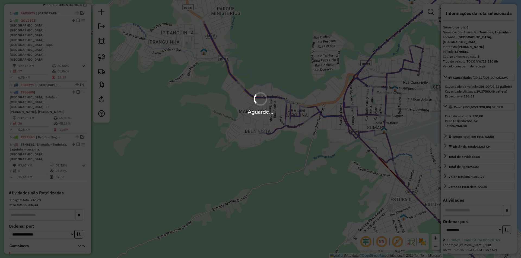
scroll to position [204, 0]
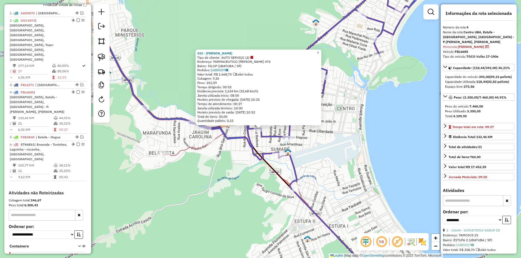
click at [201, 209] on div "532 - MERCADINHO SOARES Tipo de cliente: AUTO SERVIÇO (2) Endereço: FARMACEUTIC…" at bounding box center [260, 129] width 521 height 258
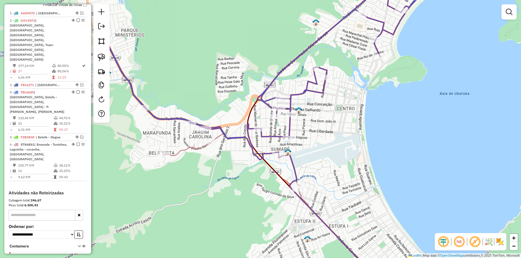
drag, startPoint x: 189, startPoint y: 222, endPoint x: 284, endPoint y: 119, distance: 139.7
click at [280, 119] on div "Janela de atendimento Grade de atendimento Capacidade Transportadoras Veículos …" at bounding box center [260, 129] width 521 height 258
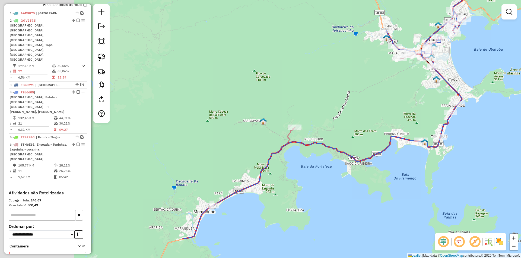
drag, startPoint x: 254, startPoint y: 130, endPoint x: 366, endPoint y: 99, distance: 116.5
click at [371, 85] on div "Janela de atendimento Grade de atendimento Capacidade Transportadoras Veículos …" at bounding box center [260, 129] width 521 height 258
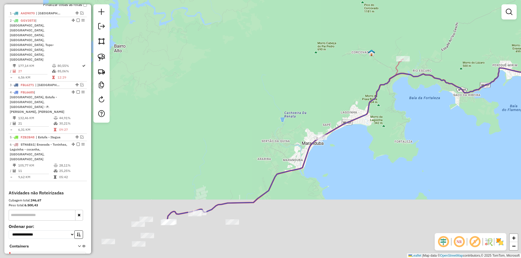
drag, startPoint x: 325, startPoint y: 188, endPoint x: 419, endPoint y: 110, distance: 122.1
click at [424, 107] on div "Janela de atendimento Grade de atendimento Capacidade Transportadoras Veículos …" at bounding box center [260, 129] width 521 height 258
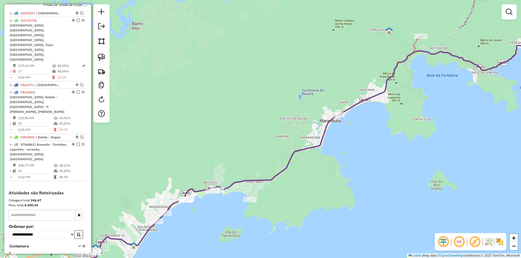
drag, startPoint x: 356, startPoint y: 177, endPoint x: 360, endPoint y: 160, distance: 17.6
click at [360, 170] on div "Janela de atendimento Grade de atendimento Capacidade Transportadoras Veículos …" at bounding box center [260, 129] width 521 height 258
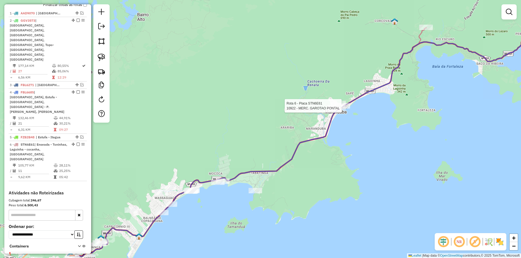
select select "**********"
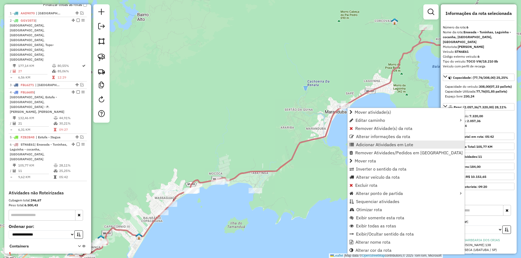
click at [363, 144] on span "Adicionar Atividades em Lote" at bounding box center [384, 145] width 57 height 4
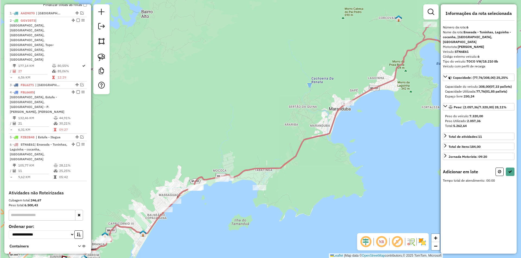
drag, startPoint x: 319, startPoint y: 181, endPoint x: 335, endPoint y: 164, distance: 24.0
click at [335, 164] on div "Janela de atendimento Grade de atendimento Capacidade Transportadoras Veículos …" at bounding box center [260, 129] width 521 height 258
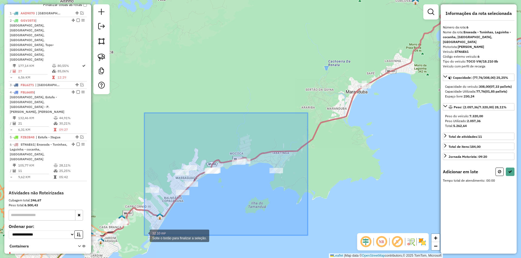
drag, startPoint x: 286, startPoint y: 167, endPoint x: 144, endPoint y: 236, distance: 157.7
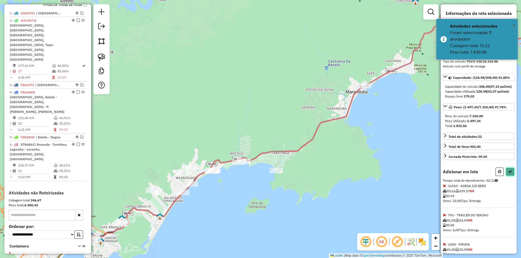
click at [509, 174] on icon at bounding box center [510, 172] width 4 height 4
select select "**********"
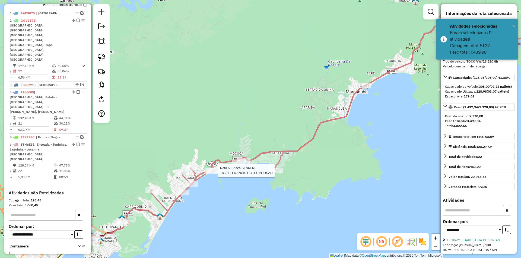
click at [274, 174] on div at bounding box center [276, 170] width 14 height 5
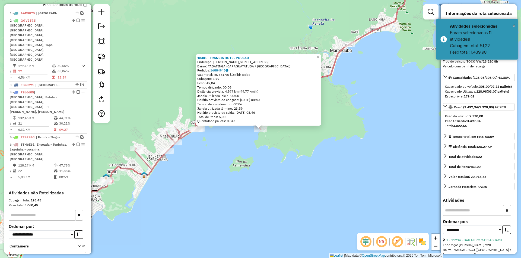
click at [338, 159] on div "18381 - FRANCIS HOTEL POUSAD Endereço: JOAO MANOEL DE OLIVEIRA 270 Bairro: TABA…" at bounding box center [260, 129] width 521 height 258
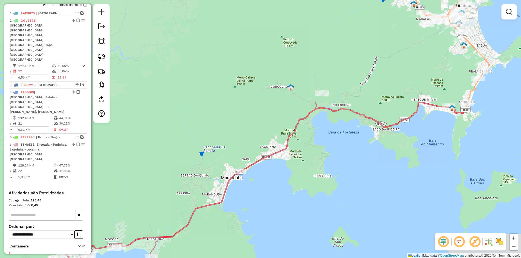
drag, startPoint x: 287, startPoint y: 232, endPoint x: 273, endPoint y: 251, distance: 23.2
click at [273, 251] on div "Janela de atendimento Grade de atendimento Capacidade Transportadoras Veículos …" at bounding box center [260, 129] width 521 height 258
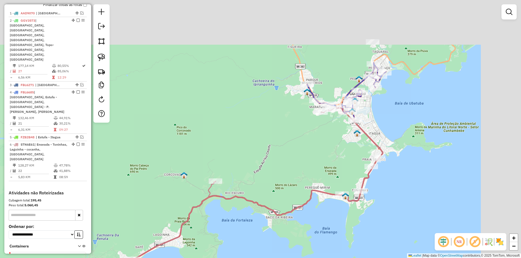
drag, startPoint x: 341, startPoint y: 181, endPoint x: 232, endPoint y: 269, distance: 140.4
click at [232, 258] on html "Aguarde... Pop-up bloqueado! Seu navegador bloqueou automáticamente a abertura …" at bounding box center [260, 129] width 521 height 258
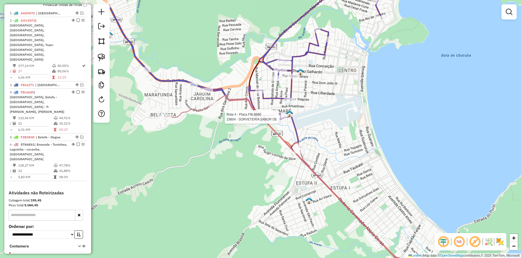
select select "**********"
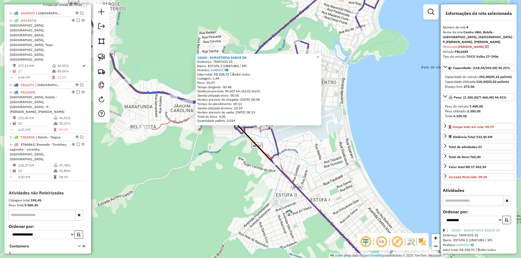
click at [196, 185] on div "15604 - SORVETERIA SABOR DE Endereço: TAMOIOS 15 Bairro: ESTUFA 2 (UBATUBA / SP…" at bounding box center [260, 129] width 521 height 258
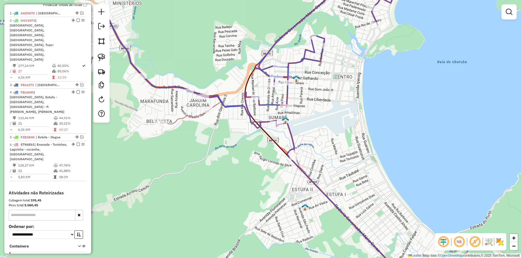
drag, startPoint x: 171, startPoint y: 192, endPoint x: 403, endPoint y: 83, distance: 256.9
click at [402, 84] on div "Janela de atendimento Grade de atendimento Capacidade Transportadoras Veículos …" at bounding box center [260, 129] width 521 height 258
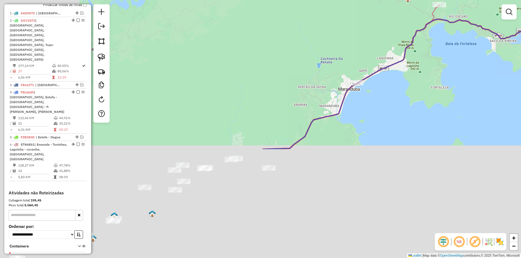
drag, startPoint x: 354, startPoint y: 200, endPoint x: 501, endPoint y: 65, distance: 200.2
click at [501, 65] on div "Janela de atendimento Grade de atendimento Capacidade Transportadoras Veículos …" at bounding box center [260, 129] width 521 height 258
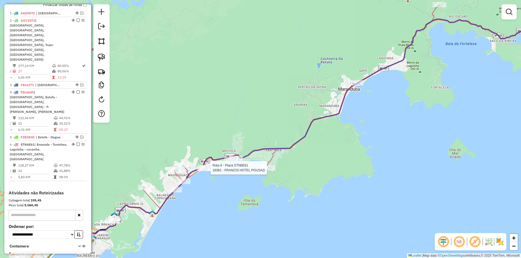
select select "**********"
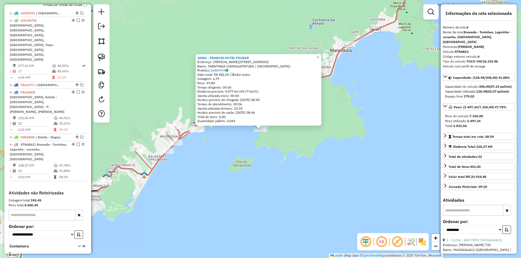
click at [331, 169] on div "18381 - FRANCIS HOTEL POUSAD Endereço: JOAO MANOEL DE OLIVEIRA 270 Bairro: TABA…" at bounding box center [260, 129] width 521 height 258
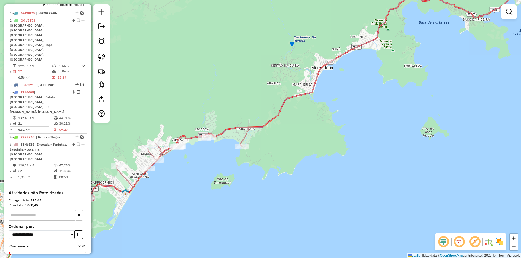
drag, startPoint x: 374, startPoint y: 153, endPoint x: 273, endPoint y: 269, distance: 154.1
click at [273, 258] on html "Aguarde... Pop-up bloqueado! Seu navegador bloqueou automáticamente a abertura …" at bounding box center [260, 129] width 521 height 258
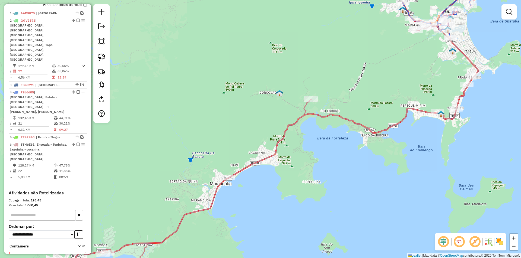
drag, startPoint x: 365, startPoint y: 161, endPoint x: 307, endPoint y: 248, distance: 104.9
click at [308, 249] on div "Janela de atendimento Grade de atendimento Capacidade Transportadoras Veículos …" at bounding box center [260, 129] width 521 height 258
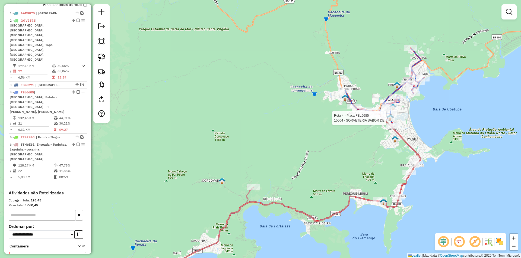
select select "**********"
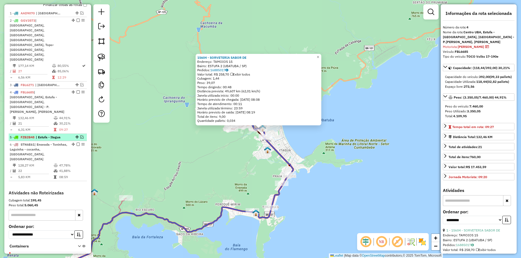
click at [80, 136] on em at bounding box center [81, 137] width 3 height 3
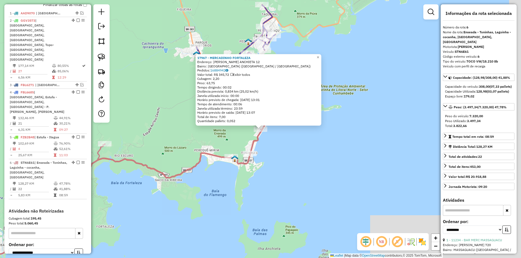
scroll to position [223, 0]
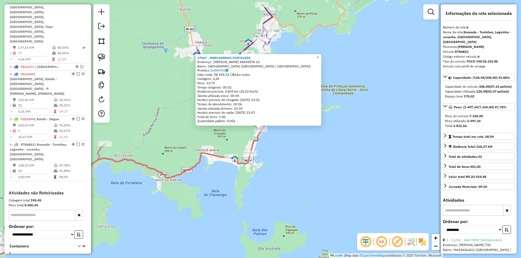
drag, startPoint x: 212, startPoint y: 220, endPoint x: 452, endPoint y: 119, distance: 260.9
click at [452, 119] on hb-router-mapa "Informações da Sessão 980633 - 18/08/2025 Criação: 16/08/2025 13:47 Depósito: I…" at bounding box center [260, 129] width 521 height 258
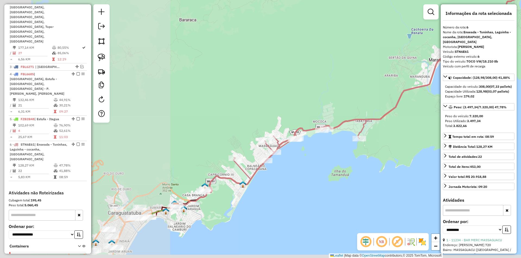
drag, startPoint x: 260, startPoint y: 205, endPoint x: 436, endPoint y: 139, distance: 188.7
click at [436, 139] on div "17967 - MERCADINHO FORTALEZA Endereço: BARTIRA JARDIM ANCHIETA 12 Bairro: PRAIA…" at bounding box center [260, 129] width 521 height 258
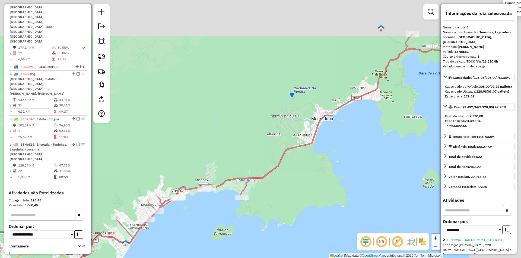
drag, startPoint x: 280, startPoint y: 171, endPoint x: 187, endPoint y: 231, distance: 110.4
click at [187, 231] on div "17967 - MERCADINHO FORTALEZA Endereço: BARTIRA JARDIM ANCHIETA 12 Bairro: PRAIA…" at bounding box center [260, 129] width 521 height 258
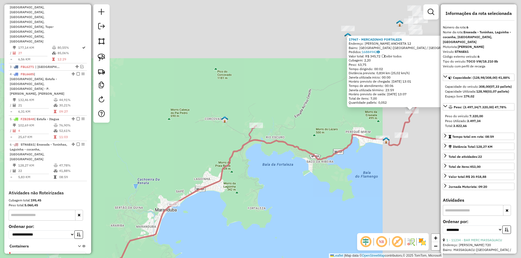
drag, startPoint x: 192, startPoint y: 240, endPoint x: 156, endPoint y: 253, distance: 38.8
click at [155, 256] on div "17967 - MERCADINHO FORTALEZA Endereço: BARTIRA JARDIM ANCHIETA 12 Bairro: PRAIA…" at bounding box center [260, 129] width 521 height 258
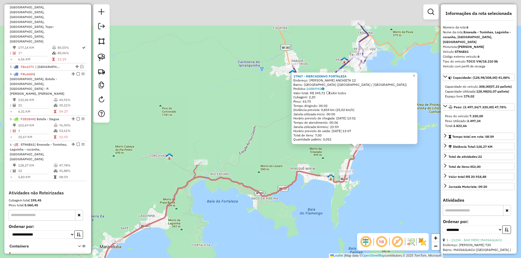
drag, startPoint x: 264, startPoint y: 198, endPoint x: 226, endPoint y: 234, distance: 51.6
click at [199, 241] on div "17967 - MERCADINHO FORTALEZA Endereço: BARTIRA JARDIM ANCHIETA 12 Bairro: PRAIA…" at bounding box center [260, 129] width 521 height 258
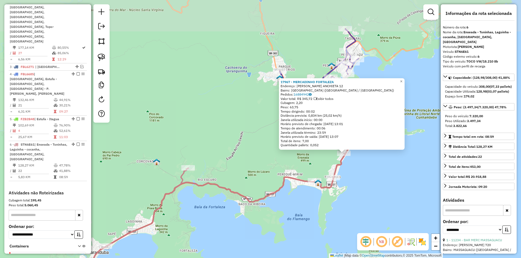
click at [259, 228] on div "17967 - MERCADINHO FORTALEZA Endereço: BARTIRA JARDIM ANCHIETA 12 Bairro: PRAIA…" at bounding box center [260, 129] width 521 height 258
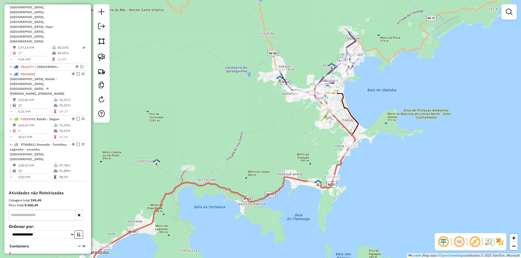
drag, startPoint x: 222, startPoint y: 218, endPoint x: 246, endPoint y: 199, distance: 30.6
click at [245, 199] on div "Janela de atendimento Grade de atendimento Capacidade Transportadoras Veículos …" at bounding box center [260, 129] width 521 height 258
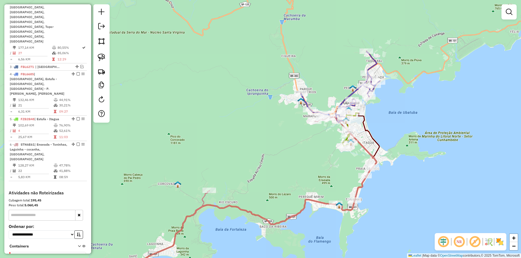
drag, startPoint x: 276, startPoint y: 121, endPoint x: 254, endPoint y: 167, distance: 51.2
click at [254, 167] on div "Janela de atendimento Grade de atendimento Capacidade Transportadoras Veículos …" at bounding box center [260, 129] width 521 height 258
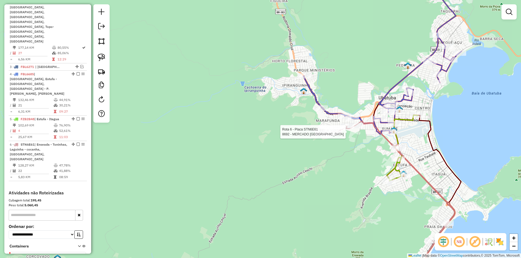
select select "**********"
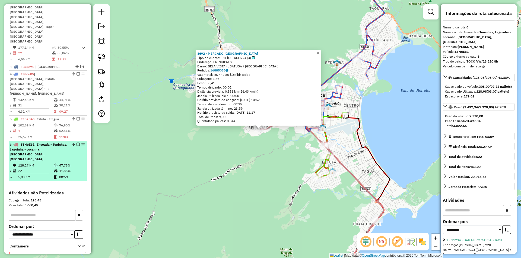
click at [77, 143] on em at bounding box center [77, 144] width 3 height 3
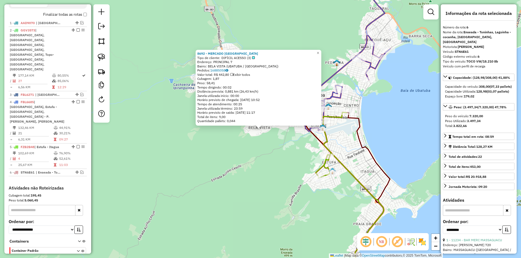
drag, startPoint x: 244, startPoint y: 160, endPoint x: 307, endPoint y: 154, distance: 63.5
click at [244, 160] on div "8692 - MERCADO BELA VISTA Tipo de cliente: DIFÍCIL ACESSO (3) Endereço: PRINCIP…" at bounding box center [260, 129] width 521 height 258
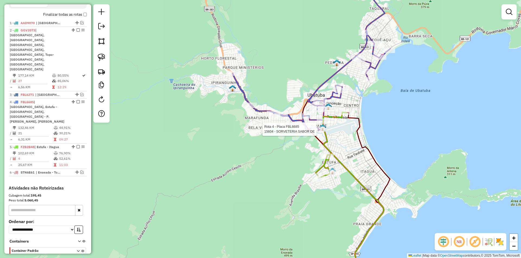
select select "**********"
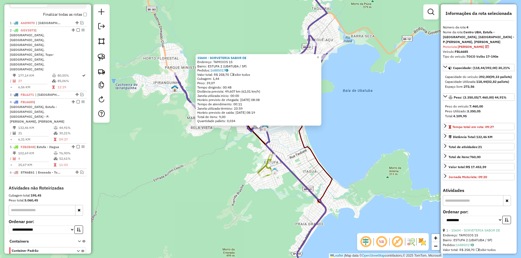
drag, startPoint x: 190, startPoint y: 176, endPoint x: 202, endPoint y: 162, distance: 18.5
click at [190, 176] on div "15604 - SORVETERIA SABOR DE Endereço: TAMOIOS 15 Bairro: ESTUFA 2 (UBATUBA / SP…" at bounding box center [260, 129] width 521 height 258
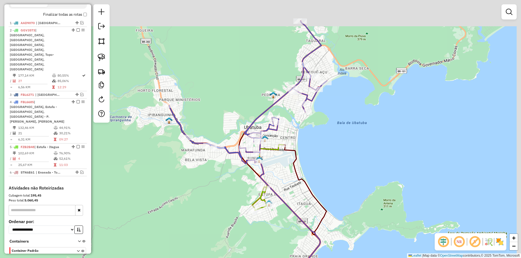
drag, startPoint x: 242, startPoint y: 84, endPoint x: 226, endPoint y: 142, distance: 60.2
click at [226, 142] on div "Janela de atendimento Grade de atendimento Capacidade Transportadoras Veículos …" at bounding box center [260, 129] width 521 height 258
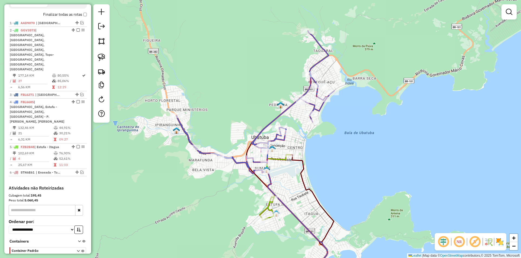
drag, startPoint x: 217, startPoint y: 133, endPoint x: 242, endPoint y: 101, distance: 40.2
click at [242, 102] on div "Janela de atendimento Grade de atendimento Capacidade Transportadoras Veículos …" at bounding box center [260, 129] width 521 height 258
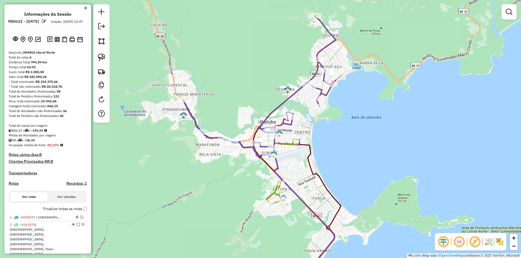
scroll to position [195, 0]
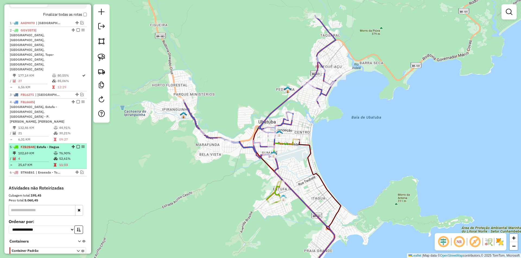
click at [76, 145] on em at bounding box center [77, 146] width 3 height 3
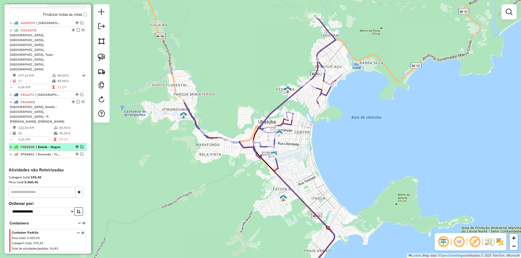
scroll to position [177, 0]
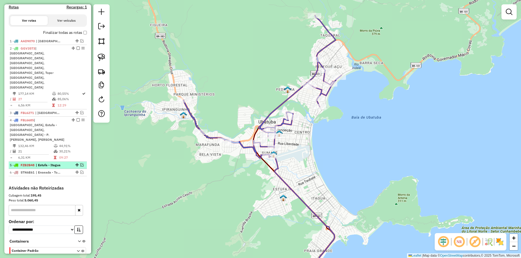
click at [78, 164] on div at bounding box center [76, 165] width 16 height 3
select select "**********"
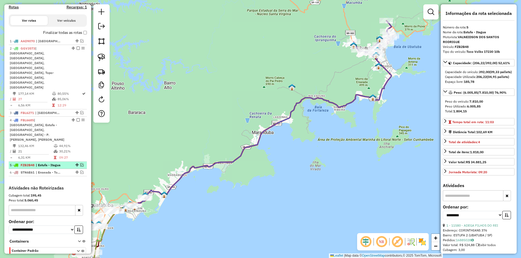
click at [81, 164] on em at bounding box center [81, 165] width 3 height 3
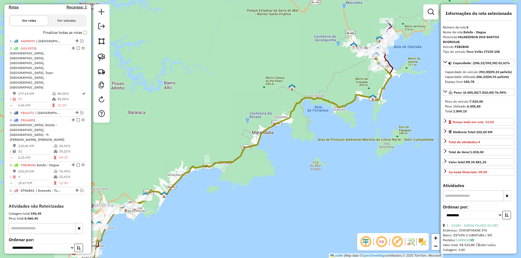
scroll to position [195, 0]
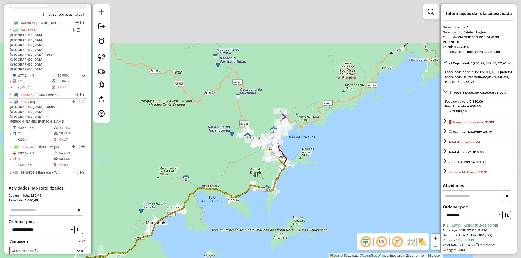
drag, startPoint x: 279, startPoint y: 97, endPoint x: 188, endPoint y: 177, distance: 121.4
click at [171, 188] on div "Janela de atendimento Grade de atendimento Capacidade Transportadoras Veículos …" at bounding box center [260, 129] width 521 height 258
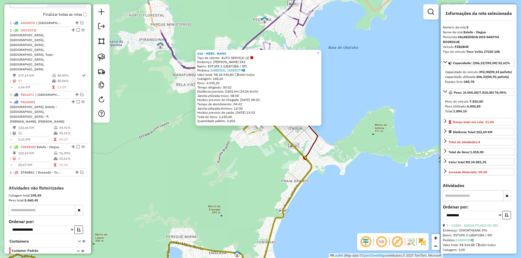
click at [230, 175] on div "616 - MERC. MANA Tipo de cliente: AUTO SERVIÇO (2) Endereço: ARI VIEIRA 542 Bai…" at bounding box center [260, 129] width 521 height 258
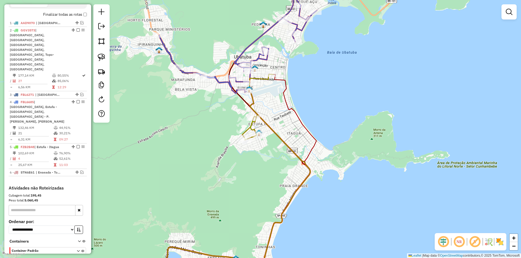
drag, startPoint x: 258, startPoint y: 161, endPoint x: 248, endPoint y: 182, distance: 23.5
click at [248, 186] on div "Janela de atendimento Grade de atendimento Capacidade Transportadoras Veículos …" at bounding box center [260, 129] width 521 height 258
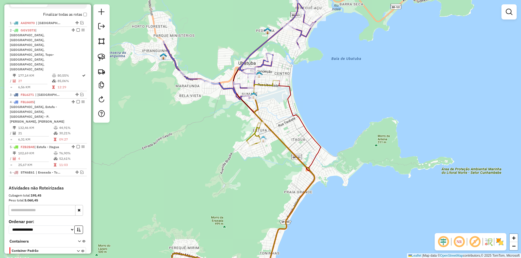
drag, startPoint x: 241, startPoint y: 174, endPoint x: 237, endPoint y: 174, distance: 4.1
click at [242, 173] on div "Janela de atendimento Grade de atendimento Capacidade Transportadoras Veículos …" at bounding box center [260, 129] width 521 height 258
click at [81, 171] on em at bounding box center [81, 172] width 3 height 3
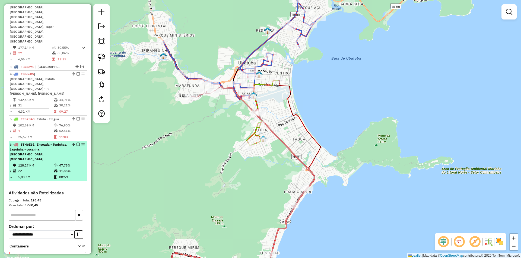
click at [69, 163] on td "47,78%" at bounding box center [72, 165] width 26 height 5
select select "**********"
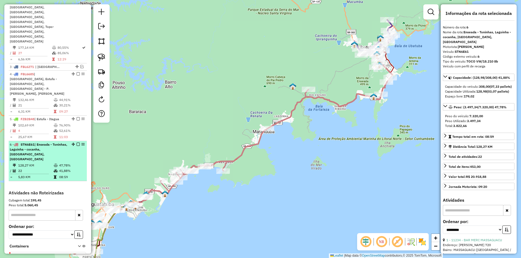
scroll to position [196, 0]
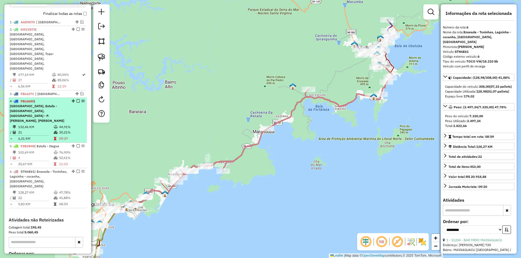
click at [63, 98] on li "4 - FBL6685 | Centro UBA, Estufa - Itagua, Itamambuca - P.Açu, Oswaldo Cruz 132…" at bounding box center [48, 120] width 78 height 45
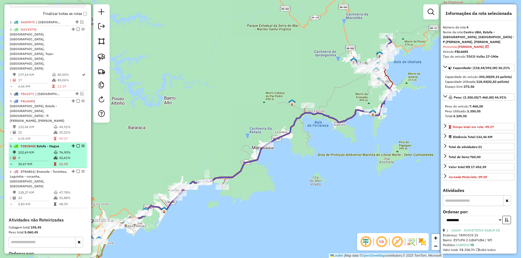
click at [35, 150] on td "102,69 KM" at bounding box center [36, 152] width 36 height 5
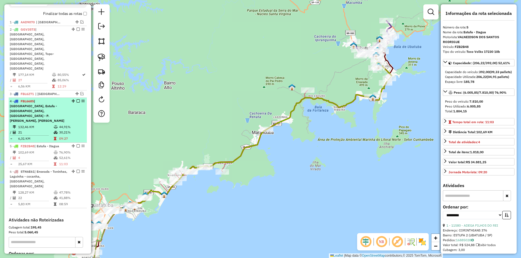
scroll to position [114, 0]
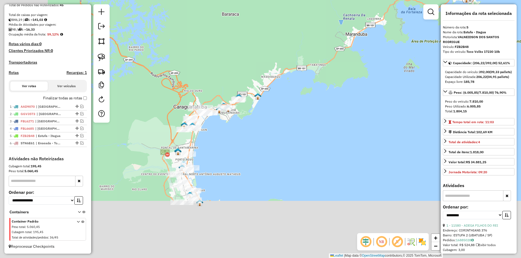
drag, startPoint x: 184, startPoint y: 220, endPoint x: 286, endPoint y: 111, distance: 148.7
click at [283, 115] on div "Janela de atendimento Grade de atendimento Capacidade Transportadoras Veículos …" at bounding box center [260, 129] width 521 height 258
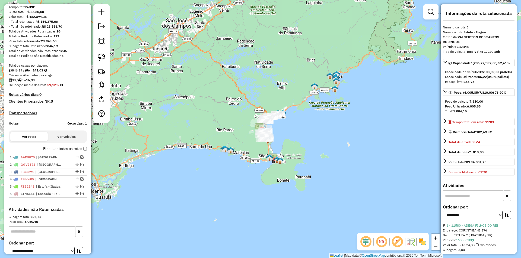
scroll to position [60, 0]
click at [81, 167] on em at bounding box center [81, 164] width 3 height 3
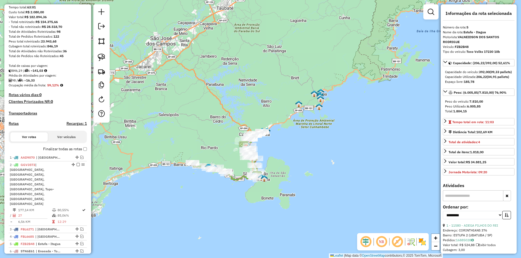
drag, startPoint x: 223, startPoint y: 158, endPoint x: 207, endPoint y: 173, distance: 21.7
click at [207, 173] on div "Janela de atendimento Grade de atendimento Capacidade Transportadoras Veículos …" at bounding box center [260, 129] width 521 height 258
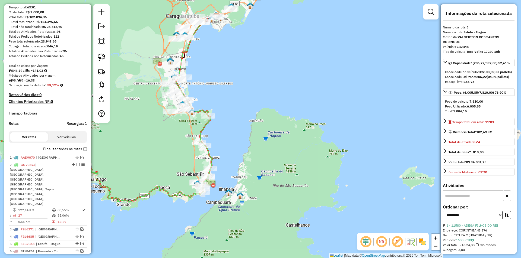
drag, startPoint x: 234, startPoint y: 172, endPoint x: 274, endPoint y: 155, distance: 44.0
click at [274, 155] on div "Janela de atendimento Grade de atendimento Capacidade Transportadoras Veículos …" at bounding box center [260, 129] width 521 height 258
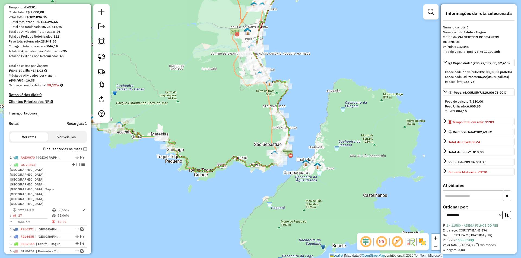
drag, startPoint x: 208, startPoint y: 151, endPoint x: 245, endPoint y: 138, distance: 39.2
click at [245, 138] on div "Janela de atendimento Grade de atendimento Capacidade Transportadoras Veículos …" at bounding box center [260, 129] width 521 height 258
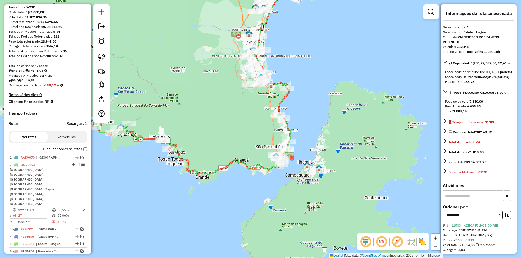
drag, startPoint x: 234, startPoint y: 122, endPoint x: 295, endPoint y: 133, distance: 62.9
click at [295, 133] on div "Janela de atendimento Grade de atendimento Capacidade Transportadoras Veículos …" at bounding box center [260, 129] width 521 height 258
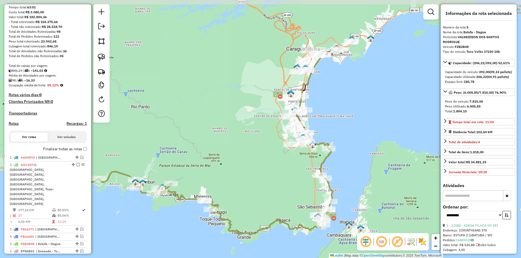
drag, startPoint x: 252, startPoint y: 160, endPoint x: 230, endPoint y: 200, distance: 46.1
click at [230, 200] on div "Janela de atendimento Grade de atendimento Capacidade Transportadoras Veículos …" at bounding box center [260, 129] width 521 height 258
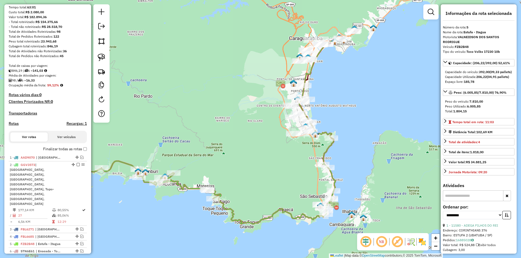
drag, startPoint x: 228, startPoint y: 158, endPoint x: 229, endPoint y: 154, distance: 3.9
click at [229, 154] on div "Janela de atendimento Grade de atendimento Capacidade Transportadoras Veículos …" at bounding box center [260, 129] width 521 height 258
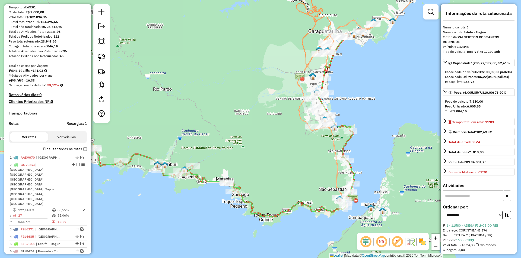
drag, startPoint x: 249, startPoint y: 176, endPoint x: 270, endPoint y: 167, distance: 22.8
click at [270, 167] on div "Janela de atendimento Grade de atendimento Capacidade Transportadoras Veículos …" at bounding box center [260, 129] width 521 height 258
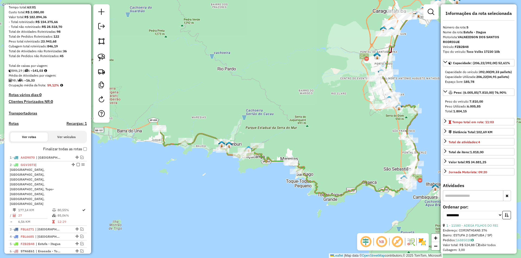
drag, startPoint x: 155, startPoint y: 208, endPoint x: 210, endPoint y: 192, distance: 56.8
click at [210, 192] on div "Janela de atendimento Grade de atendimento Capacidade Transportadoras Veículos …" at bounding box center [260, 129] width 521 height 258
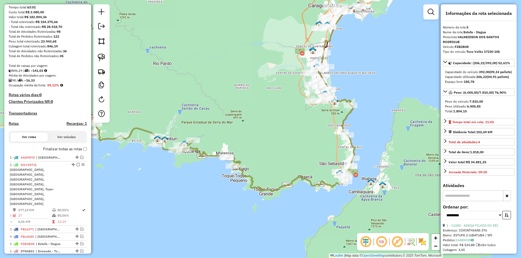
drag, startPoint x: 262, startPoint y: 207, endPoint x: 199, endPoint y: 201, distance: 64.0
click at [198, 202] on div "Janela de atendimento Grade de atendimento Capacidade Transportadoras Veículos …" at bounding box center [260, 129] width 521 height 258
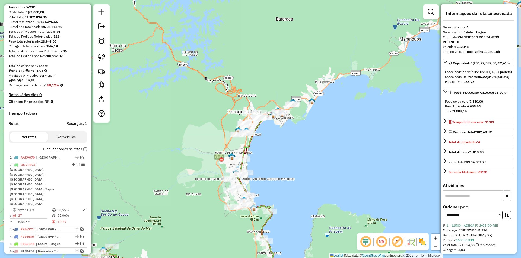
drag, startPoint x: 382, startPoint y: 137, endPoint x: 305, endPoint y: 241, distance: 129.4
click at [305, 241] on div "Janela de atendimento Grade de atendimento Capacidade Transportadoras Veículos …" at bounding box center [260, 129] width 521 height 258
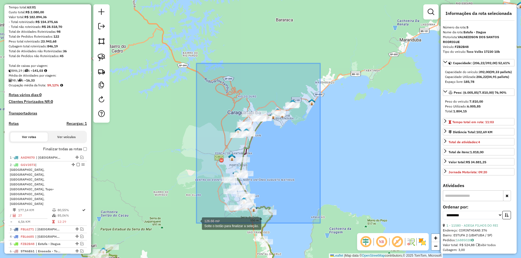
drag, startPoint x: 320, startPoint y: 63, endPoint x: 197, endPoint y: 226, distance: 203.3
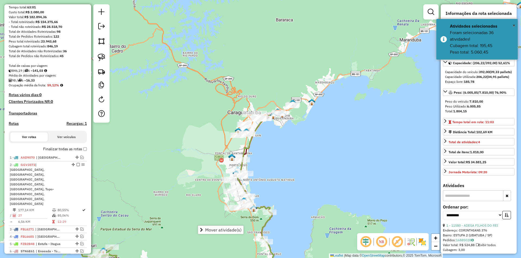
click at [337, 155] on div "Janela de atendimento Grade de atendimento Capacidade Transportadoras Veículos …" at bounding box center [260, 129] width 521 height 258
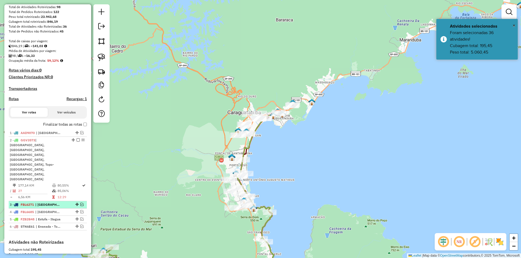
scroll to position [141, 0]
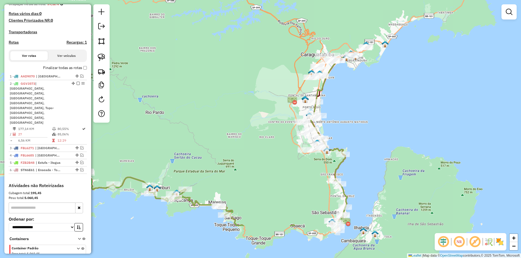
drag, startPoint x: 171, startPoint y: 211, endPoint x: 257, endPoint y: 146, distance: 108.3
click at [259, 142] on div "Janela de atendimento Grade de atendimento Capacidade Transportadoras Veículos …" at bounding box center [260, 129] width 521 height 258
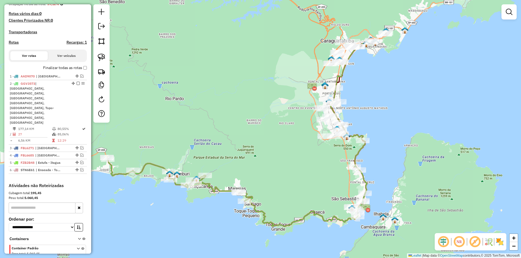
drag, startPoint x: 142, startPoint y: 200, endPoint x: 150, endPoint y: 198, distance: 8.8
click at [150, 198] on div "Janela de atendimento Grade de atendimento Capacidade Transportadoras Veículos …" at bounding box center [260, 129] width 521 height 258
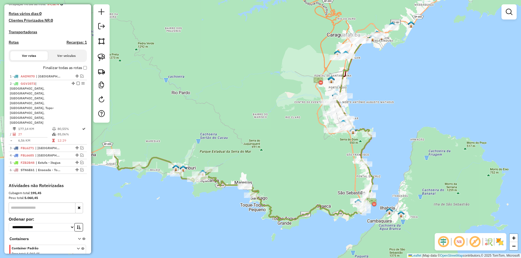
click at [284, 132] on div "Janela de atendimento Grade de atendimento Capacidade Transportadoras Veículos …" at bounding box center [260, 129] width 521 height 258
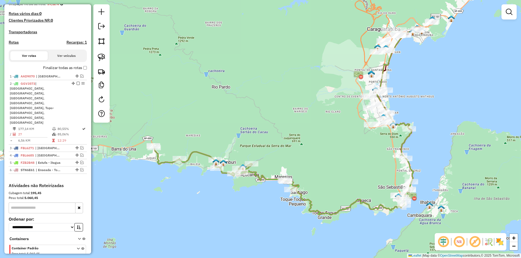
drag, startPoint x: 203, startPoint y: 200, endPoint x: 244, endPoint y: 196, distance: 40.9
click at [244, 196] on div "Janela de atendimento Grade de atendimento Capacidade Transportadoras Veículos …" at bounding box center [260, 129] width 521 height 258
click at [103, 60] on img at bounding box center [102, 58] width 8 height 8
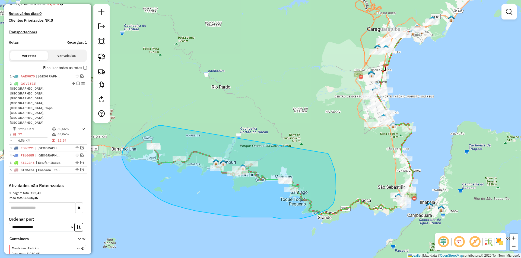
drag, startPoint x: 151, startPoint y: 129, endPoint x: 328, endPoint y: 154, distance: 178.0
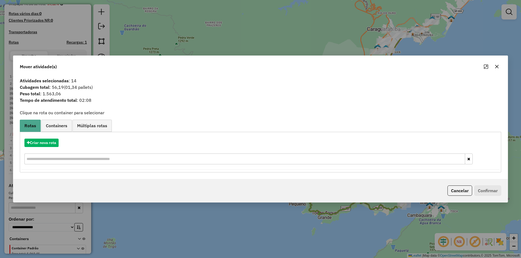
click at [186, 235] on div "Mover atividade(s) Atividades selecionadas : 14 Cubagem total : 56,19 (01,34 pa…" at bounding box center [260, 129] width 521 height 258
click at [495, 66] on icon "button" at bounding box center [496, 67] width 4 height 4
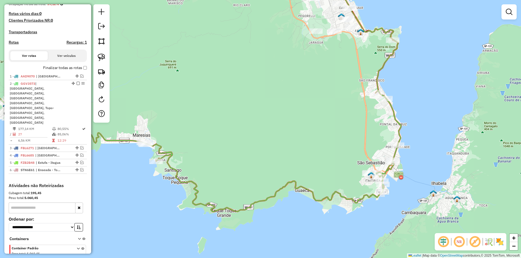
drag, startPoint x: 339, startPoint y: 221, endPoint x: 367, endPoint y: 210, distance: 30.3
click at [367, 210] on div "Janela de atendimento Grade de atendimento Capacidade Transportadoras Veículos …" at bounding box center [260, 129] width 521 height 258
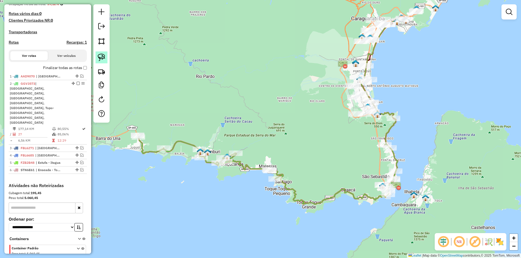
click at [101, 57] on img at bounding box center [102, 58] width 8 height 8
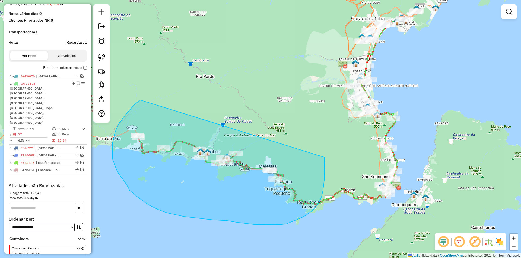
drag, startPoint x: 139, startPoint y: 101, endPoint x: 318, endPoint y: 155, distance: 187.1
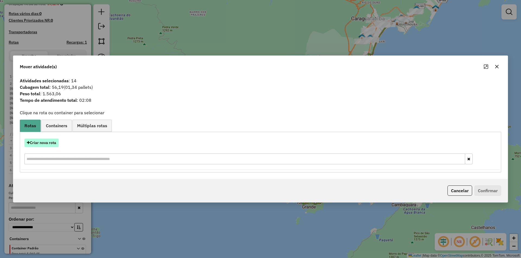
click at [49, 145] on button "Criar nova rota" at bounding box center [41, 143] width 34 height 8
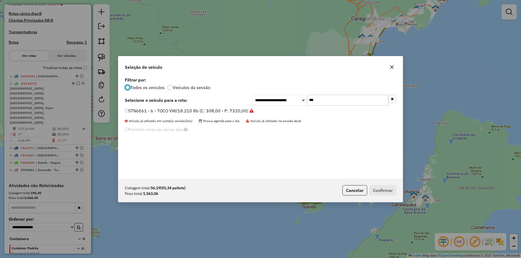
scroll to position [3, 2]
click at [321, 103] on input "***" at bounding box center [347, 100] width 81 height 11
type input "***"
click at [131, 112] on label "GFQ1F81 - 28 - TOCO VW Delivery 11180 (C: 210,00 - P: 5350,00) (VD)" at bounding box center [197, 111] width 145 height 7
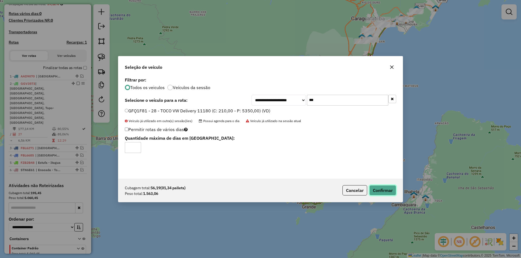
click at [384, 192] on button "Confirmar" at bounding box center [382, 191] width 27 height 10
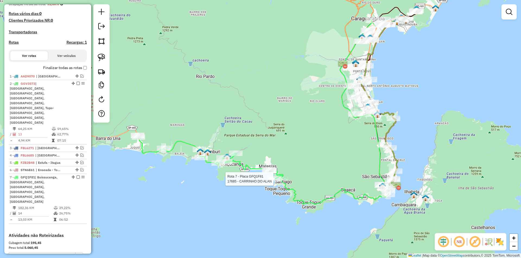
scroll to position [184, 0]
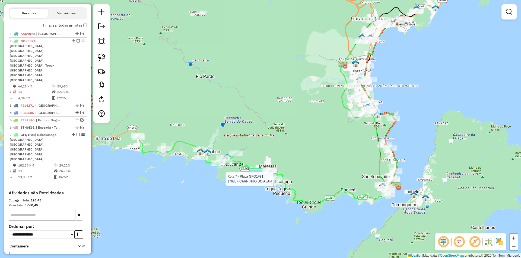
select select "**********"
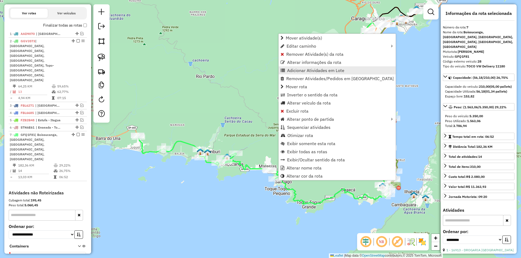
click at [292, 69] on span "Adicionar Atividades em Lote" at bounding box center [315, 70] width 57 height 4
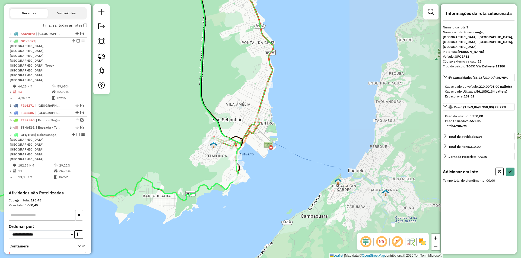
drag, startPoint x: 316, startPoint y: 173, endPoint x: 187, endPoint y: 170, distance: 129.4
click at [187, 170] on div "Janela de atendimento Grade de atendimento Capacidade Transportadoras Veículos …" at bounding box center [260, 129] width 521 height 258
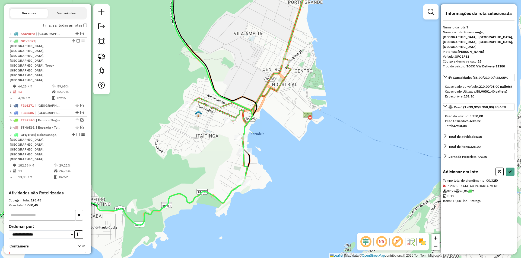
drag, startPoint x: 276, startPoint y: 175, endPoint x: 279, endPoint y: 213, distance: 38.2
click at [280, 214] on div "Janela de atendimento Grade de atendimento Capacidade Transportadoras Veículos …" at bounding box center [260, 129] width 521 height 258
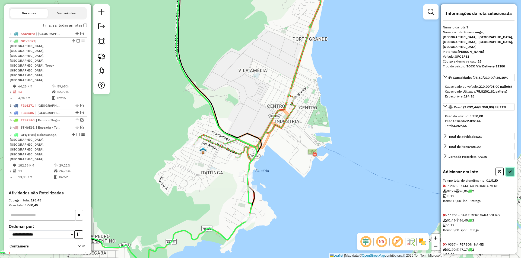
click at [508, 170] on icon at bounding box center [510, 172] width 4 height 4
select select "**********"
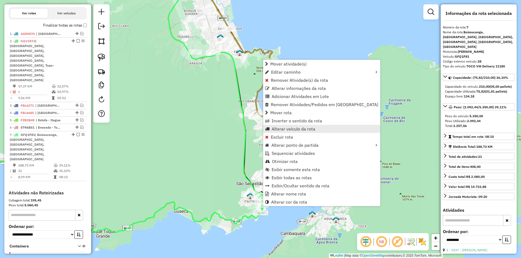
click at [286, 129] on span "Alterar veículo da rota" at bounding box center [293, 129] width 44 height 4
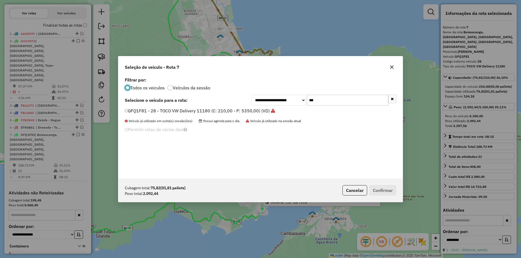
scroll to position [3, 2]
click at [325, 102] on input "***" at bounding box center [347, 100] width 81 height 11
type input "***"
click at [143, 109] on label "GGV3573 - 22 - VULC TRUCK 13180 6x2 (C: 252,00 - P: 7480,00) (VD)" at bounding box center [199, 111] width 149 height 7
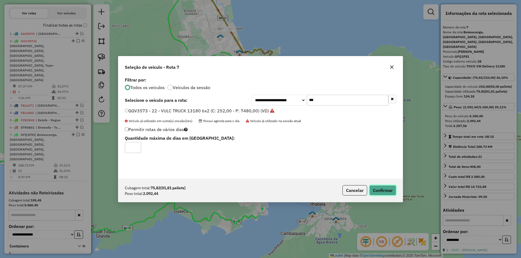
click at [382, 189] on button "Confirmar" at bounding box center [382, 191] width 27 height 10
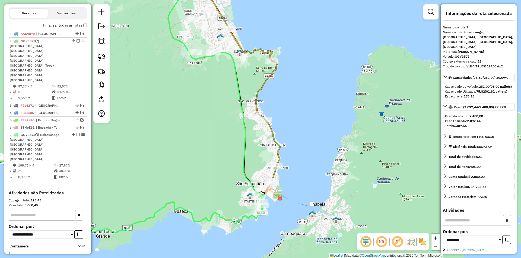
drag, startPoint x: 191, startPoint y: 152, endPoint x: 199, endPoint y: 160, distance: 11.1
click at [191, 152] on div "Janela de atendimento Grade de atendimento Capacidade Transportadoras Veículos …" at bounding box center [260, 129] width 521 height 258
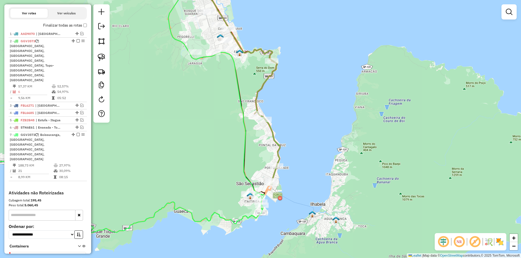
drag, startPoint x: 211, startPoint y: 159, endPoint x: 218, endPoint y: 159, distance: 6.5
click at [217, 159] on div "Janela de atendimento Grade de atendimento Capacidade Transportadoras Veículos …" at bounding box center [260, 129] width 521 height 258
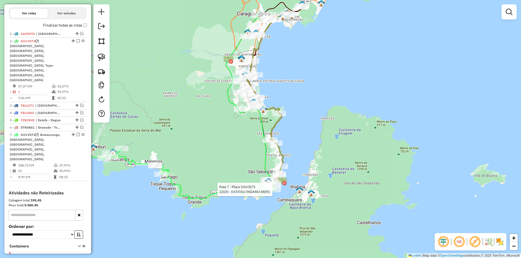
select select "**********"
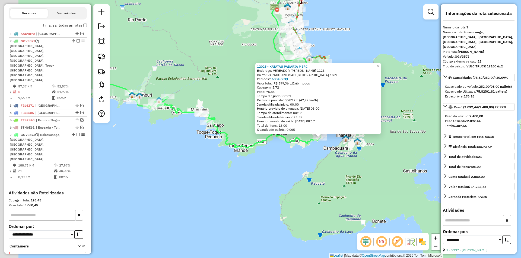
drag, startPoint x: 179, startPoint y: 196, endPoint x: 241, endPoint y: 205, distance: 62.3
click at [241, 205] on div "12025 - KATATAU PADARIA MERC Endereço: VEREADOR ANTONIO BORGES 1125 Bairro: VAR…" at bounding box center [260, 129] width 521 height 258
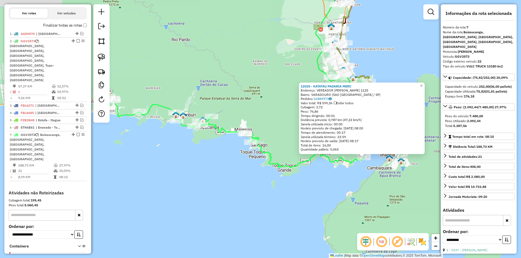
click at [288, 200] on div "12025 - KATATAU PADARIA MERC Endereço: VEREADOR ANTONIO BORGES 1125 Bairro: VAR…" at bounding box center [260, 129] width 521 height 258
click at [185, 197] on div "12025 - KATATAU PADARIA MERC Endereço: VEREADOR ANTONIO BORGES 1125 Bairro: VAR…" at bounding box center [260, 129] width 521 height 258
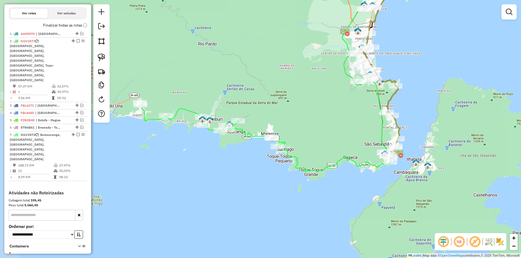
drag, startPoint x: 331, startPoint y: 185, endPoint x: 357, endPoint y: 190, distance: 26.9
click at [357, 190] on div "Janela de atendimento Grade de atendimento Capacidade Transportadoras Veículos …" at bounding box center [260, 129] width 521 height 258
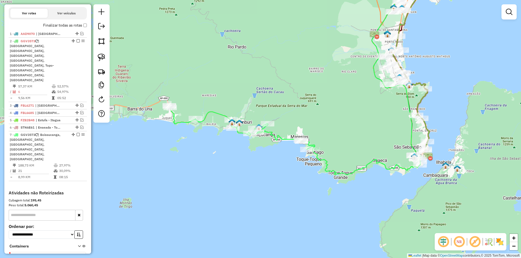
drag, startPoint x: 330, startPoint y: 200, endPoint x: 285, endPoint y: 204, distance: 45.5
click at [285, 204] on div "Janela de atendimento Grade de atendimento Capacidade Transportadoras Veículos …" at bounding box center [260, 129] width 521 height 258
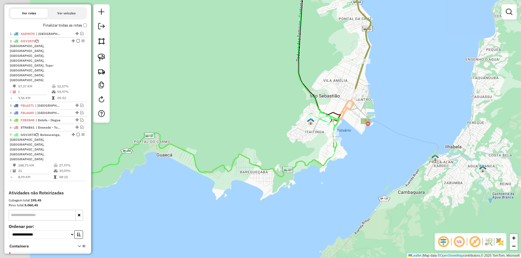
drag, startPoint x: 221, startPoint y: 160, endPoint x: 266, endPoint y: 167, distance: 45.1
click at [266, 167] on icon at bounding box center [171, 153] width 334 height 82
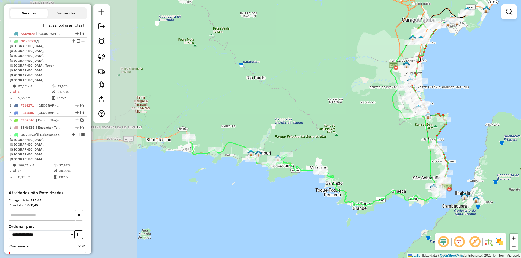
drag, startPoint x: 234, startPoint y: 185, endPoint x: 375, endPoint y: 216, distance: 144.4
click at [375, 216] on div "Janela de atendimento Grade de atendimento Capacidade Transportadoras Veículos …" at bounding box center [260, 129] width 521 height 258
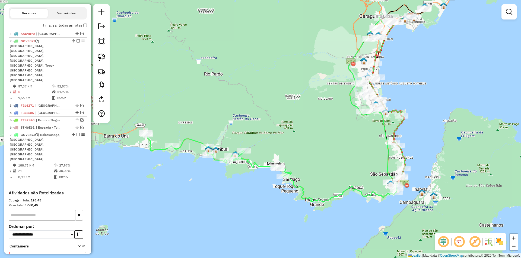
drag, startPoint x: 181, startPoint y: 189, endPoint x: 120, endPoint y: 182, distance: 62.0
click at [120, 182] on div "Janela de atendimento Grade de atendimento Capacidade Transportadoras Veículos …" at bounding box center [260, 129] width 521 height 258
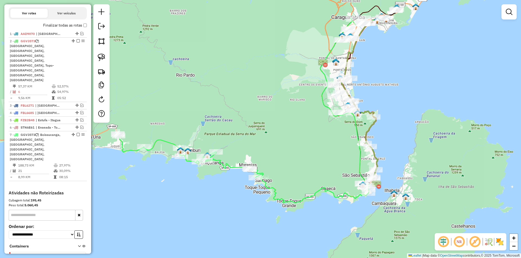
drag, startPoint x: 197, startPoint y: 190, endPoint x: 155, endPoint y: 196, distance: 41.9
click at [155, 196] on div "Janela de atendimento Grade de atendimento Capacidade Transportadoras Veículos …" at bounding box center [260, 129] width 521 height 258
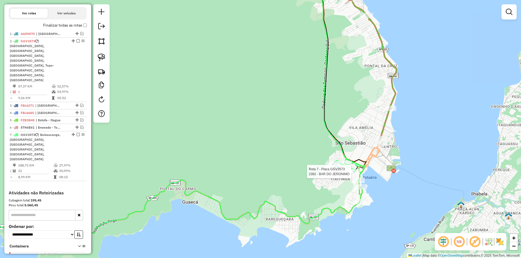
select select "**********"
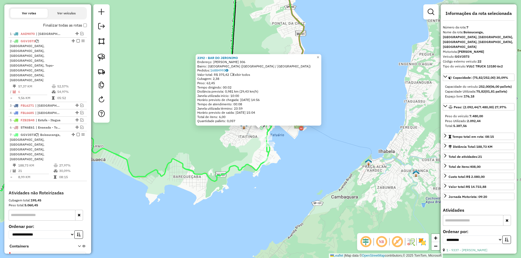
click at [204, 207] on div "2392 - BAR DO JERONIMO Endereço: FRANCISCO L NOGUEIRA 306 Bairro: TOPOLANDIA (S…" at bounding box center [260, 129] width 521 height 258
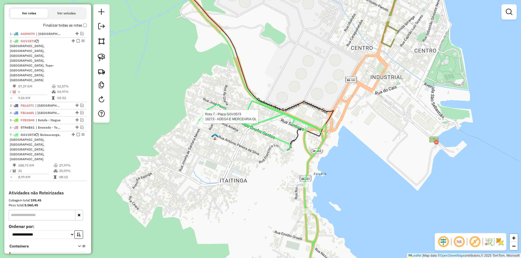
select select "**********"
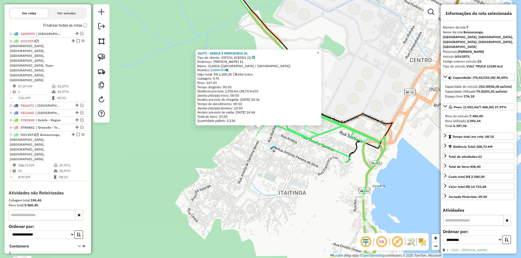
click at [225, 191] on div "16273 - ADEGA E MERCEARIA OL Tipo de cliente: DIFÍCIL ACESSO (3) Endereço: NICO…" at bounding box center [260, 129] width 521 height 258
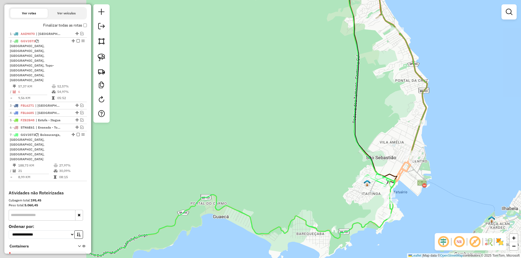
drag, startPoint x: 185, startPoint y: 207, endPoint x: 319, endPoint y: 194, distance: 134.7
click at [313, 194] on div "Janela de atendimento Grade de atendimento Capacidade Transportadoras Veículos …" at bounding box center [260, 129] width 521 height 258
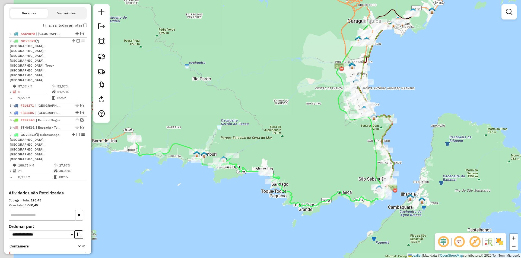
drag, startPoint x: 229, startPoint y: 219, endPoint x: 272, endPoint y: 215, distance: 43.3
click at [272, 215] on div "Janela de atendimento Grade de atendimento Capacidade Transportadoras Veículos …" at bounding box center [260, 129] width 521 height 258
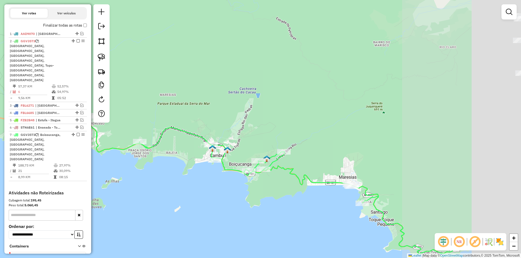
drag, startPoint x: 233, startPoint y: 169, endPoint x: 113, endPoint y: 150, distance: 121.7
click at [113, 150] on icon at bounding box center [269, 184] width 365 height 139
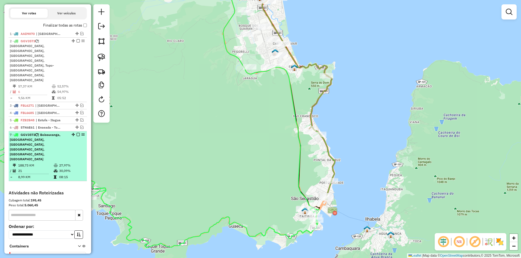
click at [77, 133] on em at bounding box center [77, 134] width 3 height 3
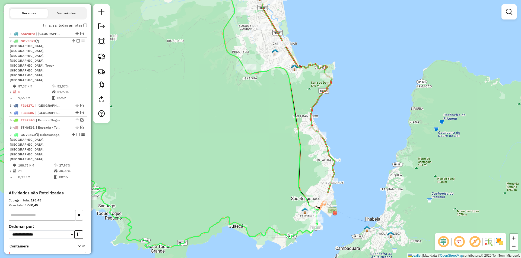
scroll to position [156, 0]
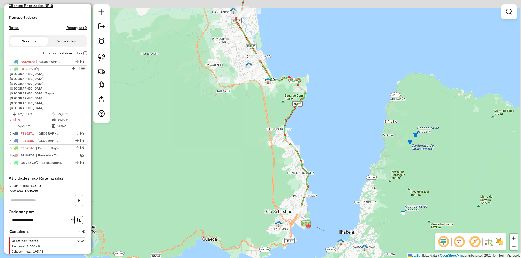
drag, startPoint x: 228, startPoint y: 173, endPoint x: 202, endPoint y: 186, distance: 29.4
click at [202, 186] on div "Janela de atendimento Grade de atendimento Capacidade Transportadoras Veículos …" at bounding box center [260, 129] width 521 height 258
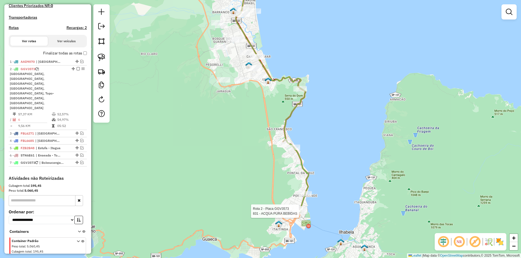
select select "**********"
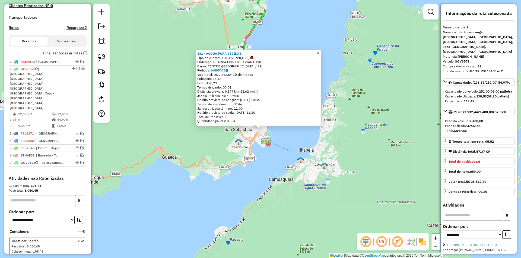
click at [315, 203] on div "831 - ACQUA PURA BEBIDAS Tipo de cliente: AUTO SERVIÇO (2) Endereço: GUARDA MOR…" at bounding box center [260, 129] width 521 height 258
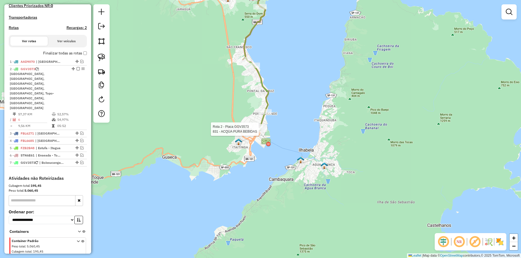
select select "**********"
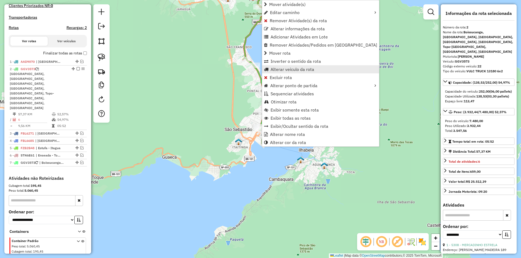
click at [282, 69] on span "Alterar veículo da rota" at bounding box center [292, 69] width 44 height 4
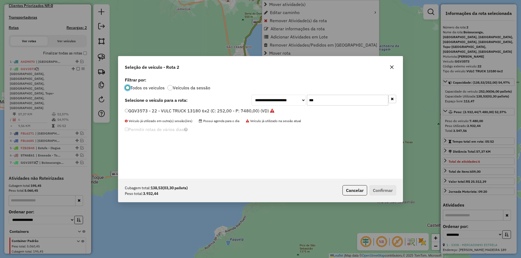
scroll to position [3, 2]
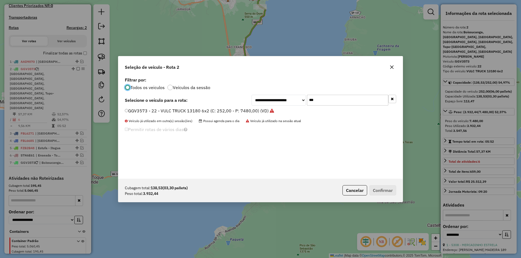
click at [321, 100] on input "***" at bounding box center [347, 100] width 81 height 11
type input "***"
click at [141, 108] on label "EUF7657 - 19 - Toco Volks 17230 10b (C: 392,00 - P: 7810,00)" at bounding box center [190, 111] width 130 height 7
click at [378, 189] on button "Confirmar" at bounding box center [382, 191] width 27 height 10
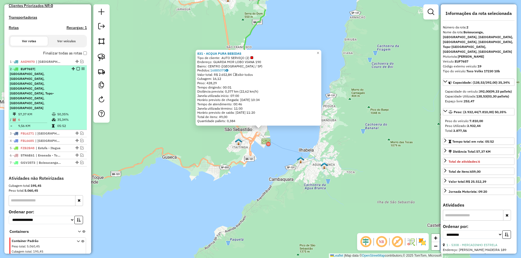
click at [77, 71] on em at bounding box center [77, 68] width 3 height 3
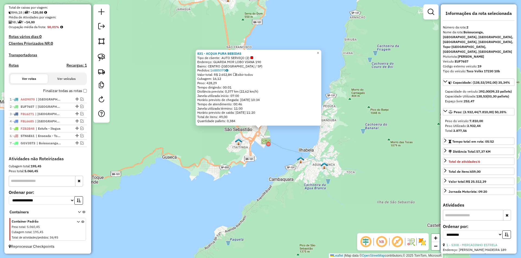
click at [150, 127] on div "831 - ACQUA PURA BEBIDAS Tipo de cliente: AUTO SERVIÇO (2) Endereço: GUARDA MOR…" at bounding box center [260, 129] width 521 height 258
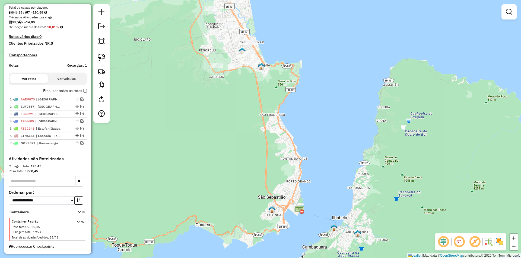
drag, startPoint x: 162, startPoint y: 123, endPoint x: 192, endPoint y: 180, distance: 64.4
click at [191, 180] on div "Janela de atendimento Grade de atendimento Capacidade Transportadoras Veículos …" at bounding box center [260, 129] width 521 height 258
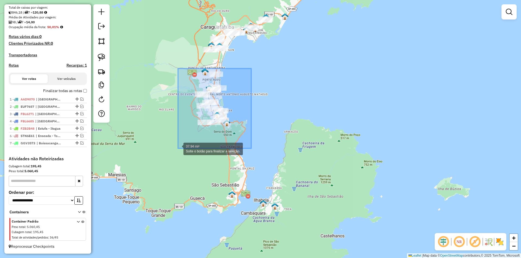
drag, startPoint x: 251, startPoint y: 69, endPoint x: 178, endPoint y: 149, distance: 108.5
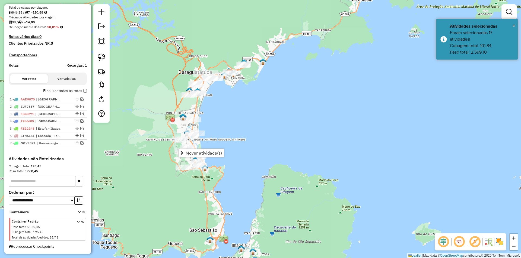
drag, startPoint x: 249, startPoint y: 98, endPoint x: 235, endPoint y: 129, distance: 34.5
click at [235, 129] on div "Janela de atendimento Grade de atendimento Capacidade Transportadoras Veículos …" at bounding box center [260, 129] width 521 height 258
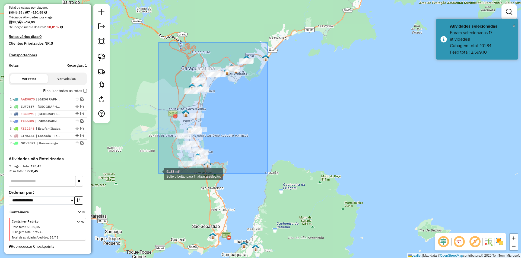
drag, startPoint x: 267, startPoint y: 42, endPoint x: 158, endPoint y: 174, distance: 170.8
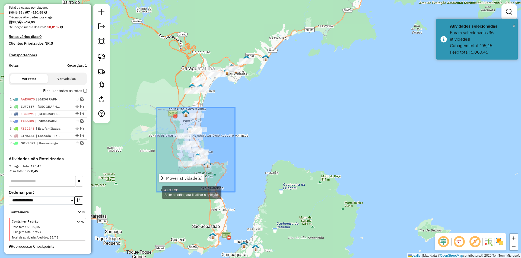
drag, startPoint x: 235, startPoint y: 107, endPoint x: 151, endPoint y: 194, distance: 120.6
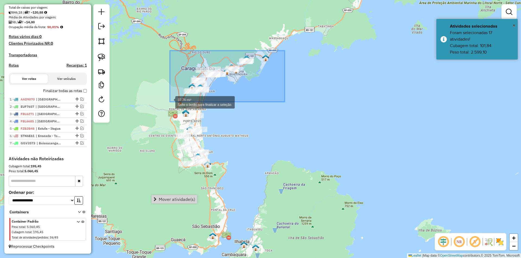
drag, startPoint x: 282, startPoint y: 51, endPoint x: 170, endPoint y: 102, distance: 122.8
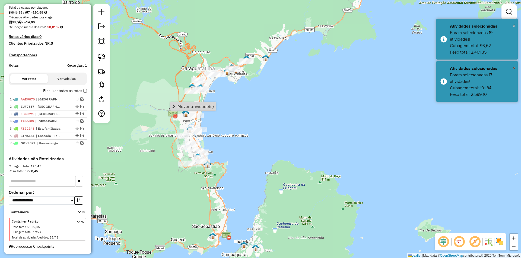
click at [237, 166] on div "Janela de atendimento Grade de atendimento Capacidade Transportadoras Veículos …" at bounding box center [260, 129] width 521 height 258
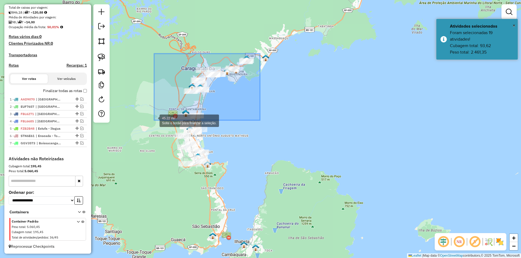
drag, startPoint x: 260, startPoint y: 54, endPoint x: 154, endPoint y: 120, distance: 125.1
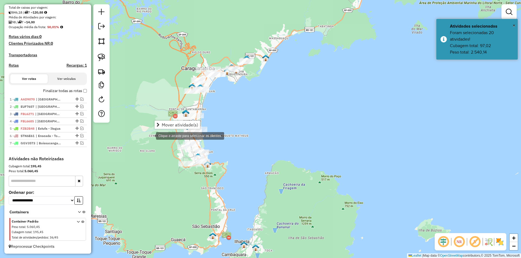
click at [145, 154] on div "Clique e arraste para selecionar os clientes. Janela de atendimento Grade de at…" at bounding box center [260, 129] width 521 height 258
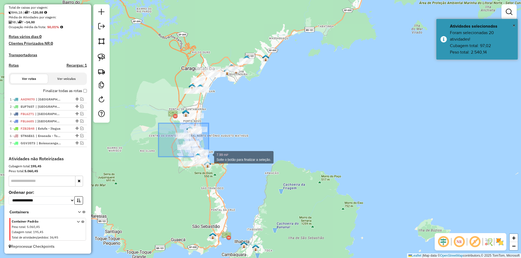
drag, startPoint x: 196, startPoint y: 147, endPoint x: 230, endPoint y: 174, distance: 43.6
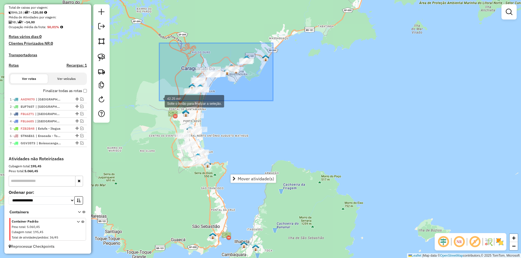
drag, startPoint x: 273, startPoint y: 43, endPoint x: 159, endPoint y: 101, distance: 127.5
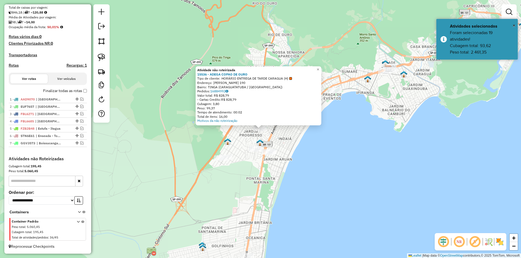
click at [310, 172] on div "Atividade não roteirizada 15536 - ADEGA COPAO DE OURO Tipo de cliente: HORÁRIO …" at bounding box center [260, 129] width 521 height 258
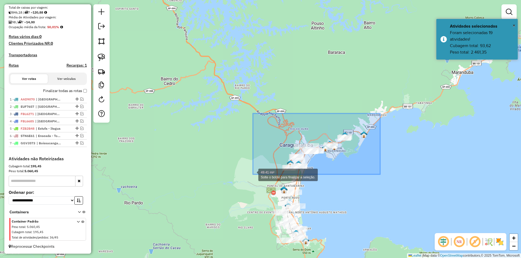
drag, startPoint x: 370, startPoint y: 122, endPoint x: 253, endPoint y: 175, distance: 128.4
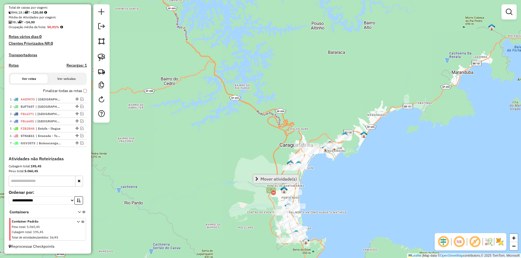
click at [274, 180] on span "Mover atividade(s)" at bounding box center [278, 179] width 36 height 4
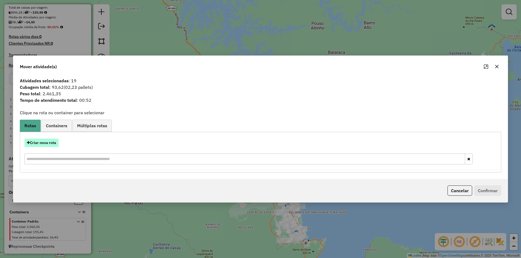
click at [43, 145] on button "Criar nova rota" at bounding box center [41, 143] width 34 height 8
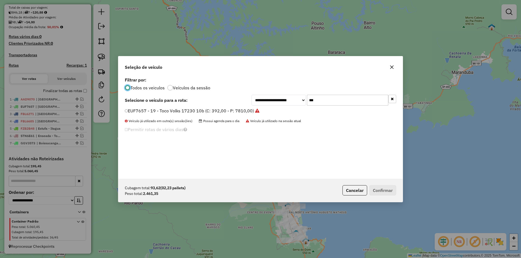
scroll to position [3, 2]
click at [329, 101] on input "***" at bounding box center [347, 100] width 81 height 11
type input "****"
click at [138, 109] on label "FBL6571 - TOCO Volks 17-190e (C: 392,00 - P: 7460,00) (VD)" at bounding box center [188, 111] width 126 height 7
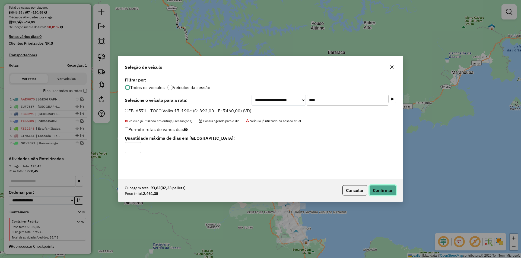
click at [384, 194] on button "Confirmar" at bounding box center [382, 191] width 27 height 10
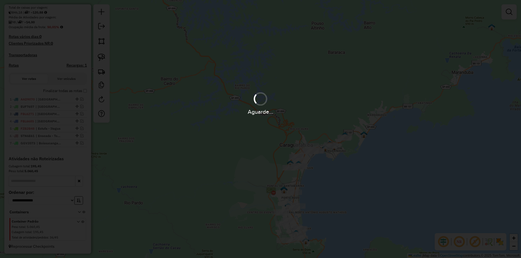
scroll to position [158, 0]
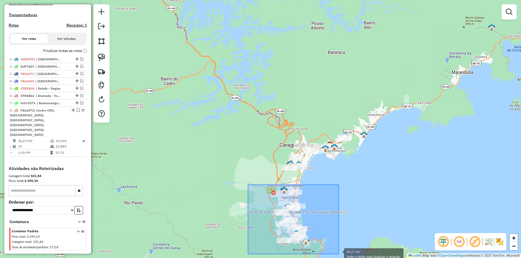
drag, startPoint x: 248, startPoint y: 185, endPoint x: 338, endPoint y: 255, distance: 114.5
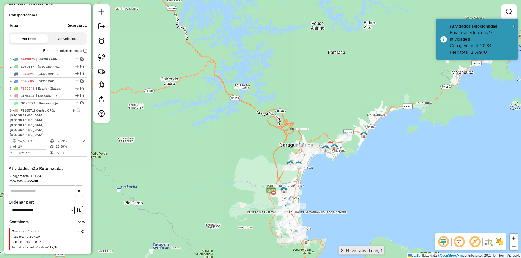
click at [355, 249] on span "Mover atividade(s)" at bounding box center [364, 251] width 36 height 4
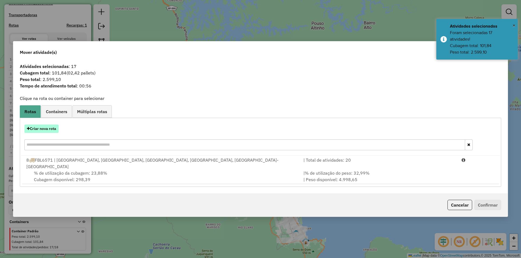
click at [44, 133] on button "Criar nova rota" at bounding box center [41, 129] width 34 height 8
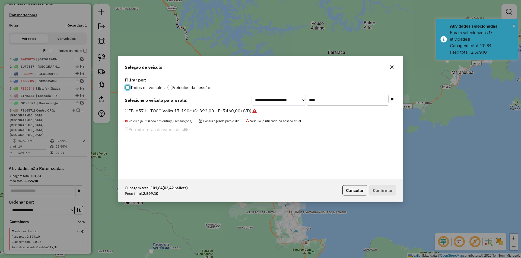
scroll to position [3, 2]
click at [319, 95] on input "****" at bounding box center [347, 100] width 81 height 11
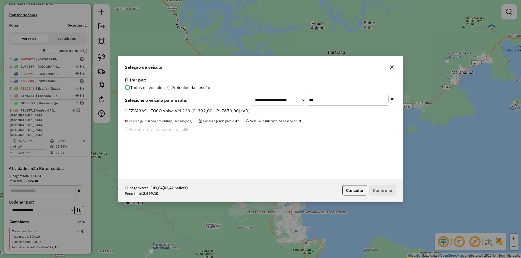
type input "***"
click at [156, 111] on label "FZV4369 - TOCO Volvo VM 220 (C: 392,00 - P: 7670,00) (VD)" at bounding box center [187, 111] width 125 height 7
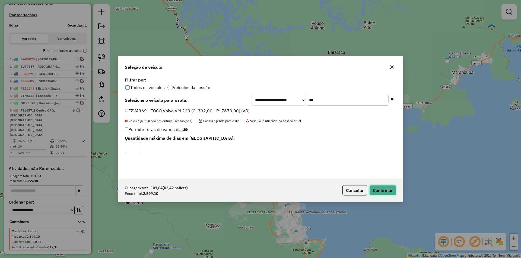
click at [376, 188] on button "Confirmar" at bounding box center [382, 191] width 27 height 10
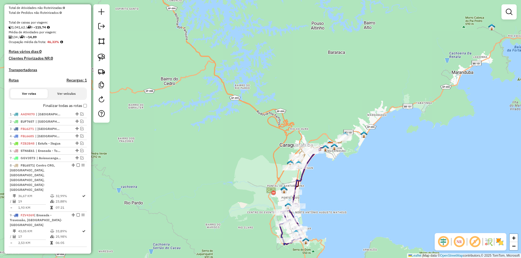
scroll to position [52, 0]
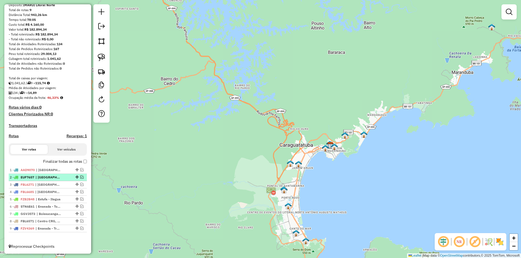
click at [80, 178] on em at bounding box center [81, 177] width 3 height 3
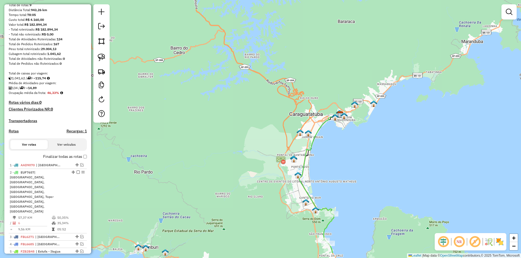
drag, startPoint x: 172, startPoint y: 193, endPoint x: 180, endPoint y: 158, distance: 36.5
click at [180, 158] on div "Janela de atendimento Grade de atendimento Capacidade Transportadoras Veículos …" at bounding box center [260, 129] width 521 height 258
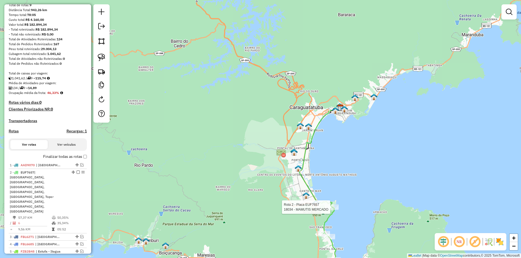
select select "**********"
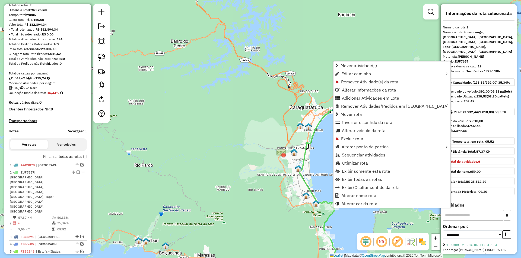
scroll to position [85, 0]
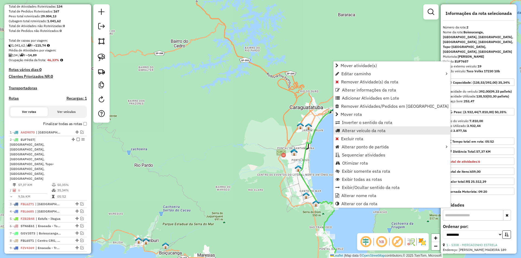
click at [351, 130] on span "Alterar veículo da rota" at bounding box center [364, 131] width 44 height 4
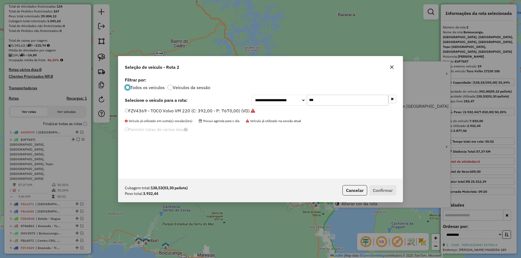
scroll to position [3, 2]
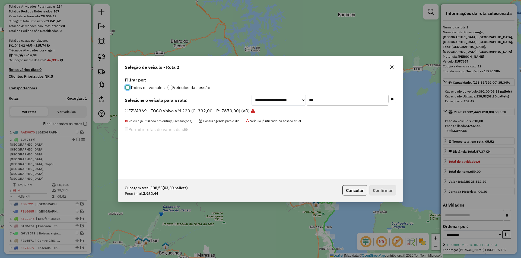
click at [324, 101] on input "***" at bounding box center [347, 100] width 81 height 11
type input "***"
click at [159, 113] on label "GCA8324 - 18 - VULC TRUCK 13180 6x2 (C: 252,00 - P: 7480,00) (VD)" at bounding box center [197, 111] width 144 height 7
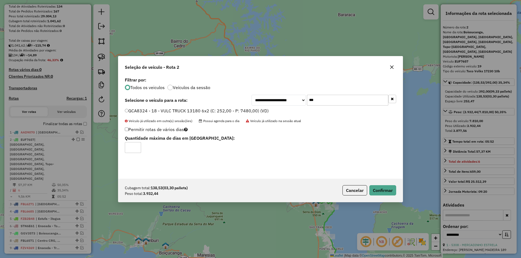
click at [375, 183] on div "Cubagem total: 138,53 (03,30 pallets) Peso total: 3.932,44 Cancelar Confirmar" at bounding box center [260, 190] width 284 height 23
click at [375, 186] on button "Confirmar" at bounding box center [382, 191] width 27 height 10
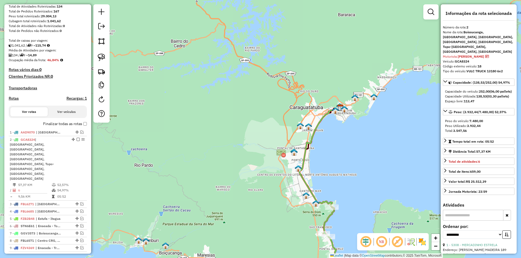
click at [78, 141] on em at bounding box center [77, 139] width 3 height 3
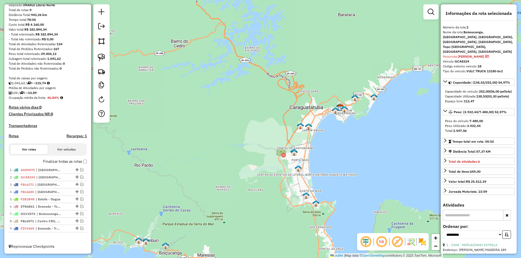
scroll to position [52, 0]
click at [80, 199] on em at bounding box center [81, 199] width 3 height 3
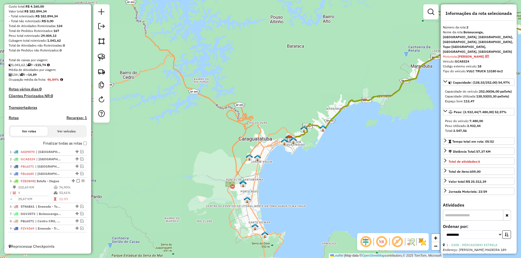
drag, startPoint x: 188, startPoint y: 172, endPoint x: 98, endPoint y: 206, distance: 96.8
click at [96, 208] on div "Janela de atendimento Grade de atendimento Capacidade Transportadoras Veículos …" at bounding box center [260, 129] width 521 height 258
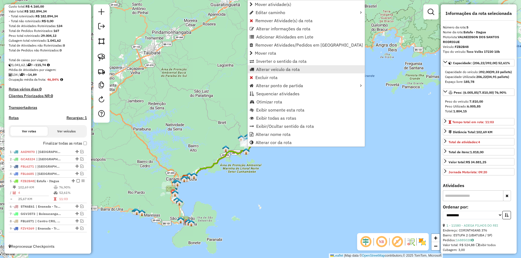
click at [263, 69] on span "Alterar veículo da rota" at bounding box center [278, 69] width 44 height 4
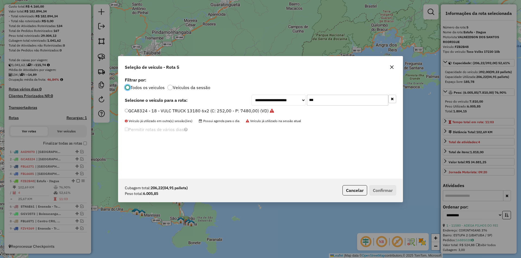
scroll to position [3, 2]
click at [331, 102] on input "***" at bounding box center [347, 100] width 81 height 11
drag, startPoint x: 331, startPoint y: 102, endPoint x: 342, endPoint y: 105, distance: 10.9
click at [331, 102] on input "***" at bounding box center [347, 100] width 81 height 11
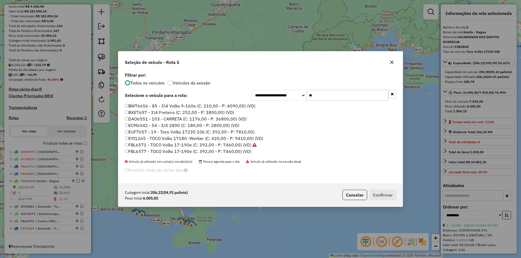
click at [341, 100] on input "**" at bounding box center [347, 95] width 81 height 11
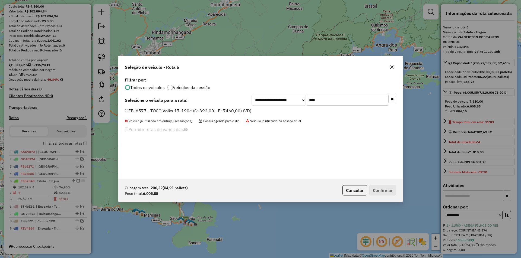
type input "****"
click at [162, 112] on label "FBL6577 - TOCO Volks 17-190e (C: 392,00 - P: 7460,00) (VD)" at bounding box center [188, 111] width 126 height 7
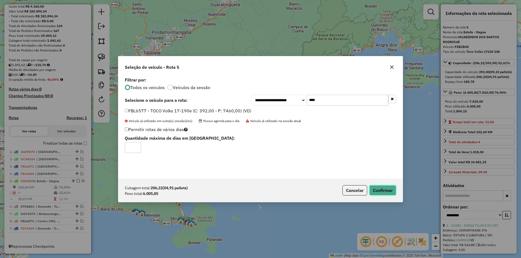
click at [380, 188] on button "Confirmar" at bounding box center [382, 191] width 27 height 10
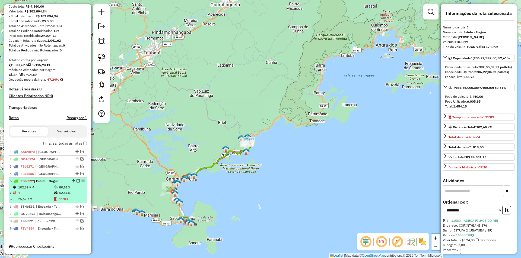
click at [76, 181] on em at bounding box center [77, 181] width 3 height 3
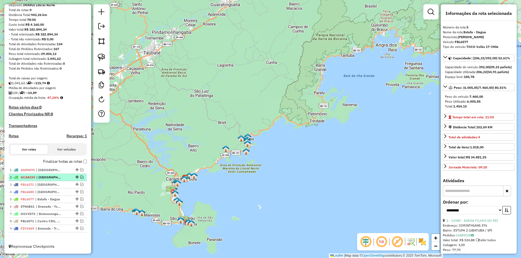
click at [80, 178] on em at bounding box center [81, 177] width 3 height 3
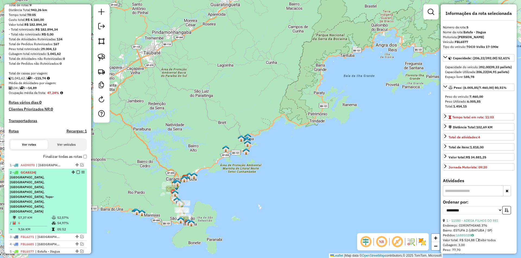
scroll to position [85, 0]
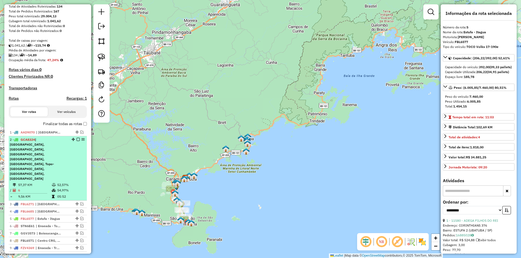
click at [76, 141] on em at bounding box center [77, 139] width 3 height 3
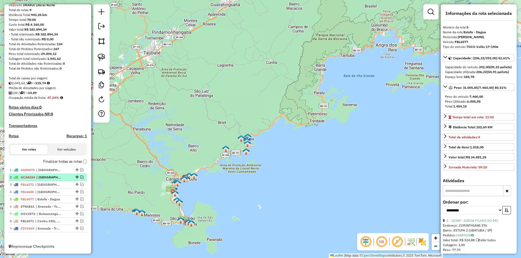
scroll to position [52, 0]
click at [81, 186] on em at bounding box center [81, 184] width 3 height 3
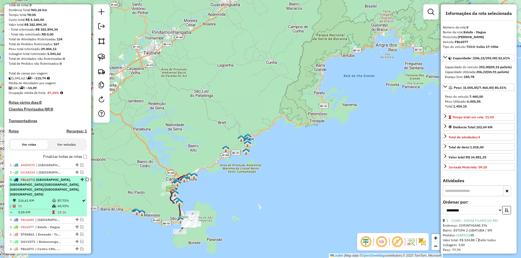
scroll to position [80, 0]
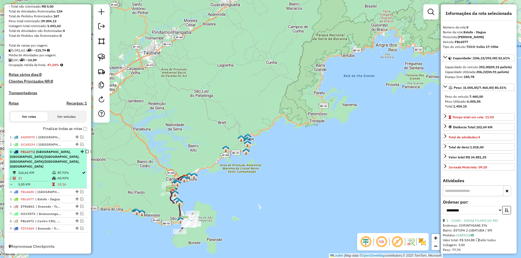
click at [85, 154] on em at bounding box center [86, 151] width 3 height 3
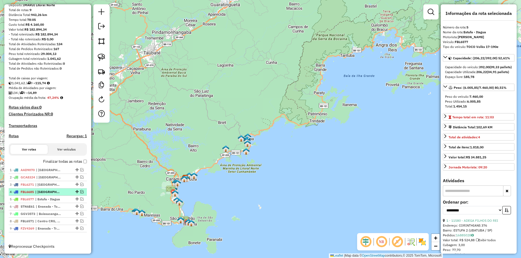
click at [80, 192] on em at bounding box center [81, 191] width 3 height 3
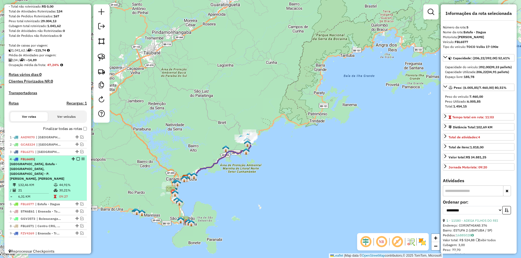
click at [76, 161] on em at bounding box center [77, 159] width 3 height 3
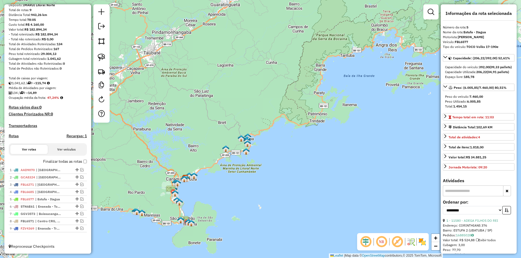
scroll to position [52, 0]
drag, startPoint x: 75, startPoint y: 207, endPoint x: 80, endPoint y: 176, distance: 31.4
click at [75, 197] on div "5 - FBL6685 | Centro UBA, Estufa - Itagua, Itamambuca - P.Açu, Oswaldo Cruz" at bounding box center [48, 199] width 76 height 5
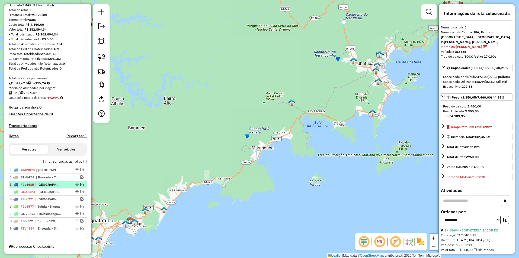
drag, startPoint x: 75, startPoint y: 198, endPoint x: 77, endPoint y: 183, distance: 15.3
drag, startPoint x: 74, startPoint y: 221, endPoint x: 76, endPoint y: 191, distance: 29.6
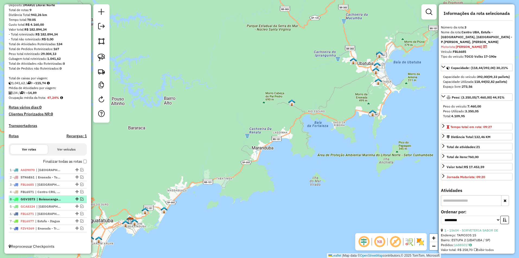
drag, startPoint x: 76, startPoint y: 222, endPoint x: 79, endPoint y: 200, distance: 22.2
drag, startPoint x: 76, startPoint y: 221, endPoint x: 76, endPoint y: 203, distance: 18.2
drag, startPoint x: 76, startPoint y: 228, endPoint x: 77, endPoint y: 189, distance: 38.5
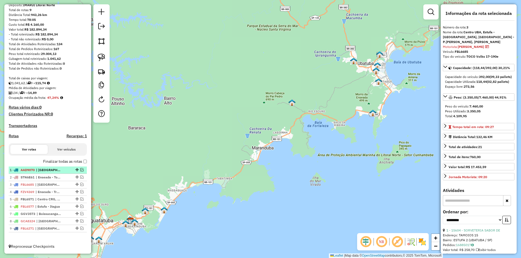
click at [80, 169] on em at bounding box center [81, 169] width 3 height 3
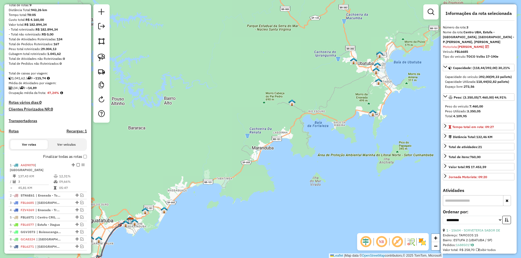
scroll to position [71, 0]
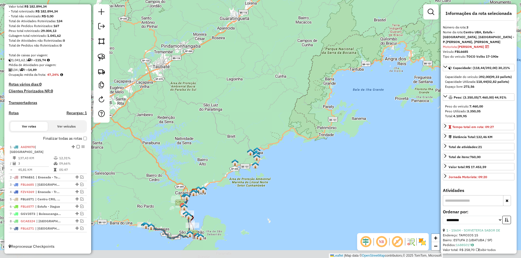
drag, startPoint x: 211, startPoint y: 218, endPoint x: 218, endPoint y: 205, distance: 14.6
click at [218, 206] on div "Janela de atendimento Grade de atendimento Capacidade Transportadoras Veículos …" at bounding box center [260, 129] width 521 height 258
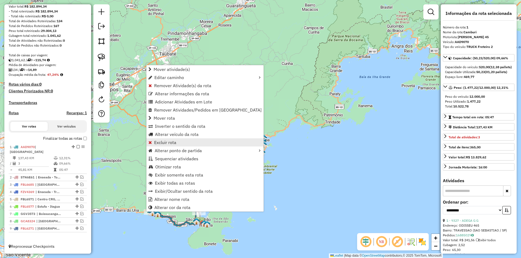
click at [160, 142] on span "Excluir rota" at bounding box center [165, 142] width 22 height 4
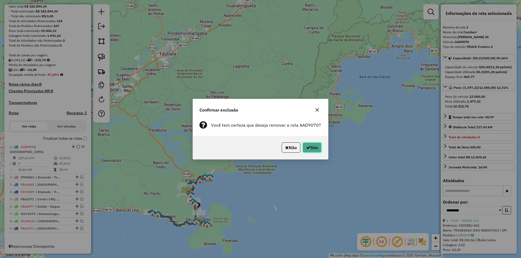
click at [308, 147] on icon "button" at bounding box center [308, 148] width 4 height 4
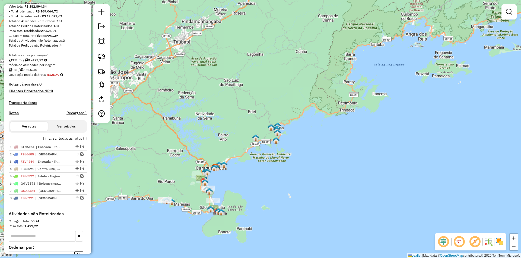
scroll to position [85, 0]
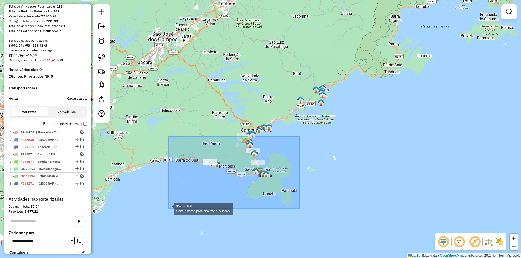
drag, startPoint x: 292, startPoint y: 142, endPoint x: 168, endPoint y: 209, distance: 140.6
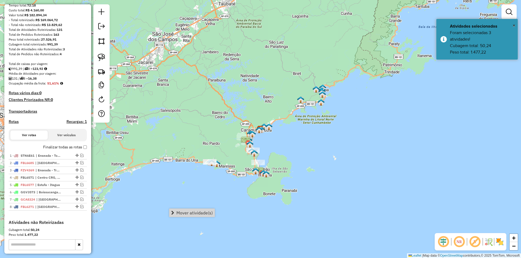
scroll to position [31, 0]
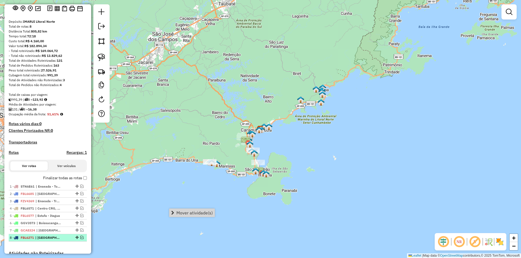
click at [80, 239] on em at bounding box center [81, 237] width 3 height 3
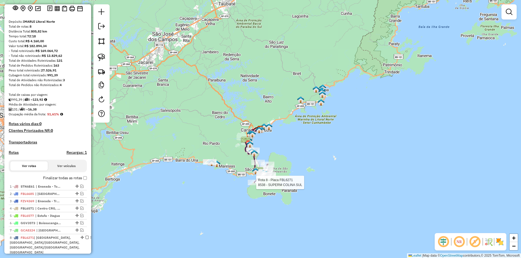
select select "**********"
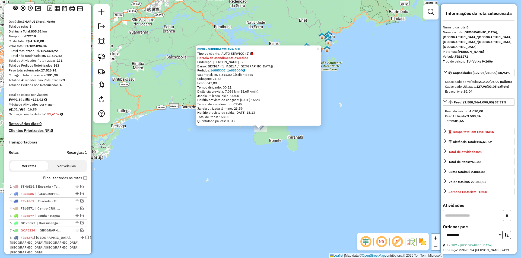
scroll to position [158, 0]
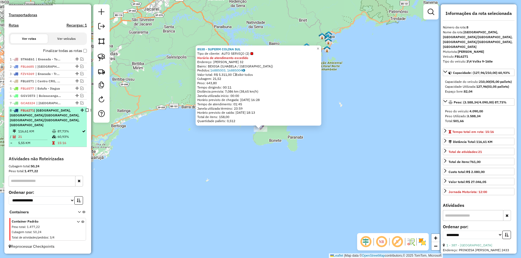
click at [85, 112] on em at bounding box center [86, 110] width 3 height 3
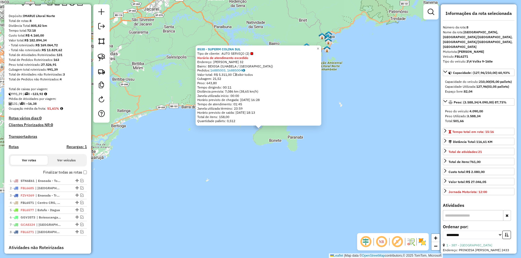
scroll to position [0, 0]
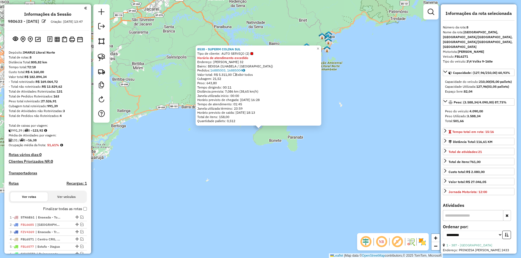
drag, startPoint x: 13, startPoint y: 111, endPoint x: 60, endPoint y: 111, distance: 47.7
click at [60, 109] on div "Cubagem total roteirizado: 991,39" at bounding box center [48, 106] width 78 height 5
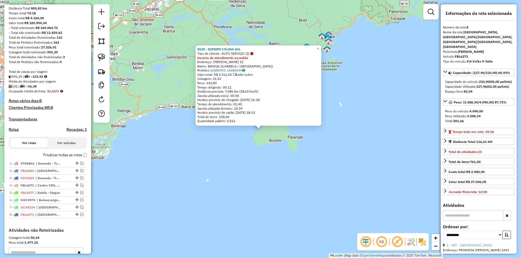
scroll to position [81, 0]
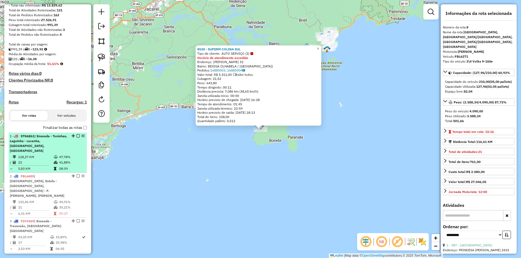
click at [68, 150] on div "1 - STN6E61 | Enseada - Toninhas, Lagoinha - cocanha, Praia Grande, Ribeira - C…" at bounding box center [48, 144] width 76 height 20
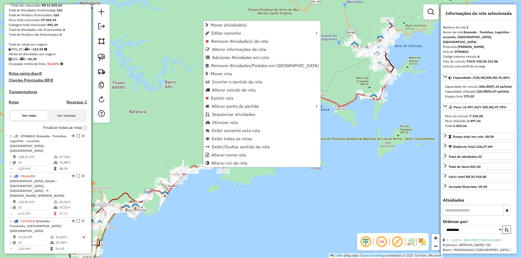
scroll to position [215, 0]
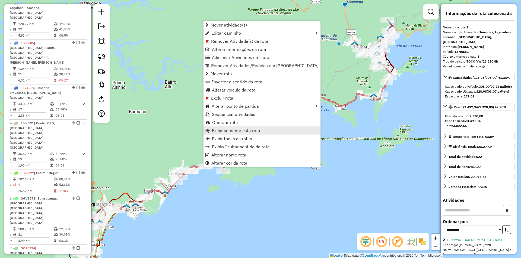
click at [234, 132] on span "Exibir somente esta rota" at bounding box center [236, 131] width 48 height 4
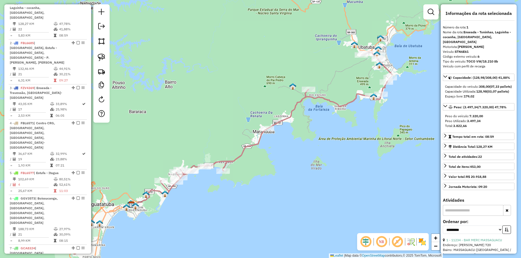
click at [282, 166] on div "Janela de atendimento Grade de atendimento Capacidade Transportadoras Veículos …" at bounding box center [260, 129] width 521 height 258
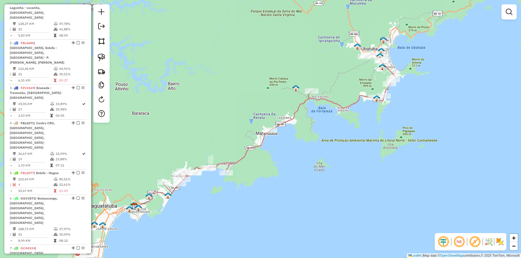
drag, startPoint x: 266, startPoint y: 174, endPoint x: 309, endPoint y: 181, distance: 44.0
click at [309, 181] on div "Janela de atendimento Grade de atendimento Capacidade Transportadoras Veículos …" at bounding box center [260, 129] width 521 height 258
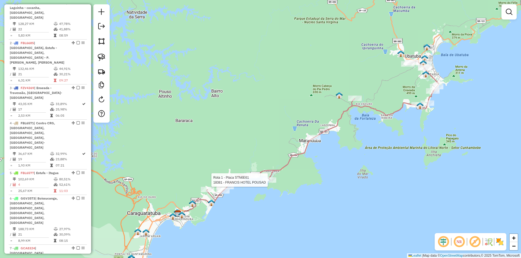
select select "**********"
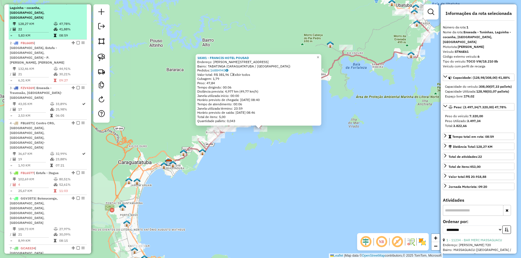
click at [76, 4] on em at bounding box center [77, 2] width 3 height 3
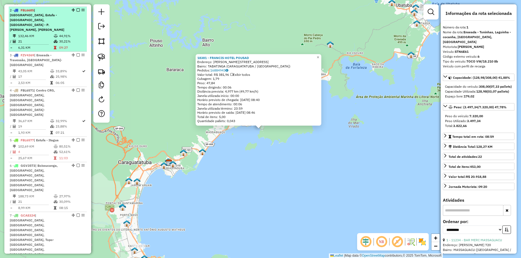
click at [67, 26] on div "2 - FBL6685 | Centro UBA, Estufa - Itagua, Itamambuca - P.Açu, Oswaldo Cruz" at bounding box center [48, 20] width 76 height 24
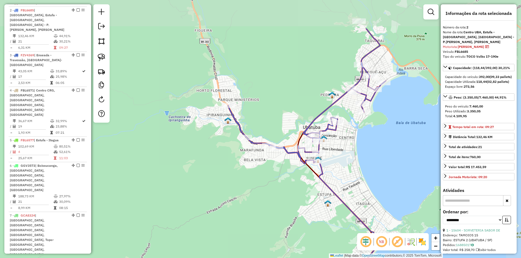
drag, startPoint x: 382, startPoint y: 91, endPoint x: 356, endPoint y: 136, distance: 52.7
click at [356, 136] on div "Janela de atendimento Grade de atendimento Capacidade Transportadoras Veículos …" at bounding box center [260, 129] width 521 height 258
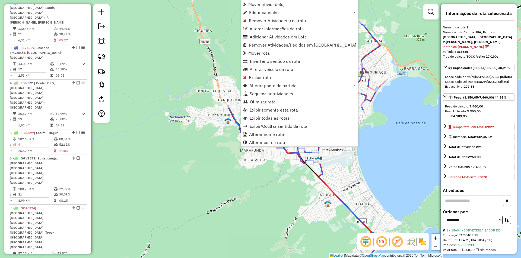
click at [198, 146] on div "Janela de atendimento Grade de atendimento Capacidade Transportadoras Veículos …" at bounding box center [260, 129] width 521 height 258
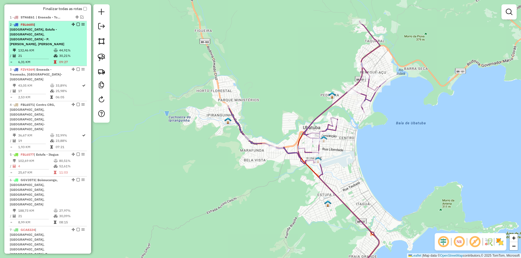
scroll to position [168, 0]
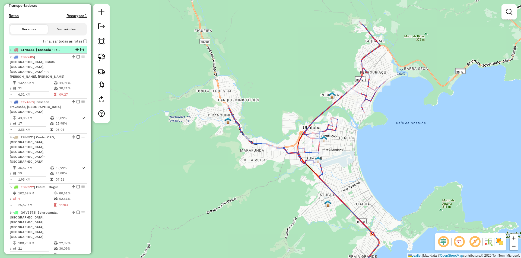
click at [80, 51] on em at bounding box center [81, 49] width 3 height 3
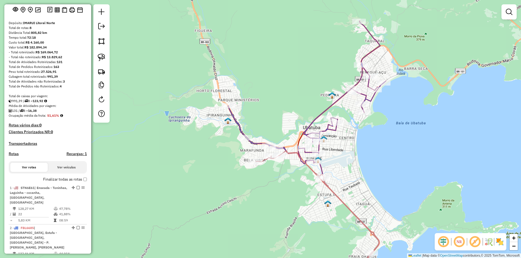
scroll to position [5, 0]
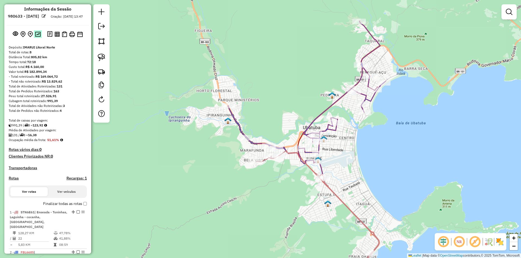
click at [36, 37] on img at bounding box center [38, 34] width 6 height 5
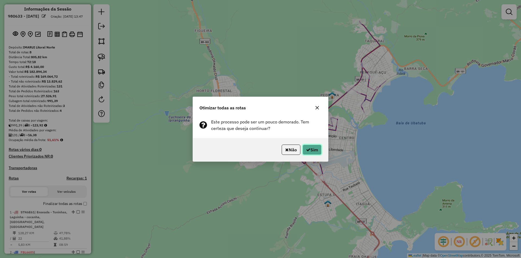
click at [311, 151] on button "Sim" at bounding box center [311, 150] width 19 height 10
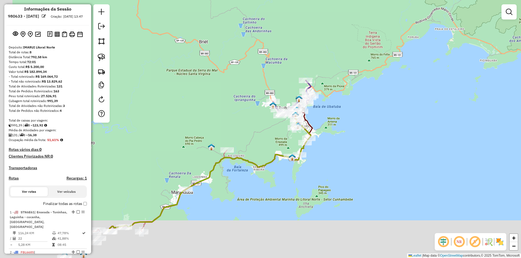
drag, startPoint x: 193, startPoint y: 180, endPoint x: 259, endPoint y: 127, distance: 84.2
click at [259, 127] on div "Janela de atendimento Grade de atendimento Capacidade Transportadoras Veículos …" at bounding box center [260, 129] width 521 height 258
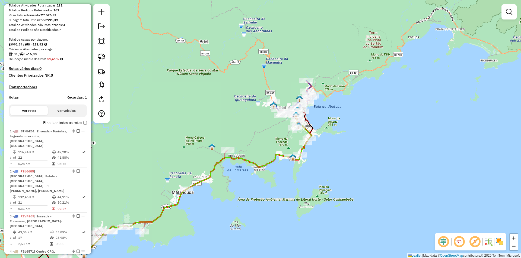
scroll to position [87, 0]
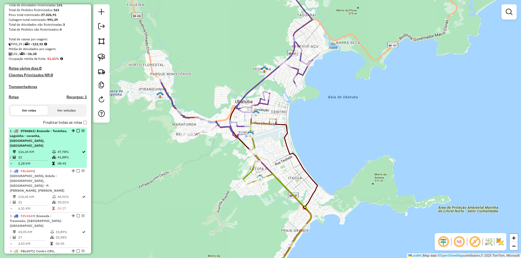
click at [52, 150] on td at bounding box center [54, 151] width 5 height 5
select select "**********"
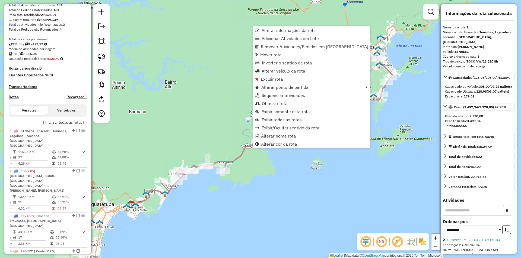
scroll to position [215, 0]
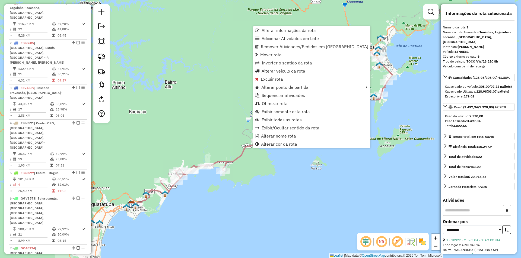
click at [274, 183] on div "Janela de atendimento Grade de atendimento Capacidade Transportadoras Veículos …" at bounding box center [260, 129] width 521 height 258
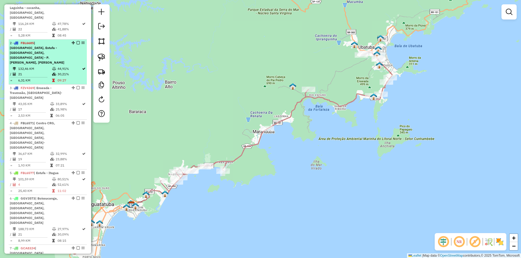
scroll to position [188, 0]
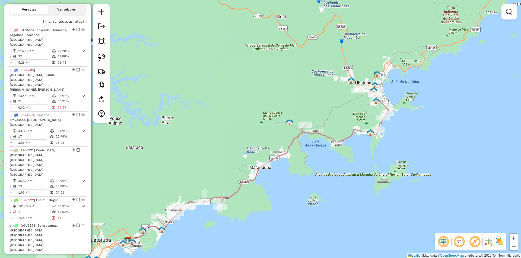
drag, startPoint x: 336, startPoint y: 156, endPoint x: 336, endPoint y: 160, distance: 4.1
click at [336, 160] on div "Janela de atendimento Grade de atendimento Capacidade Transportadoras Veículos …" at bounding box center [260, 129] width 521 height 258
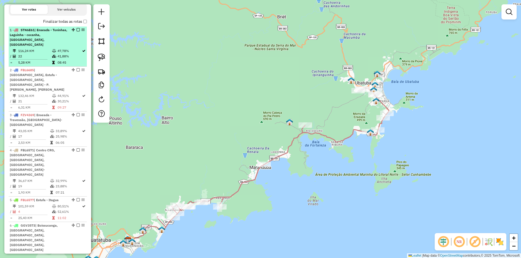
click at [57, 54] on td "41,88%" at bounding box center [69, 56] width 24 height 5
select select "**********"
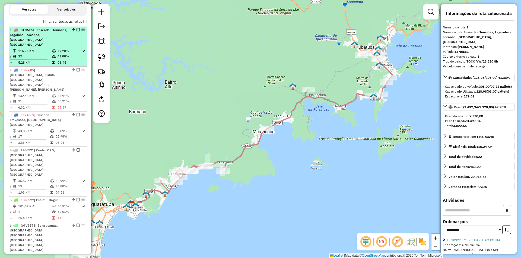
click at [76, 31] on em at bounding box center [77, 29] width 3 height 3
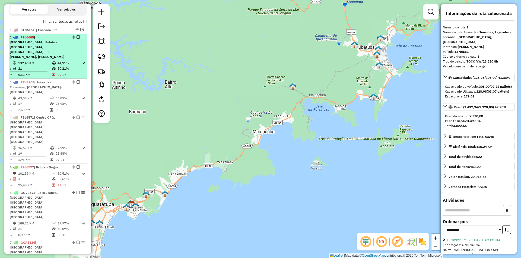
click at [63, 52] on div "2 - FBL6685 | Centro UBA, Estufa - Itagua, Itamambuca - P.Açu, Oswaldo Cruz" at bounding box center [38, 47] width 57 height 24
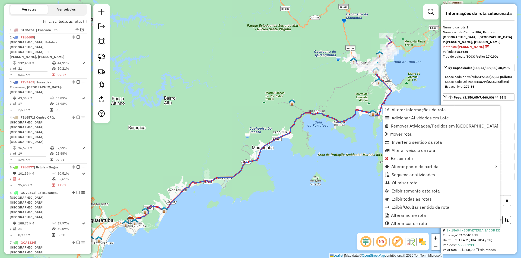
scroll to position [222, 0]
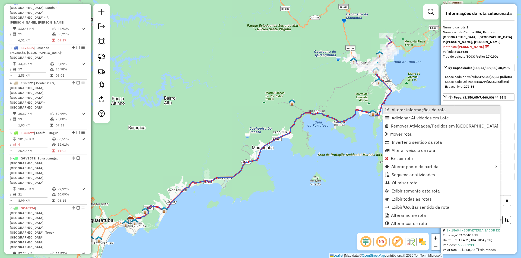
click at [394, 109] on span "Alterar informações da rota" at bounding box center [418, 110] width 54 height 4
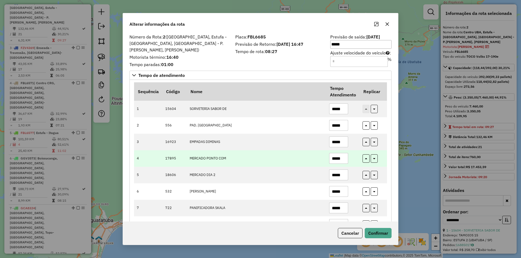
click at [344, 161] on input "*****" at bounding box center [338, 158] width 19 height 11
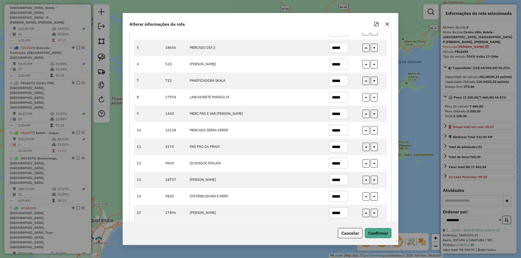
scroll to position [127, 0]
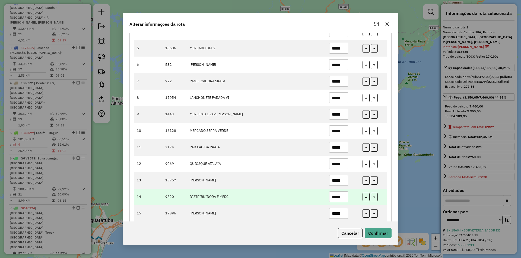
type input "*****"
click at [340, 194] on input "*****" at bounding box center [338, 197] width 19 height 11
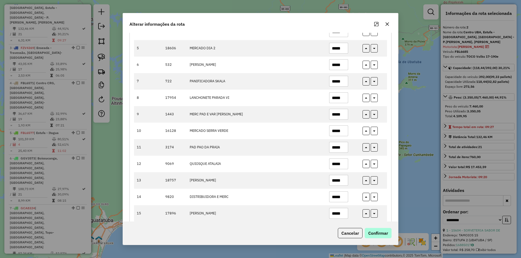
type input "*****"
drag, startPoint x: 377, startPoint y: 232, endPoint x: 367, endPoint y: 235, distance: 10.2
click at [377, 232] on button "Confirmar" at bounding box center [377, 233] width 27 height 10
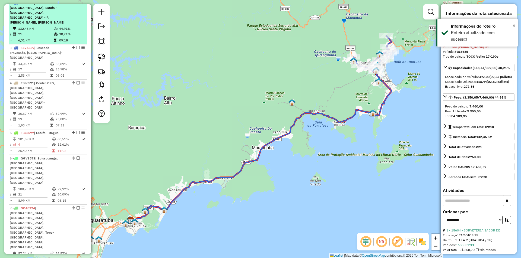
click at [76, 4] on em at bounding box center [77, 2] width 3 height 3
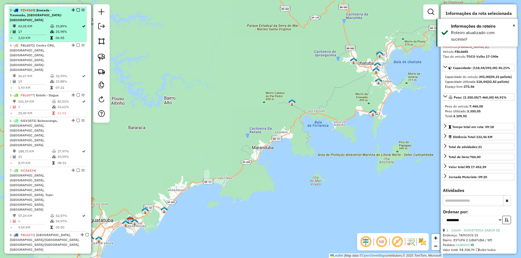
click at [68, 26] on td "33,89%" at bounding box center [68, 26] width 26 height 5
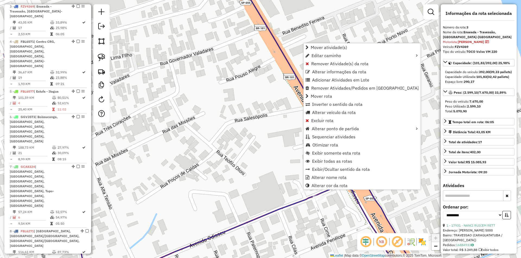
scroll to position [229, 0]
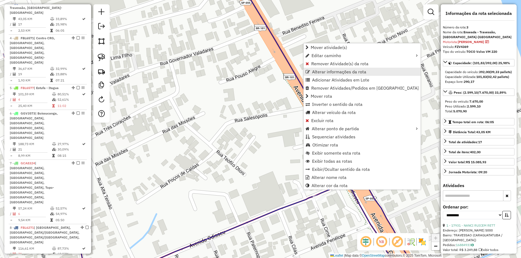
click at [316, 73] on span "Alterar informações da rota" at bounding box center [339, 72] width 54 height 4
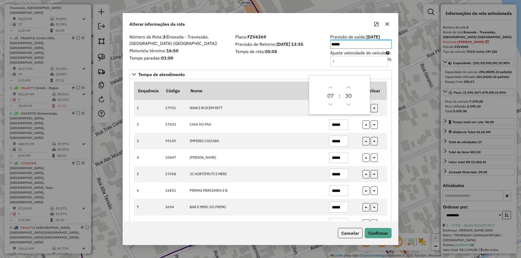
click at [392, 151] on div "Número da Rota: 3 (Enseada - Travessão, Morro-Porto) Motorista término: 16:50 T…" at bounding box center [260, 127] width 275 height 189
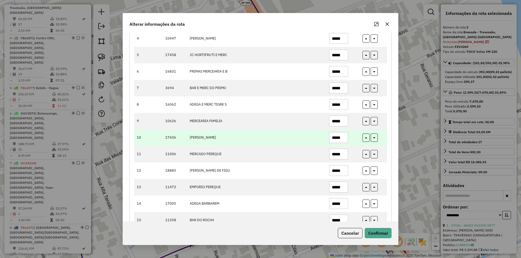
scroll to position [136, 0]
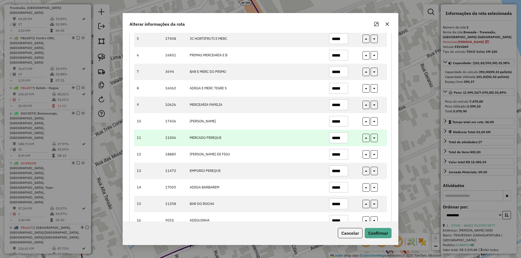
click at [331, 137] on input "*****" at bounding box center [338, 138] width 19 height 11
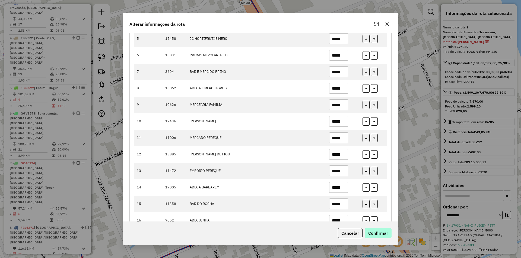
type input "*****"
click at [388, 231] on button "Confirmar" at bounding box center [377, 233] width 27 height 10
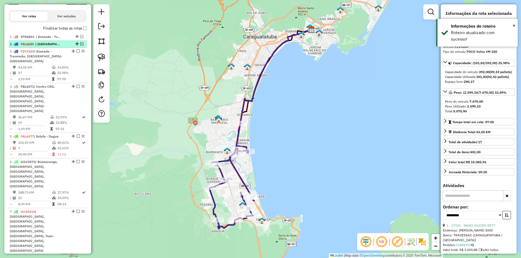
scroll to position [175, 0]
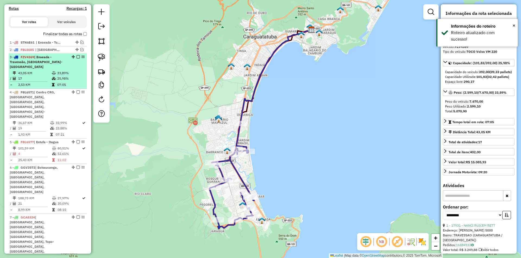
click at [76, 59] on em at bounding box center [77, 56] width 3 height 3
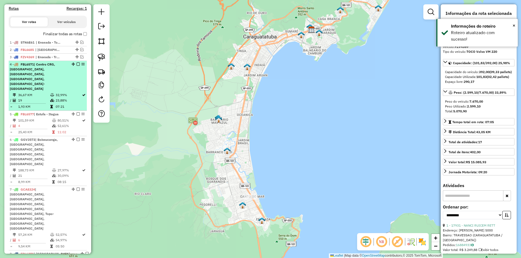
click at [56, 82] on li "4 - FBL6571 | Centro CRG, Martim Prainha, Morro-Porto, Olaria, RDO-Tinga 36,67 …" at bounding box center [48, 86] width 78 height 50
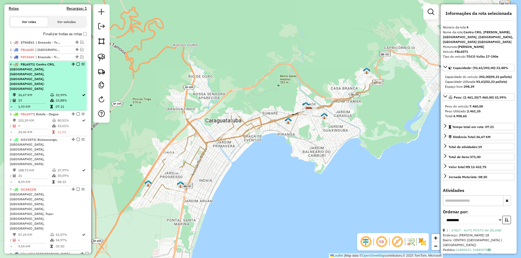
click at [76, 66] on em at bounding box center [77, 64] width 3 height 3
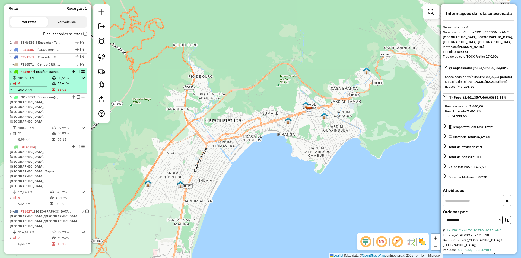
click at [54, 86] on td at bounding box center [54, 83] width 5 height 5
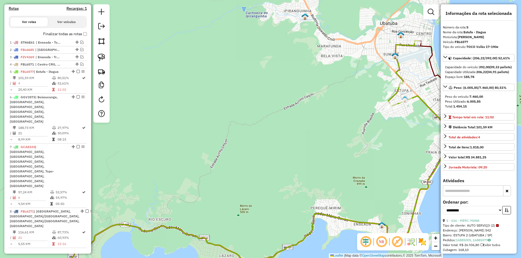
drag, startPoint x: 348, startPoint y: 136, endPoint x: 265, endPoint y: 146, distance: 83.8
click at [265, 146] on div "Janela de atendimento Grade de atendimento Capacidade Transportadoras Veículos …" at bounding box center [260, 129] width 521 height 258
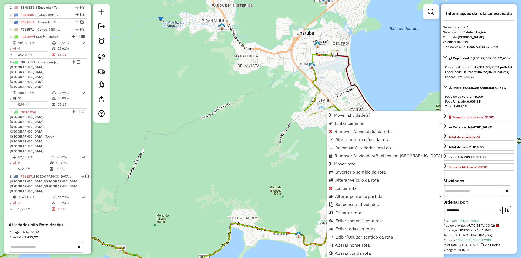
scroll to position [237, 0]
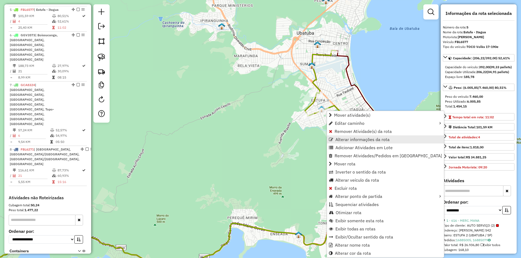
click at [342, 138] on span "Alterar informações da rota" at bounding box center [362, 139] width 54 height 4
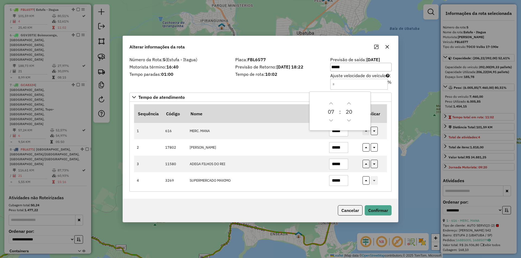
click at [392, 164] on div "Número da Rota: 5 (Estufa - Itagua) Motorista término: 16:40 Tempo paradas: 01:…" at bounding box center [260, 127] width 275 height 143
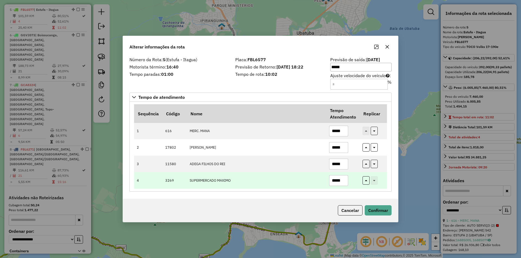
click at [334, 179] on input "*****" at bounding box center [338, 180] width 19 height 11
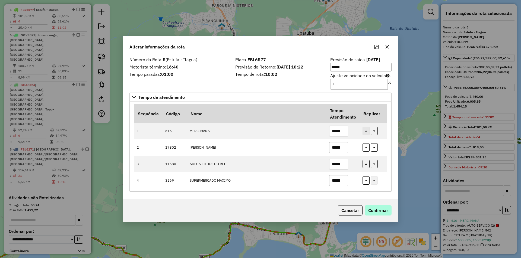
type input "*****"
click at [378, 209] on button "Confirmar" at bounding box center [377, 211] width 27 height 10
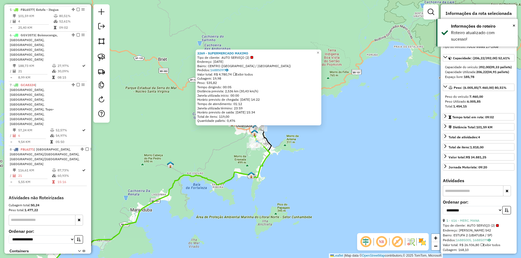
click at [284, 171] on div "3269 - SUPERMERCADO MAXIMO Tipo de cliente: AUTO SERVIÇO (2) Endereço: 13 DE MA…" at bounding box center [260, 129] width 521 height 258
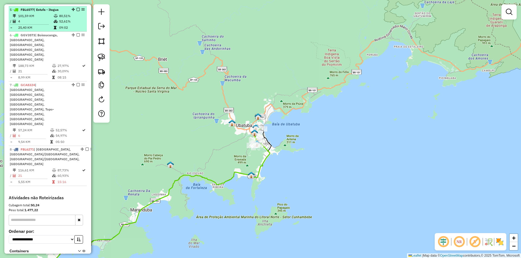
click at [76, 11] on em at bounding box center [77, 9] width 3 height 3
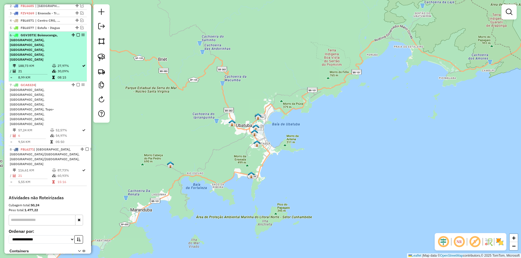
click at [67, 50] on div "6 - GGV3573 | Boissucanga, Camburi, Juqueí, MARESIAS, TOQUE-BARE, Vila Baiana" at bounding box center [48, 47] width 76 height 29
select select "**********"
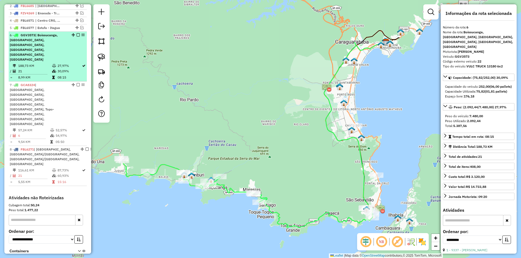
click at [76, 37] on em at bounding box center [77, 34] width 3 height 3
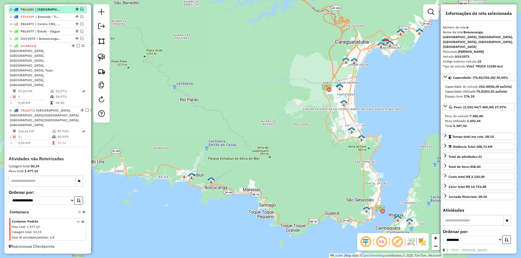
scroll to position [191, 0]
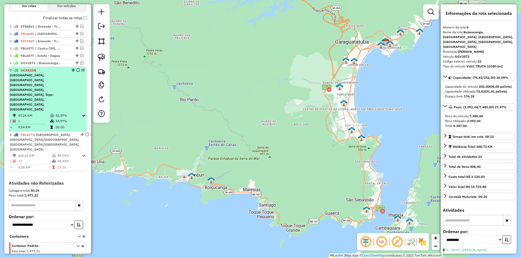
click at [47, 86] on span "| Boissucanga, Camburi, Centro-São Franc, Juqueí, MARESIAS, Topo-Itatinga, TOQU…" at bounding box center [32, 89] width 44 height 43
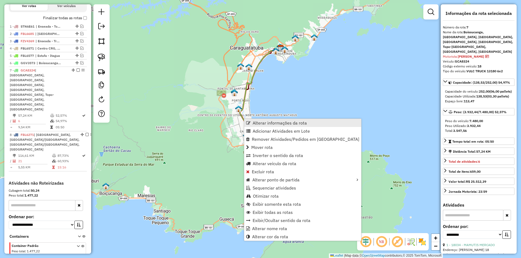
click at [262, 123] on span "Alterar informações da rota" at bounding box center [279, 123] width 54 height 4
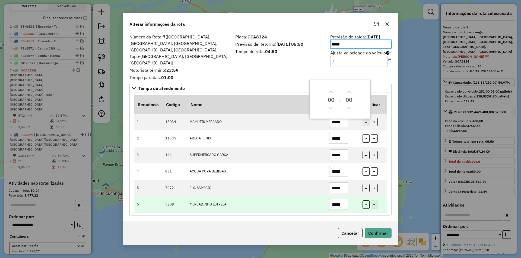
click at [356, 202] on td "*****" at bounding box center [342, 205] width 33 height 17
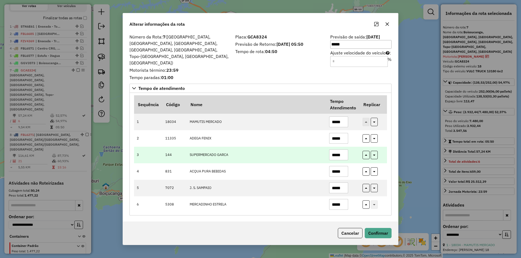
click at [335, 150] on input "*****" at bounding box center [338, 155] width 19 height 11
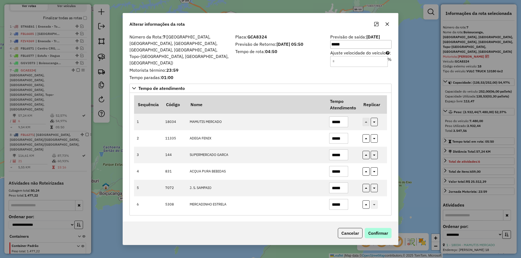
type input "*****"
click at [380, 228] on button "Confirmar" at bounding box center [377, 233] width 27 height 10
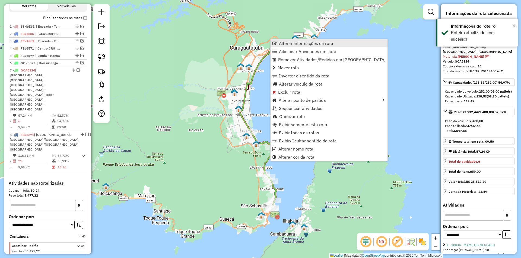
click at [301, 44] on span "Alterar informações da rota" at bounding box center [306, 43] width 54 height 4
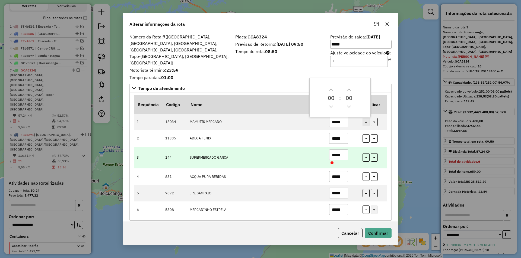
click at [332, 150] on input "*****" at bounding box center [338, 155] width 19 height 11
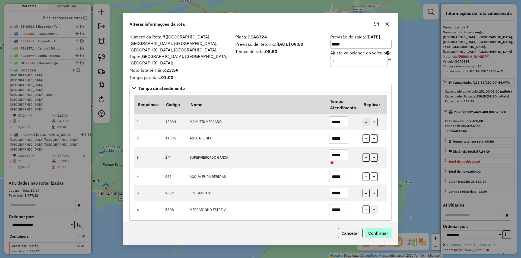
type input "*****"
click at [378, 228] on button "Confirmar" at bounding box center [377, 233] width 27 height 10
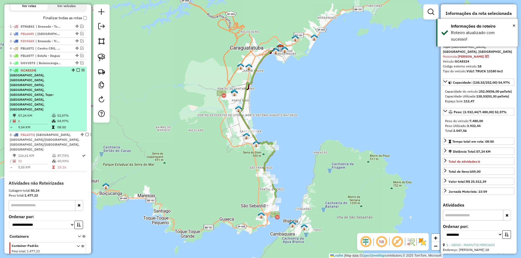
click at [76, 72] on em at bounding box center [77, 70] width 3 height 3
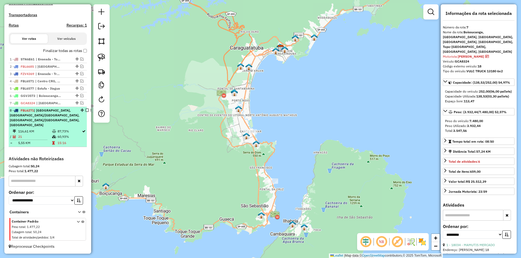
click at [63, 125] on div "8 - FBL6271 | BARRA - ILHA, Barra/Norte/Ilha, Barra/Sul/Ilha, VILA - ILHA" at bounding box center [45, 118] width 70 height 20
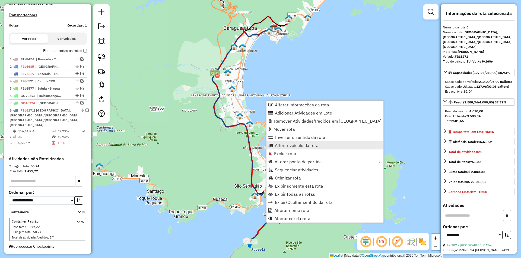
click at [295, 145] on span "Alterar veículo da rota" at bounding box center [297, 145] width 44 height 4
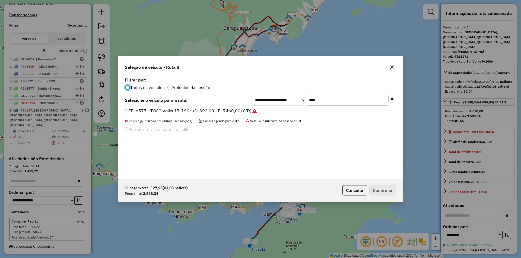
scroll to position [3, 2]
click at [392, 69] on icon "button" at bounding box center [391, 67] width 4 height 4
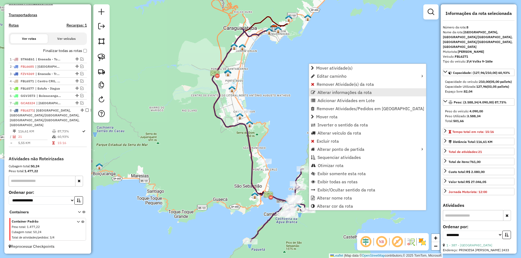
click at [341, 90] on span "Alterar informações da rota" at bounding box center [344, 92] width 54 height 4
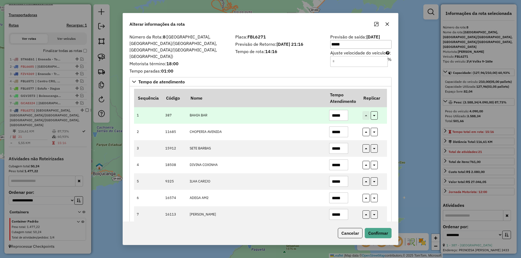
click at [340, 110] on input "*****" at bounding box center [338, 115] width 19 height 11
type input "*****"
drag, startPoint x: 375, startPoint y: 107, endPoint x: 375, endPoint y: 111, distance: 4.3
click at [375, 111] on button "button" at bounding box center [373, 115] width 7 height 8
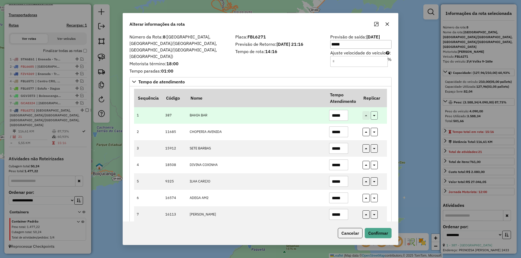
type input "*****"
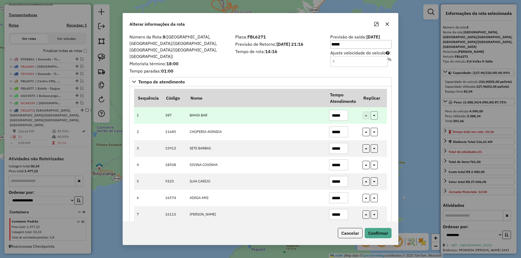
type input "*****"
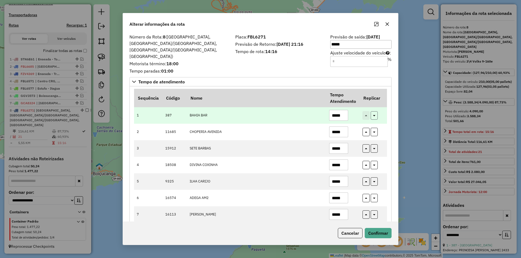
type input "*****"
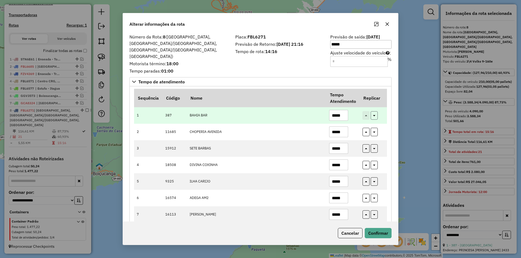
type input "*****"
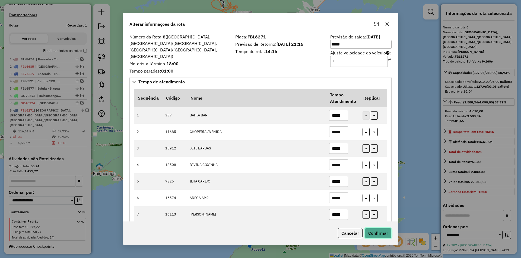
click at [376, 234] on button "Confirmar" at bounding box center [377, 233] width 27 height 10
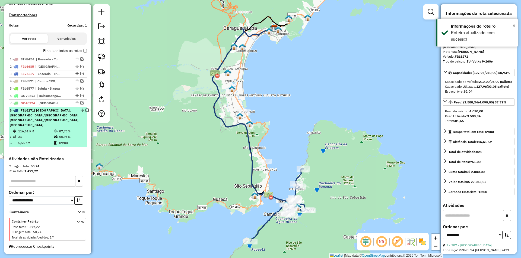
click at [85, 112] on em at bounding box center [86, 110] width 3 height 3
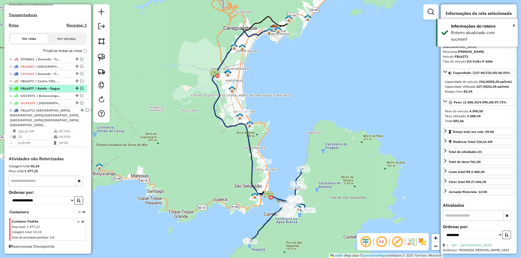
scroll to position [130, 0]
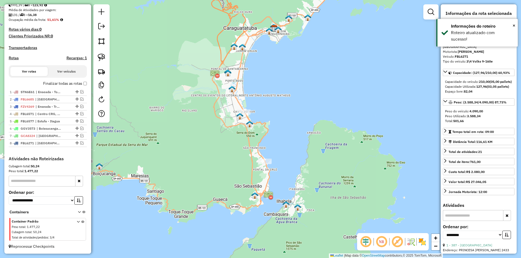
click at [180, 130] on div "Janela de atendimento Grade de atendimento Capacidade Transportadoras Veículos …" at bounding box center [260, 129] width 521 height 258
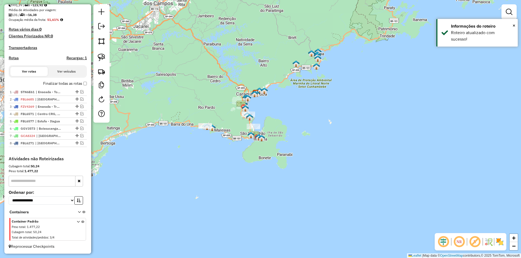
drag, startPoint x: 237, startPoint y: 125, endPoint x: 273, endPoint y: 117, distance: 36.3
click at [294, 113] on div "Janela de atendimento Grade de atendimento Capacidade Transportadoras Veículos …" at bounding box center [260, 129] width 521 height 258
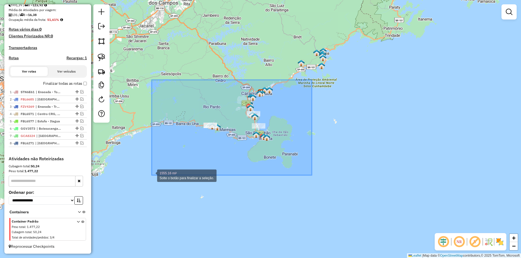
drag, startPoint x: 293, startPoint y: 95, endPoint x: 152, endPoint y: 175, distance: 162.6
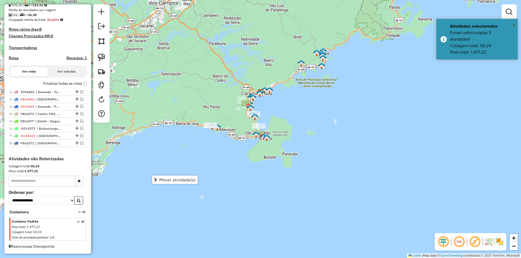
click at [193, 84] on div "Janela de atendimento Grade de atendimento Capacidade Transportadoras Veículos …" at bounding box center [260, 129] width 521 height 258
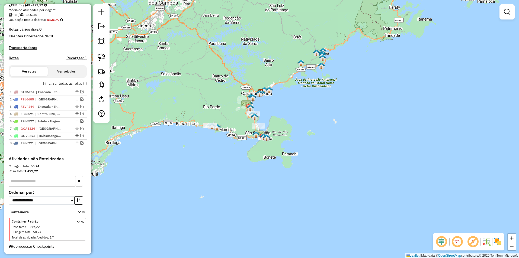
drag, startPoint x: 75, startPoint y: 137, endPoint x: 75, endPoint y: 127, distance: 10.0
click at [190, 97] on div "Janela de atendimento Grade de atendimento Capacidade Transportadoras Veículos …" at bounding box center [260, 129] width 521 height 258
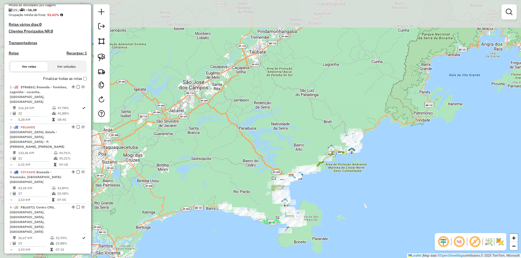
drag, startPoint x: 165, startPoint y: 71, endPoint x: 194, endPoint y: 154, distance: 87.3
click at [194, 154] on div "Janela de atendimento Grade de atendimento Capacidade Transportadoras Veículos …" at bounding box center [260, 129] width 521 height 258
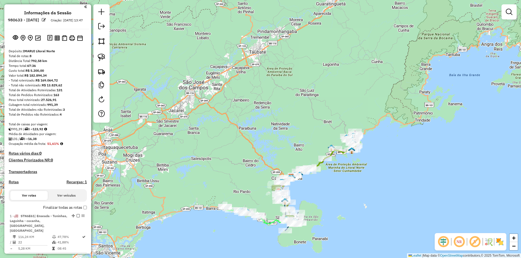
scroll to position [0, 0]
click at [57, 42] on img at bounding box center [57, 39] width 5 height 5
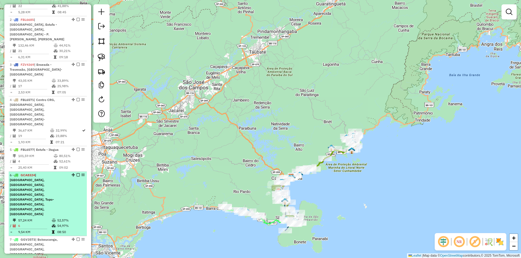
scroll to position [271, 0]
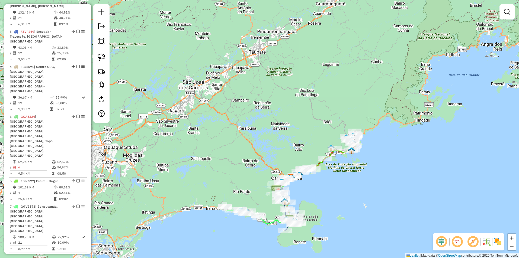
drag, startPoint x: 71, startPoint y: 87, endPoint x: 70, endPoint y: 134, distance: 46.9
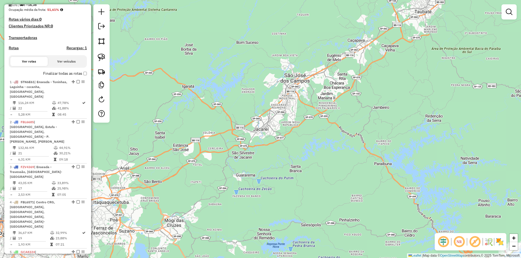
scroll to position [27, 0]
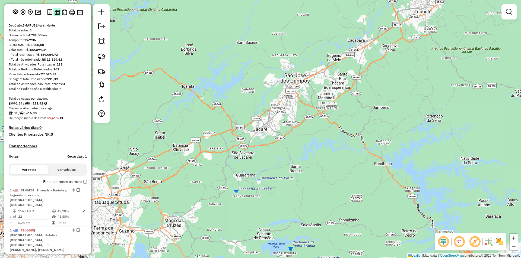
click at [56, 15] on img at bounding box center [57, 12] width 5 height 5
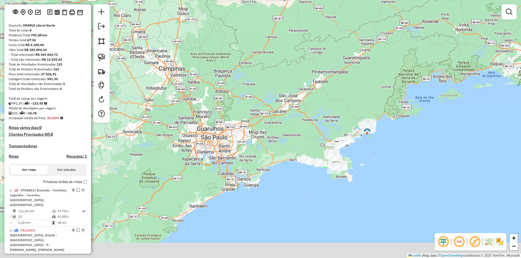
drag, startPoint x: 201, startPoint y: 190, endPoint x: 262, endPoint y: 149, distance: 73.4
click at [228, 154] on div "Janela de atendimento Grade de atendimento Capacidade Transportadoras Veículos …" at bounding box center [260, 129] width 521 height 258
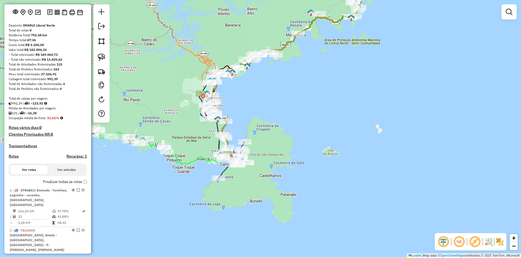
drag, startPoint x: 309, startPoint y: 178, endPoint x: 369, endPoint y: 176, distance: 60.0
click at [369, 176] on div "Janela de atendimento Grade de atendimento Capacidade Transportadoras Veículos …" at bounding box center [260, 129] width 521 height 258
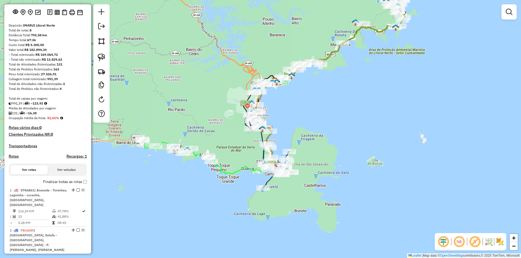
drag, startPoint x: 355, startPoint y: 151, endPoint x: 379, endPoint y: 175, distance: 34.3
click at [379, 175] on div "Janela de atendimento Grade de atendimento Capacidade Transportadoras Veículos …" at bounding box center [260, 129] width 521 height 258
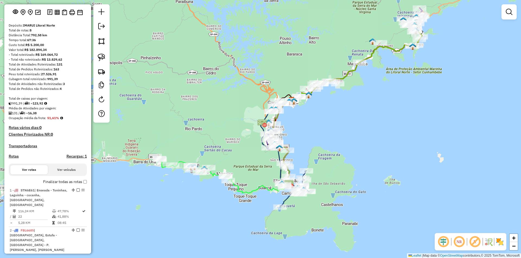
drag, startPoint x: 385, startPoint y: 150, endPoint x: 402, endPoint y: 186, distance: 39.7
click at [410, 188] on div "Janela de atendimento Grade de atendimento Capacidade Transportadoras Veículos …" at bounding box center [260, 129] width 521 height 258
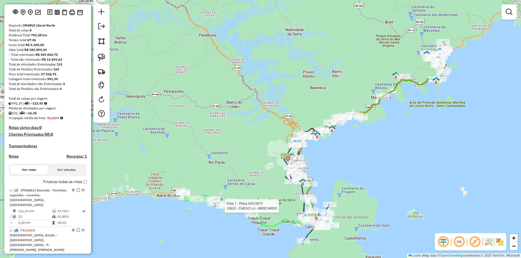
select select "**********"
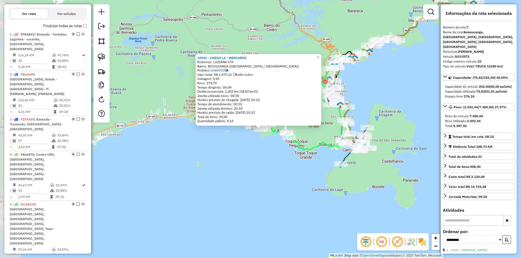
scroll to position [344, 0]
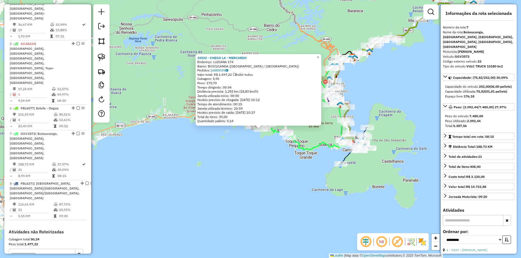
click at [390, 87] on div "15932 - CHEGO LA - MERCARDO Endereço: LUZIANA 174 Bairro: BOICUCANGA (SAO SEBAS…" at bounding box center [260, 129] width 521 height 258
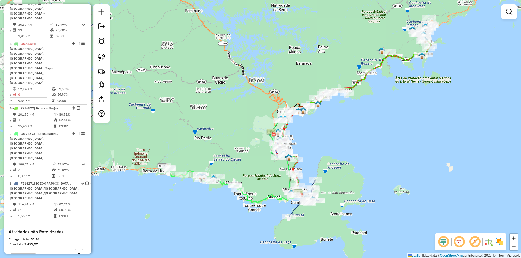
drag, startPoint x: 342, startPoint y: 130, endPoint x: 342, endPoint y: 124, distance: 6.0
click at [334, 143] on div "Janela de atendimento Grade de atendimento Capacidade Transportadoras Veículos …" at bounding box center [260, 129] width 521 height 258
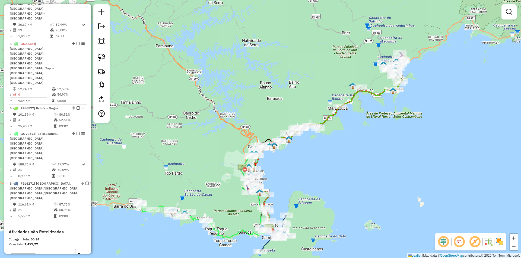
click at [365, 126] on div "Janela de atendimento Grade de atendimento Capacidade Transportadoras Veículos …" at bounding box center [260, 129] width 521 height 258
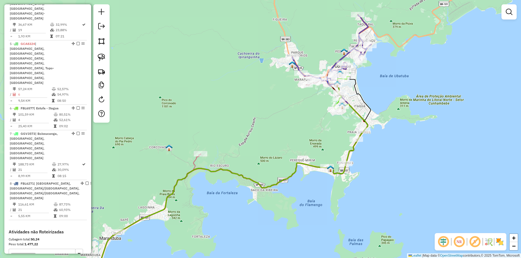
drag, startPoint x: 392, startPoint y: 101, endPoint x: 393, endPoint y: 138, distance: 37.2
click at [393, 138] on div "Janela de atendimento Grade de atendimento Capacidade Transportadoras Veículos …" at bounding box center [260, 129] width 521 height 258
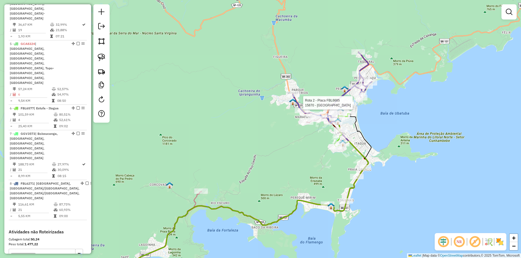
select select "**********"
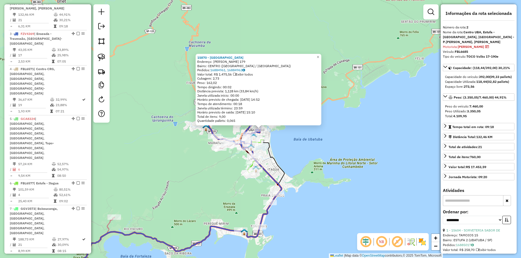
scroll to position [250, 0]
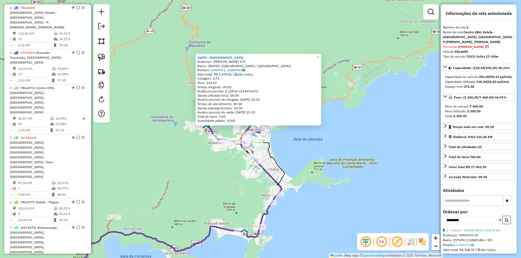
drag, startPoint x: 380, startPoint y: 169, endPoint x: 378, endPoint y: 166, distance: 4.2
click at [380, 169] on div "15870 - ARENA UBATUBA Endereço: CACIQUE CUNHAMBEBE 179 Bairro: CENTRO (UBATUBA …" at bounding box center [260, 129] width 521 height 258
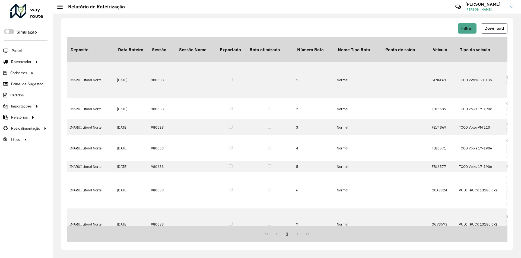
click at [495, 29] on span "Download" at bounding box center [494, 28] width 20 height 5
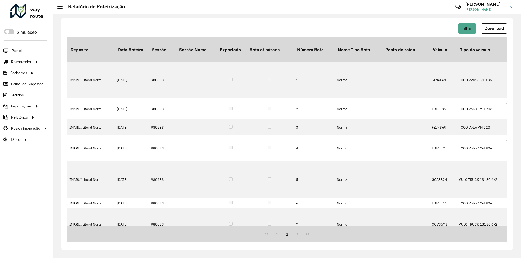
click at [491, 26] on button "Download" at bounding box center [494, 28] width 27 height 10
